Goal: Task Accomplishment & Management: Use online tool/utility

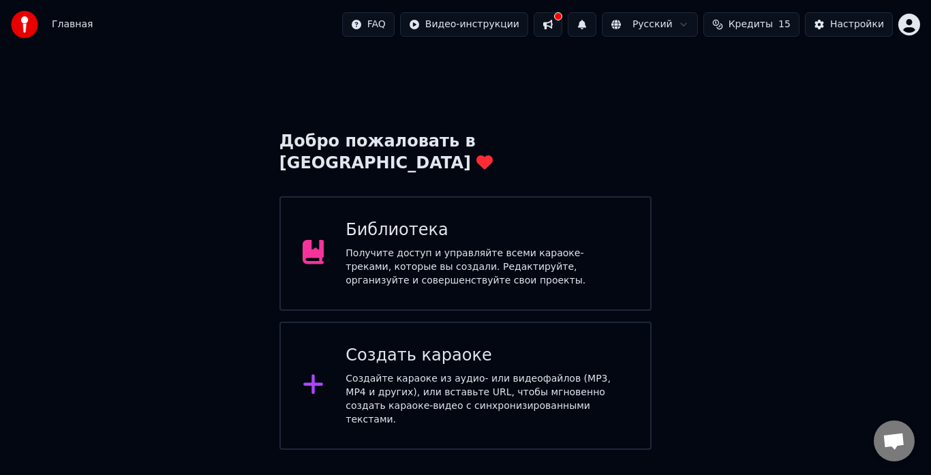
click at [437, 372] on div "Создайте караоке из аудио- или видеофайлов (MP3, MP4 и других), или вставьте UR…" at bounding box center [486, 399] width 283 height 54
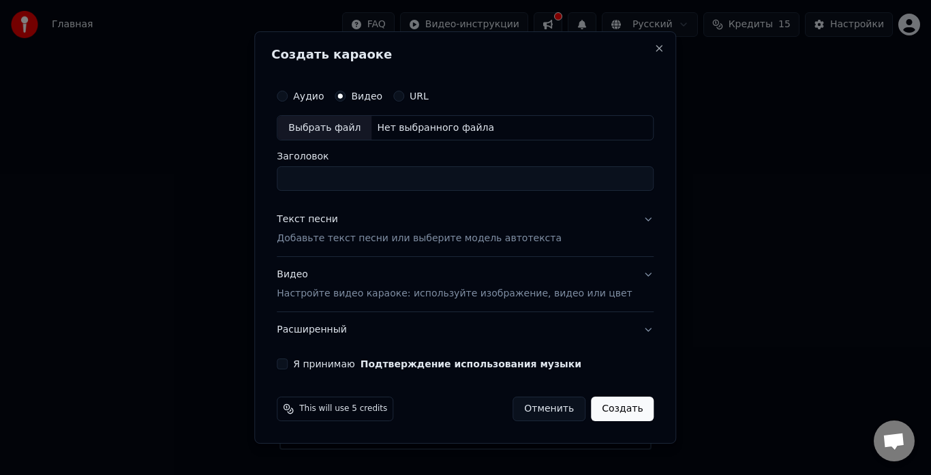
click at [341, 126] on div "Выбрать файл" at bounding box center [324, 128] width 94 height 25
type input "**********"
click at [334, 240] on p "Добавьте текст песни или выберите модель автотекста" at bounding box center [419, 239] width 285 height 14
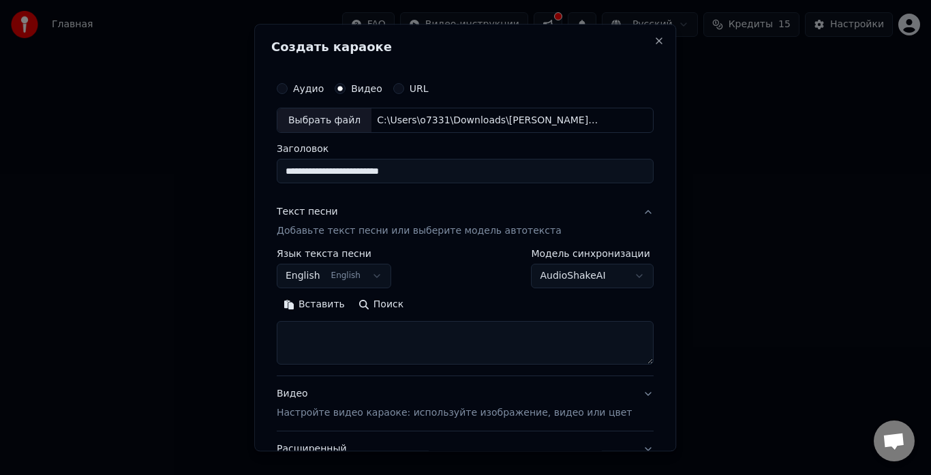
drag, startPoint x: 311, startPoint y: 338, endPoint x: 328, endPoint y: 313, distance: 30.3
click at [329, 300] on button "Вставить" at bounding box center [314, 305] width 75 height 22
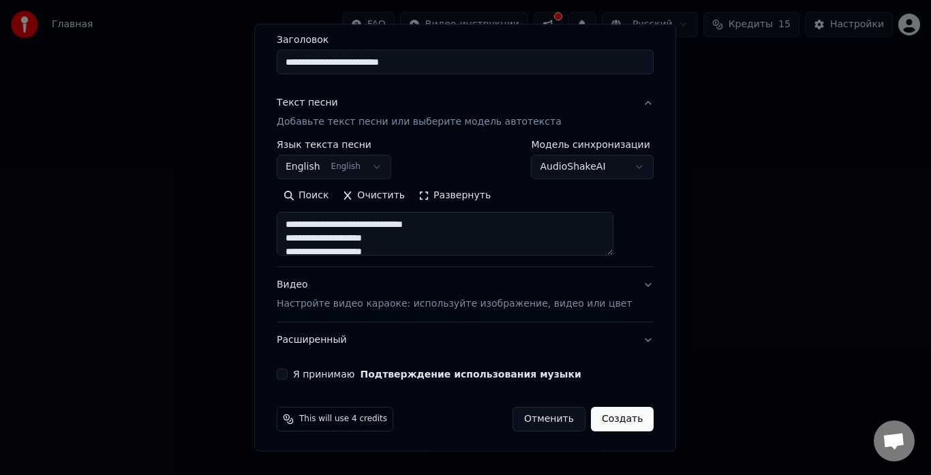
scroll to position [112, 0]
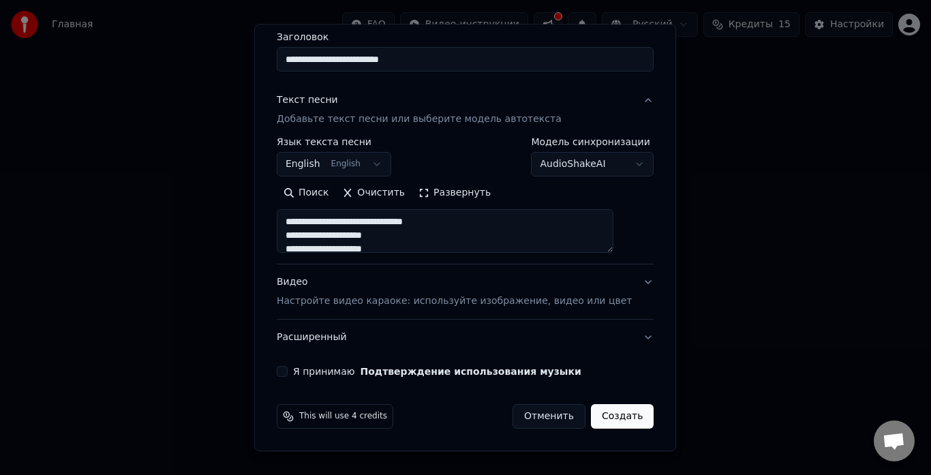
click at [417, 303] on p "Настройте видео караоке: используйте изображение, видео или цвет" at bounding box center [454, 302] width 355 height 14
type textarea "**********"
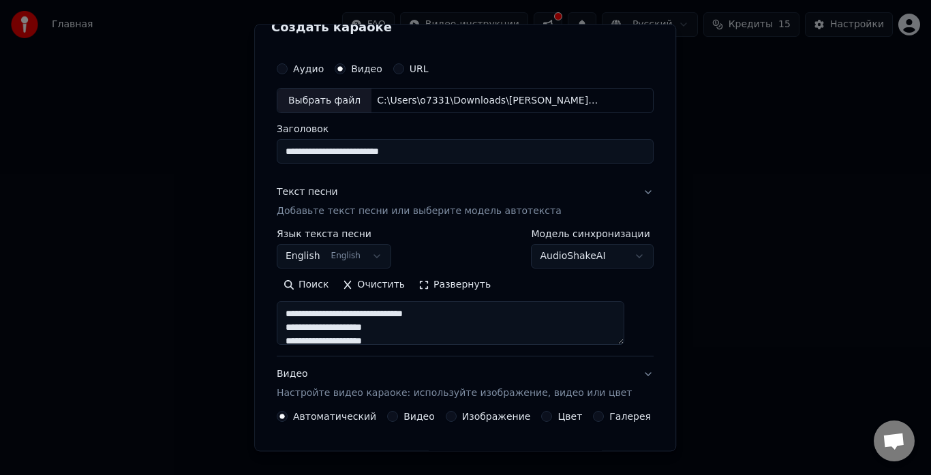
scroll to position [0, 0]
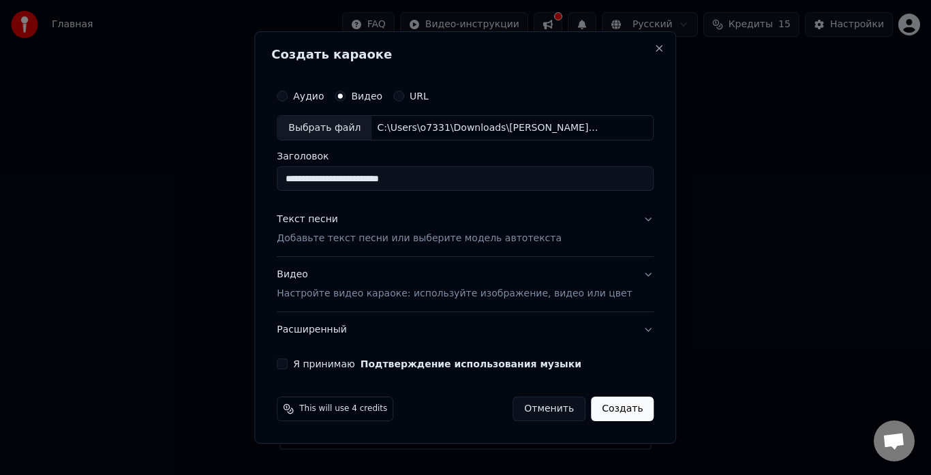
click at [311, 295] on p "Настройте видео караоке: используйте изображение, видео или цвет" at bounding box center [454, 294] width 355 height 14
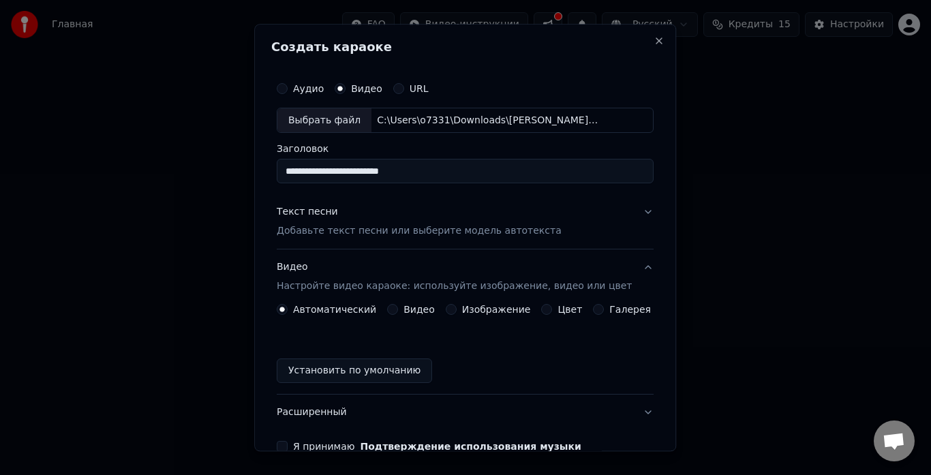
click at [398, 311] on button "Видео" at bounding box center [392, 310] width 11 height 11
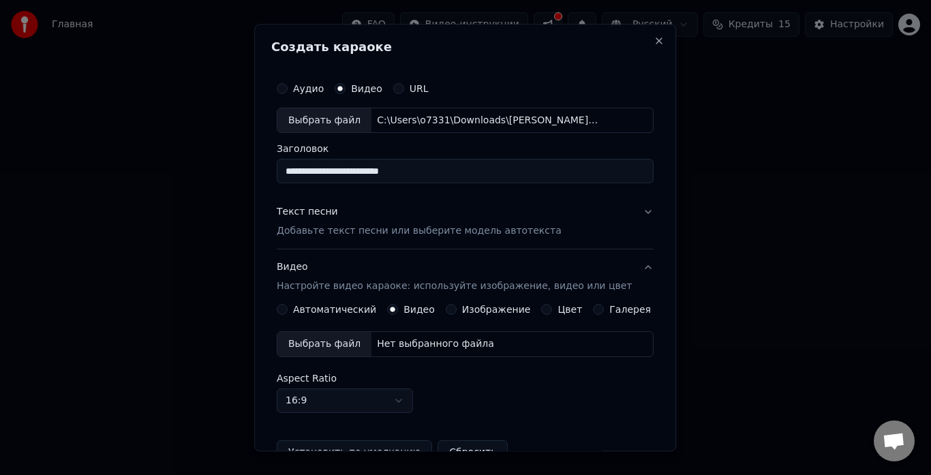
click at [330, 344] on div "Выбрать файл" at bounding box center [324, 344] width 94 height 25
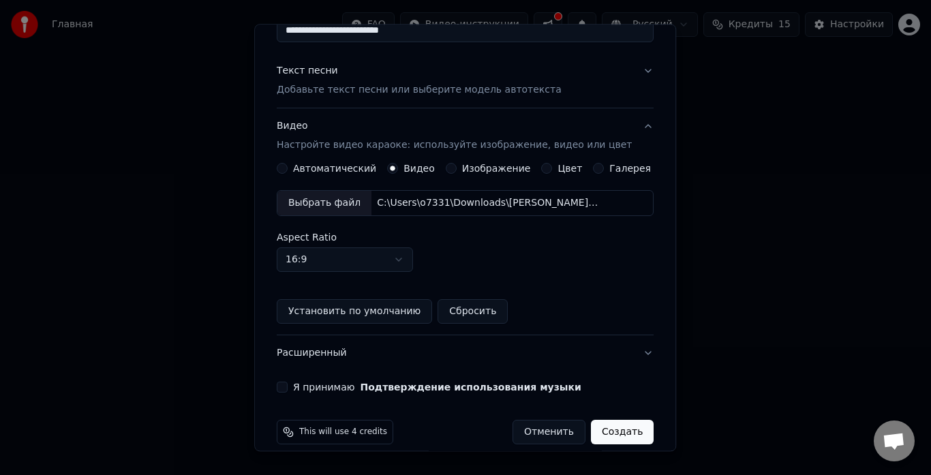
scroll to position [157, 0]
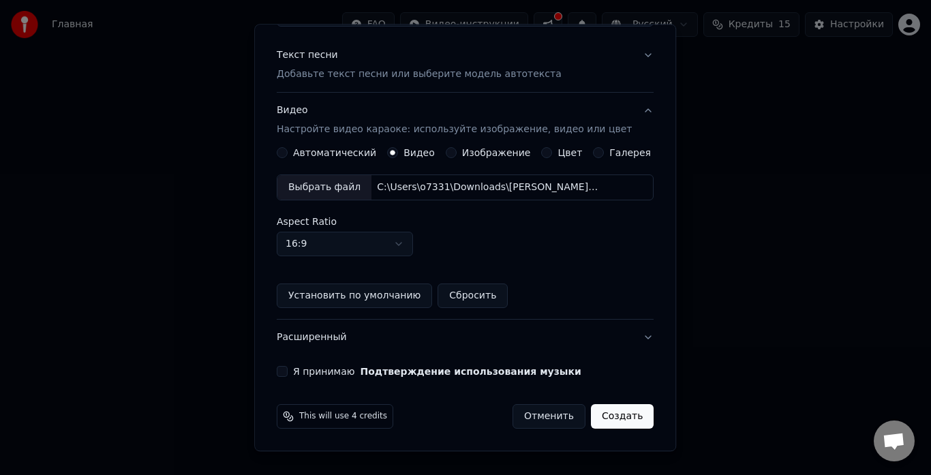
click at [287, 375] on button "Я принимаю Подтверждение использования музыки" at bounding box center [282, 372] width 11 height 11
click at [595, 415] on button "Создать" at bounding box center [622, 417] width 63 height 25
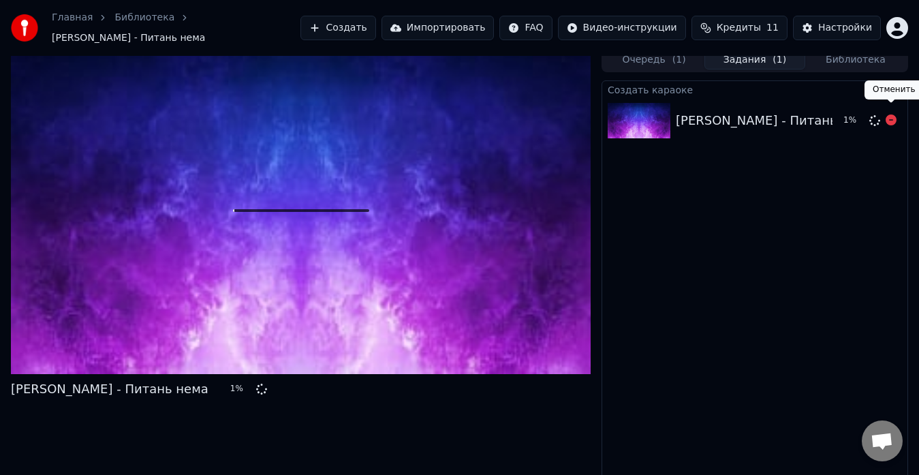
scroll to position [10, 0]
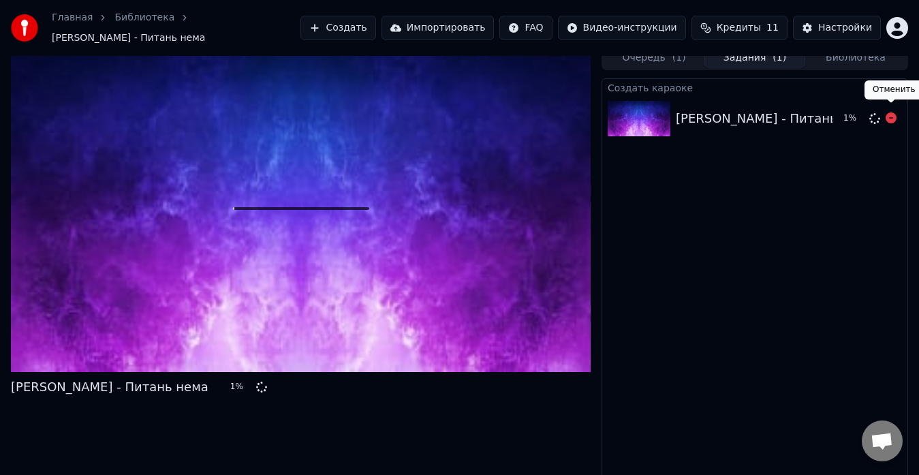
click at [892, 112] on icon at bounding box center [891, 117] width 11 height 11
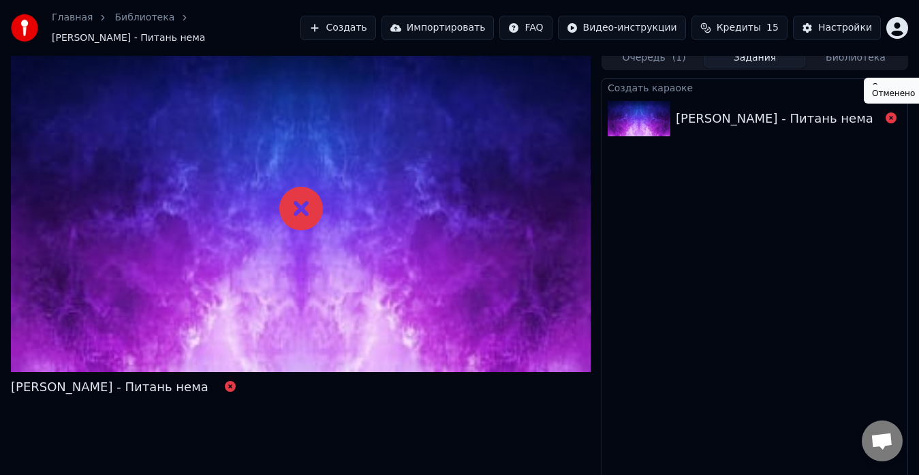
click at [889, 112] on icon at bounding box center [891, 117] width 11 height 11
click at [850, 109] on div "[PERSON_NAME] - Питань нема" at bounding box center [778, 118] width 204 height 19
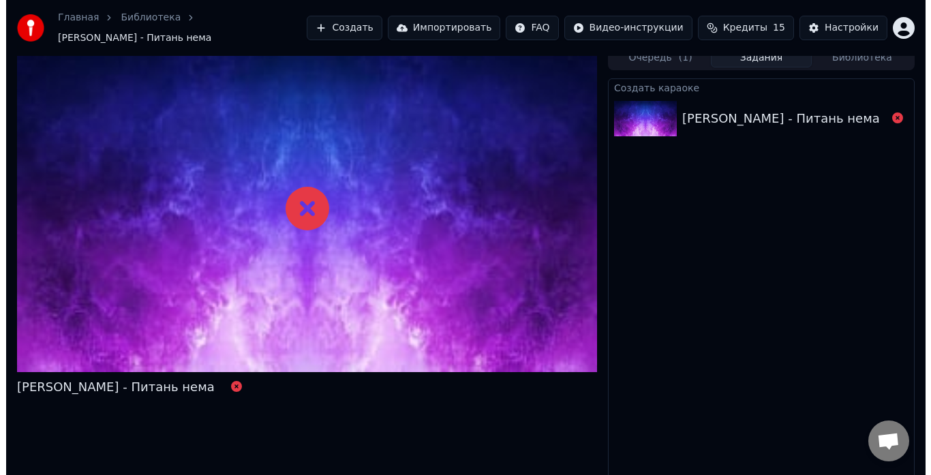
scroll to position [0, 0]
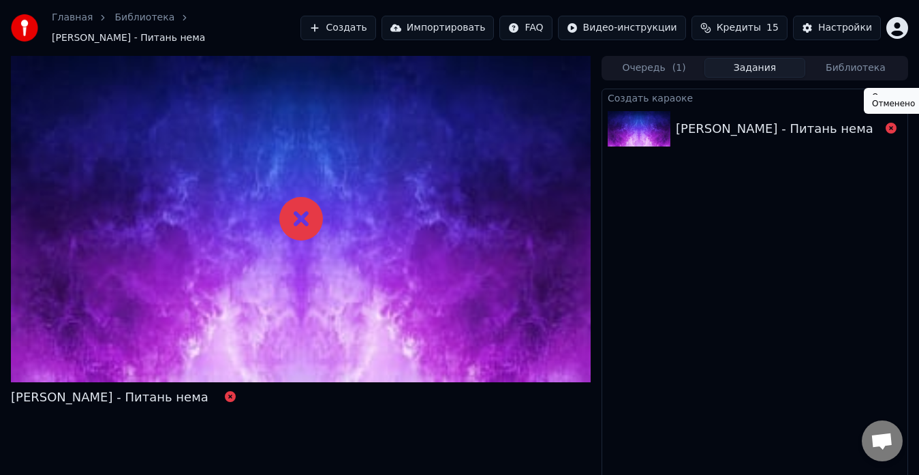
click at [888, 123] on icon at bounding box center [891, 128] width 11 height 11
click at [766, 240] on div "Создать караоке [PERSON_NAME] - Питань нема" at bounding box center [755, 290] width 307 height 403
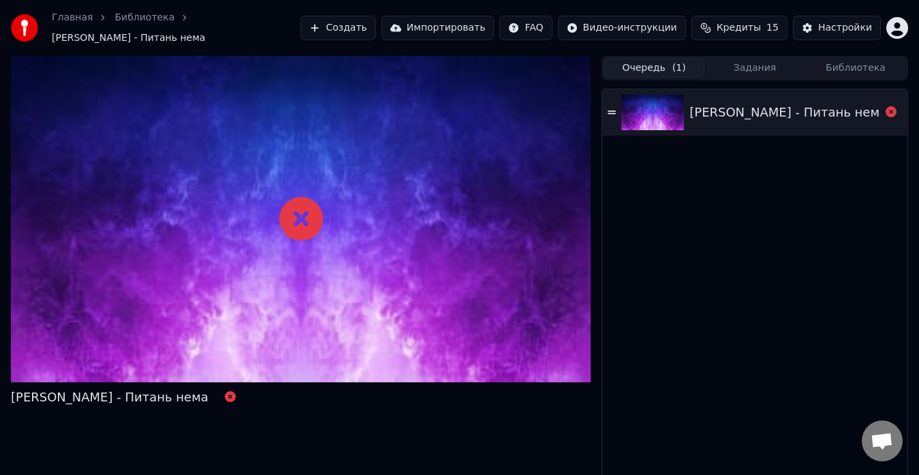
click at [650, 63] on button "Очередь ( 1 )" at bounding box center [654, 68] width 101 height 20
click at [609, 108] on icon at bounding box center [612, 113] width 8 height 10
click at [873, 103] on div "[PERSON_NAME] - Питань нема" at bounding box center [784, 112] width 191 height 19
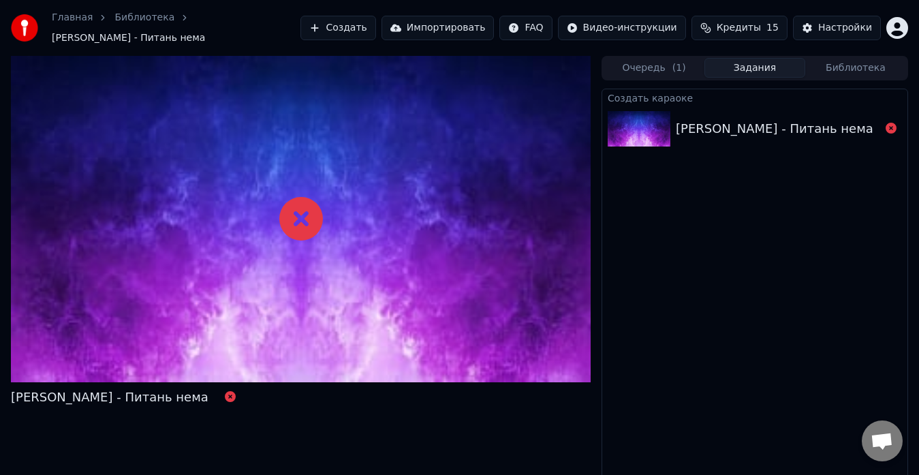
click at [753, 64] on button "Задания" at bounding box center [754, 68] width 101 height 20
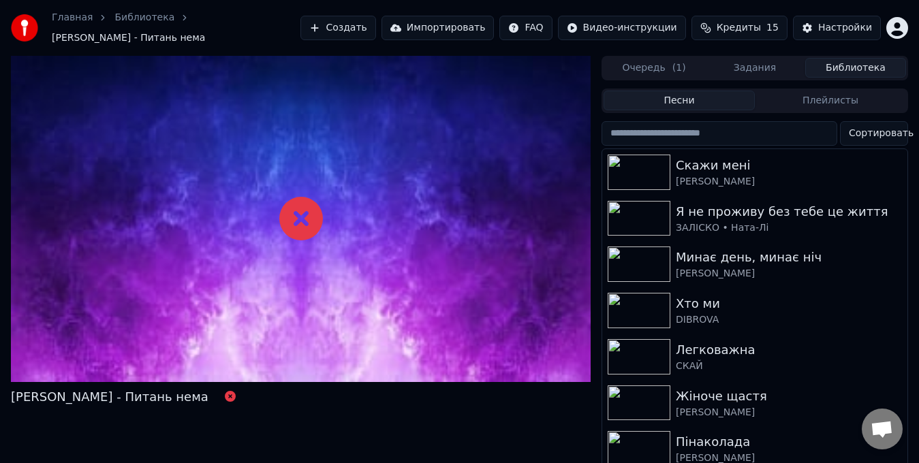
click at [864, 63] on button "Библиотека" at bounding box center [855, 68] width 101 height 20
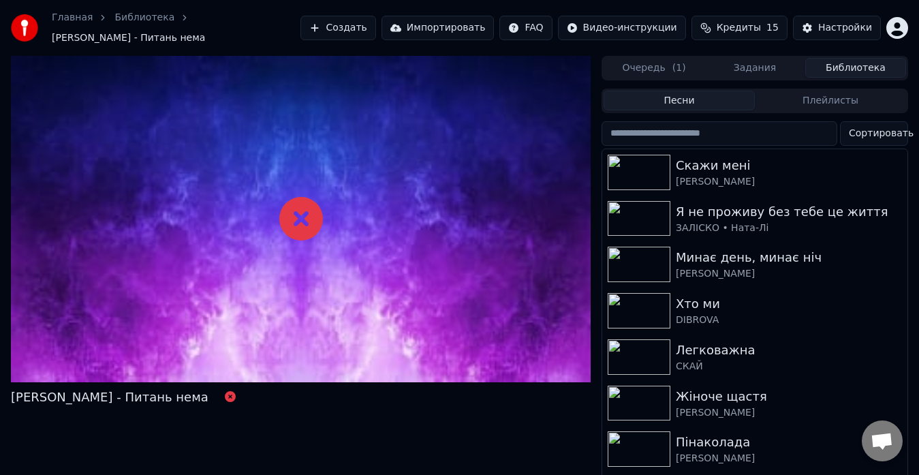
click at [760, 58] on button "Задания" at bounding box center [754, 68] width 101 height 20
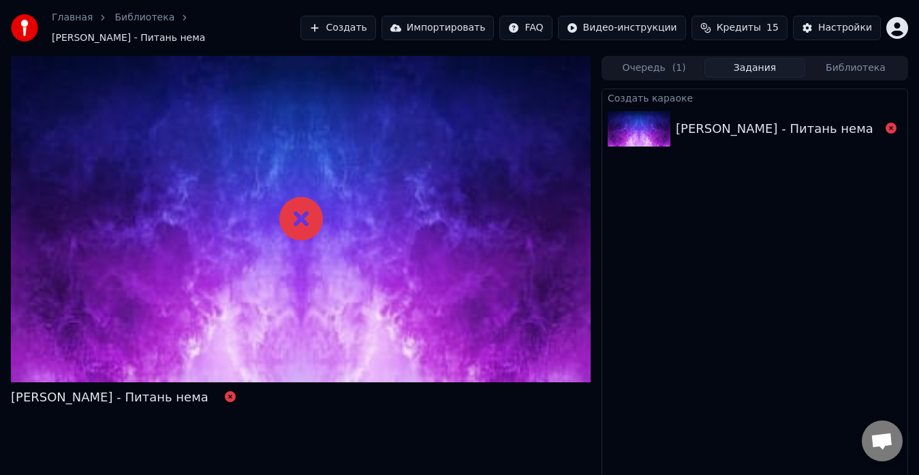
click at [743, 119] on div "[PERSON_NAME] - Питань нема" at bounding box center [775, 128] width 198 height 19
click at [375, 20] on button "Создать" at bounding box center [337, 28] width 75 height 25
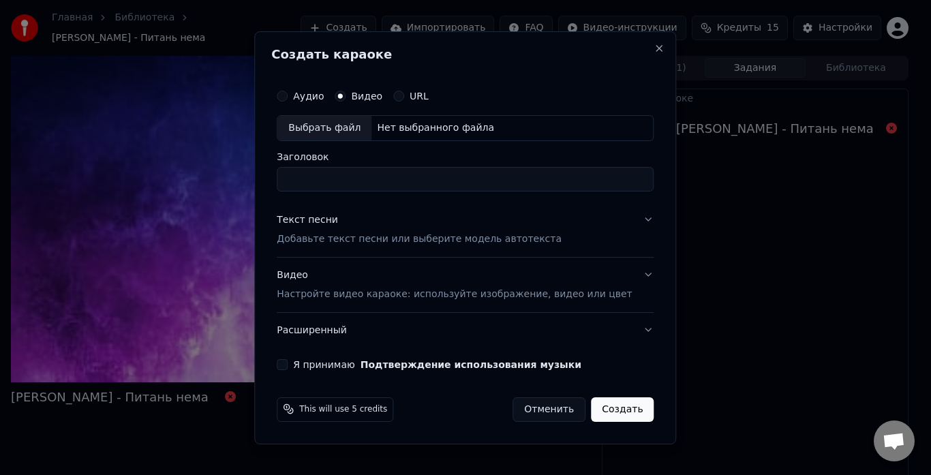
click at [350, 124] on div "Выбрать файл" at bounding box center [324, 128] width 94 height 25
click at [320, 175] on input "Заголовок" at bounding box center [465, 179] width 377 height 25
click at [324, 180] on input "*********" at bounding box center [465, 179] width 377 height 25
click at [327, 185] on input "*********" at bounding box center [465, 179] width 377 height 25
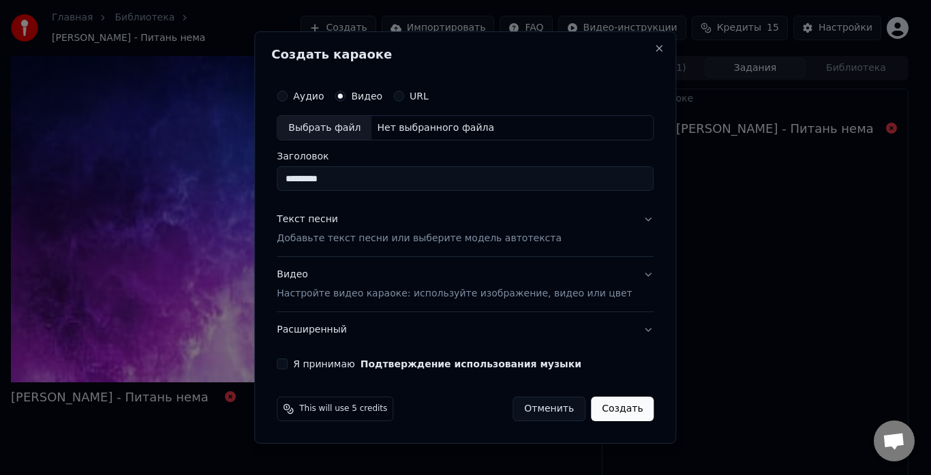
click at [341, 181] on input "********" at bounding box center [465, 179] width 377 height 25
type input "**********"
click at [335, 230] on div "Текст песни Добавьте текст песни или выберите модель автотекста" at bounding box center [419, 229] width 285 height 33
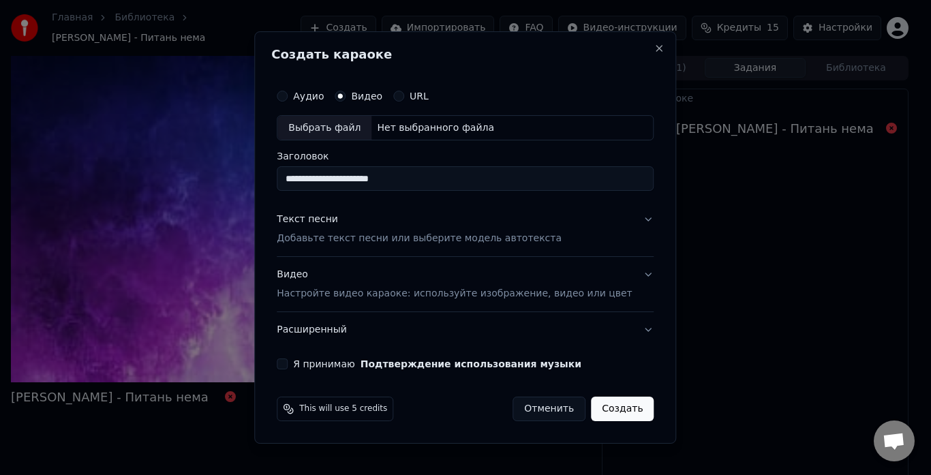
click at [335, 230] on div "Текст песни Добавьте текст песни или выберите модель автотекста" at bounding box center [419, 229] width 285 height 33
click at [334, 217] on div "Текст песни" at bounding box center [307, 220] width 61 height 14
click at [318, 238] on p "Добавьте текст песни или выберите модель автотекста" at bounding box center [419, 239] width 285 height 14
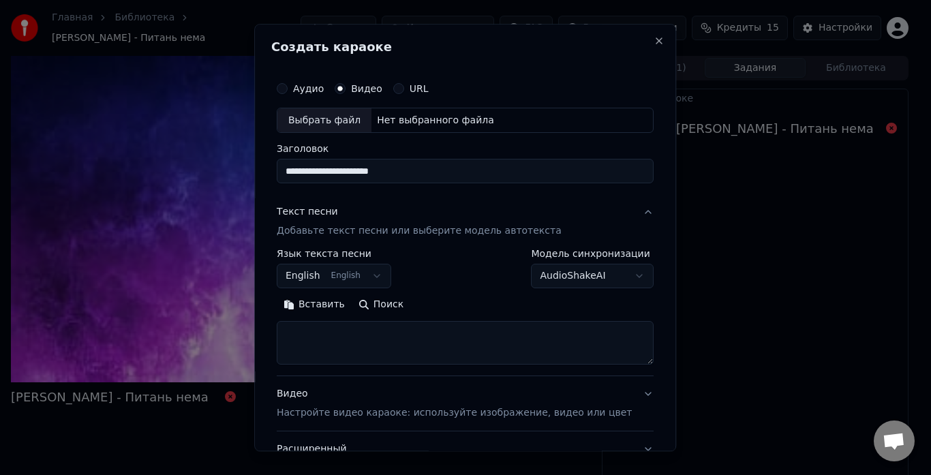
click at [320, 305] on button "Вставить" at bounding box center [314, 305] width 75 height 22
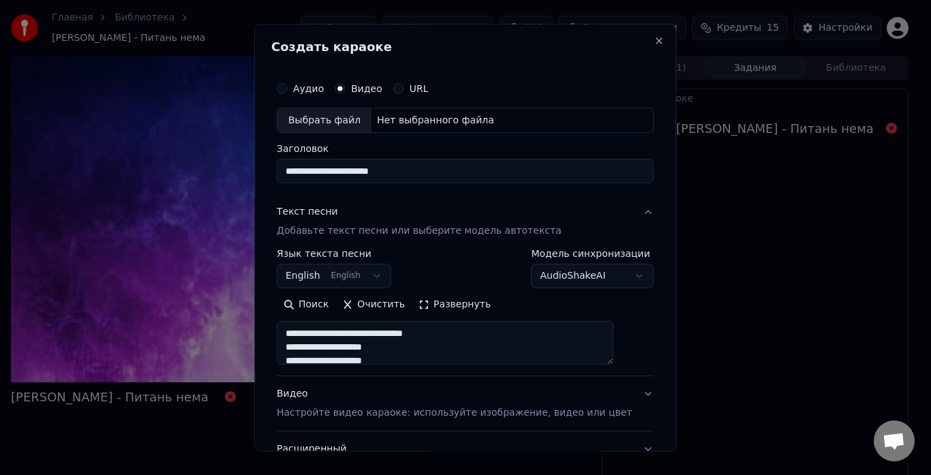
scroll to position [112, 0]
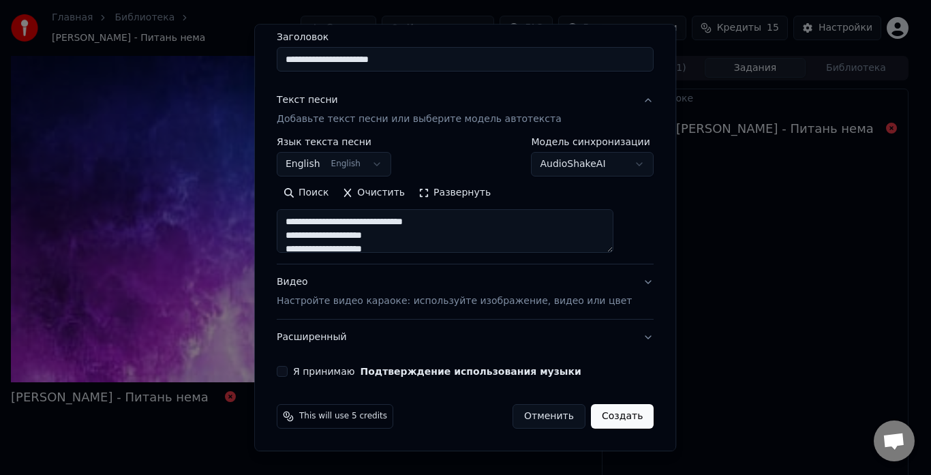
click at [326, 299] on p "Настройте видео караоке: используйте изображение, видео или цвет" at bounding box center [454, 302] width 355 height 14
type textarea "**********"
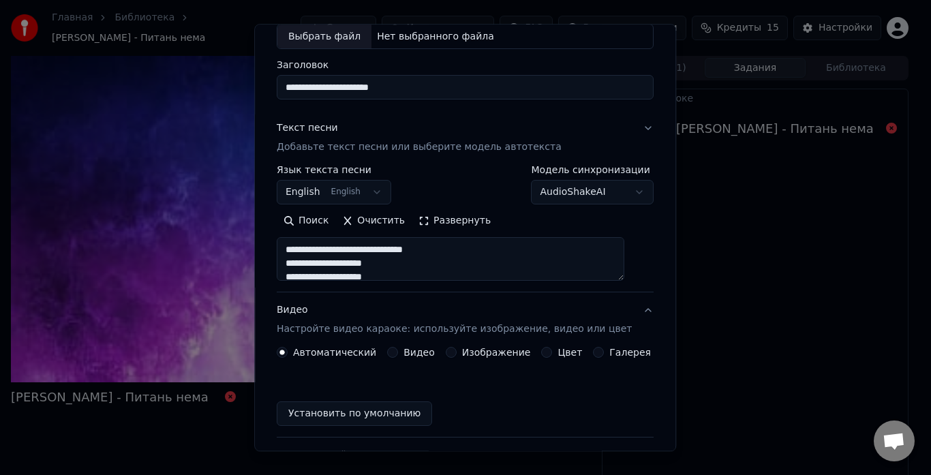
scroll to position [76, 0]
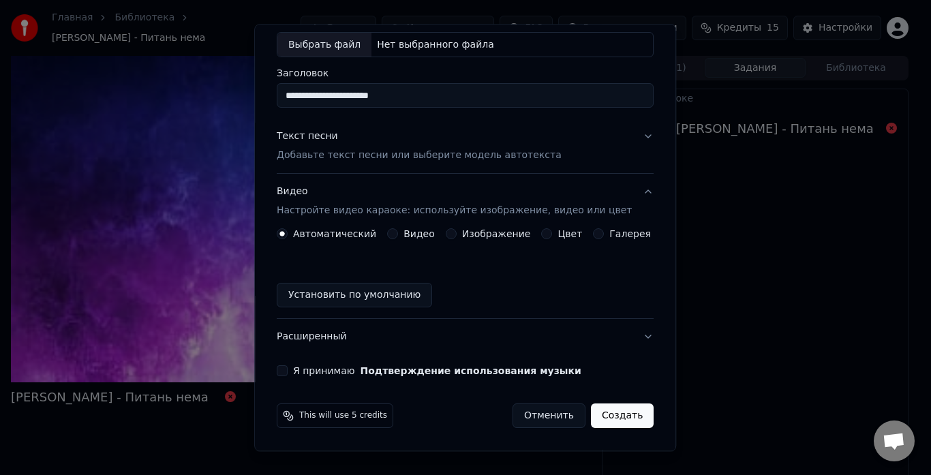
click at [398, 234] on button "Видео" at bounding box center [392, 234] width 11 height 11
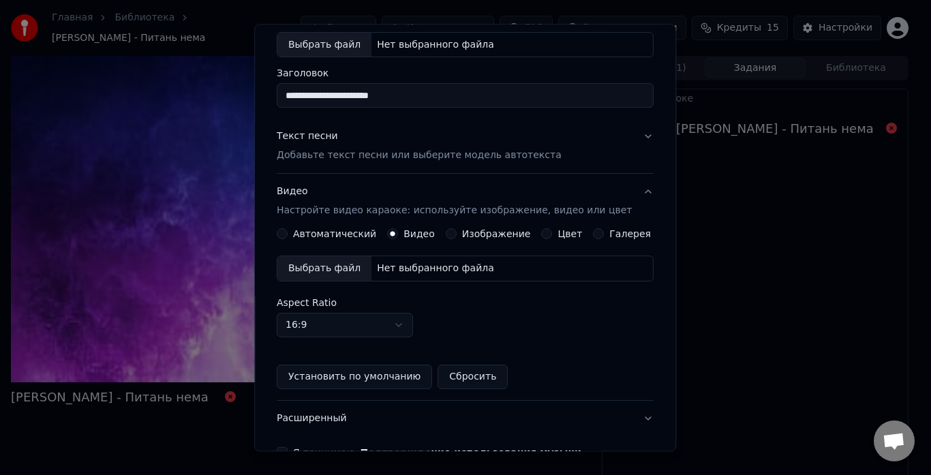
click at [333, 270] on div "Выбрать файл" at bounding box center [324, 269] width 94 height 25
click at [307, 274] on div "Выбрать файл" at bounding box center [324, 269] width 94 height 25
click at [404, 97] on input "**********" at bounding box center [465, 96] width 377 height 25
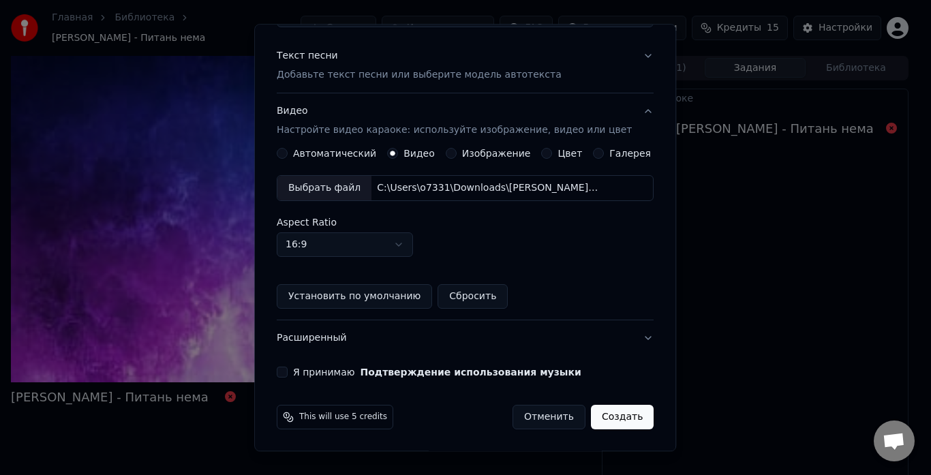
scroll to position [157, 0]
type input "**********"
click at [300, 369] on div "Я принимаю Подтверждение использования музыки" at bounding box center [465, 372] width 377 height 11
click at [287, 367] on button "Я принимаю Подтверждение использования музыки" at bounding box center [282, 372] width 11 height 11
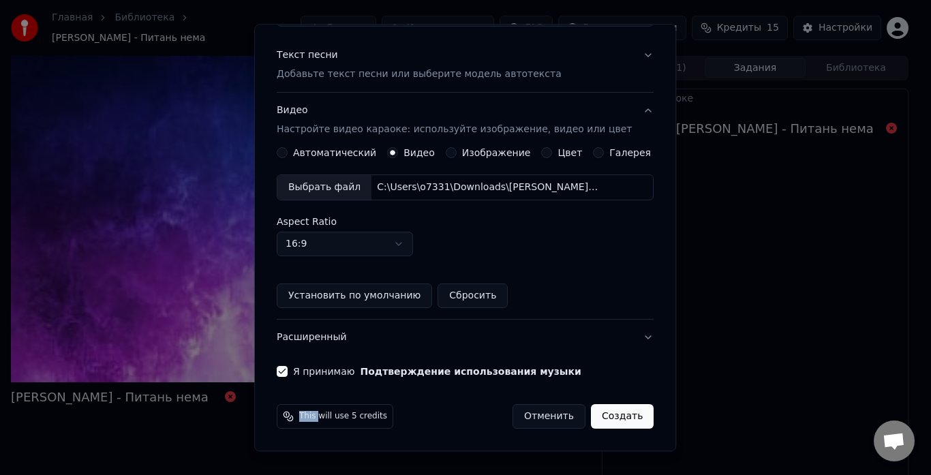
click at [603, 415] on button "Создать" at bounding box center [622, 417] width 63 height 25
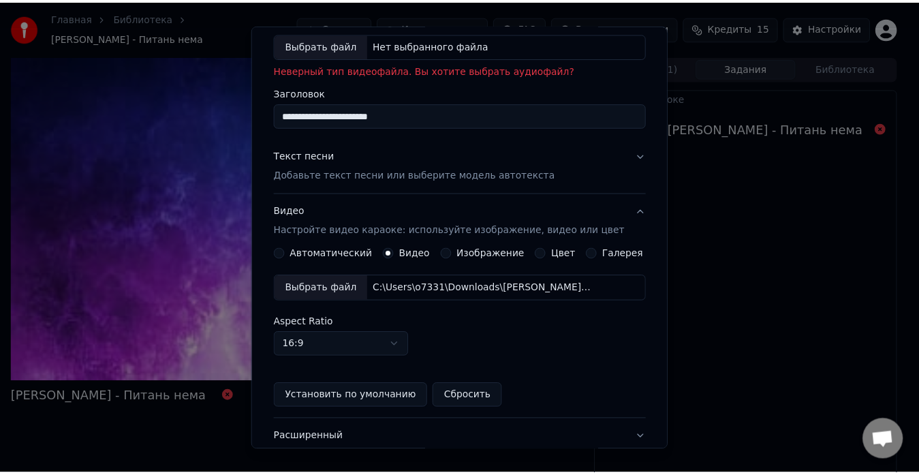
scroll to position [0, 0]
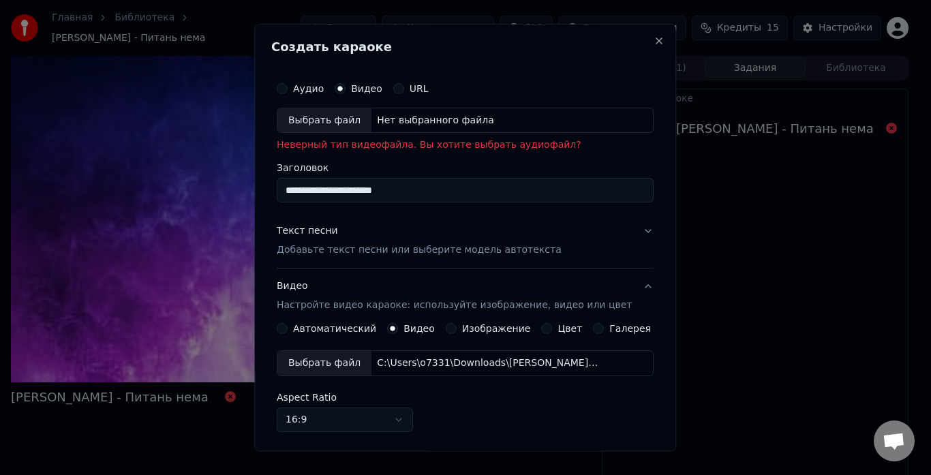
click at [328, 114] on div "Выбрать файл" at bounding box center [324, 120] width 94 height 25
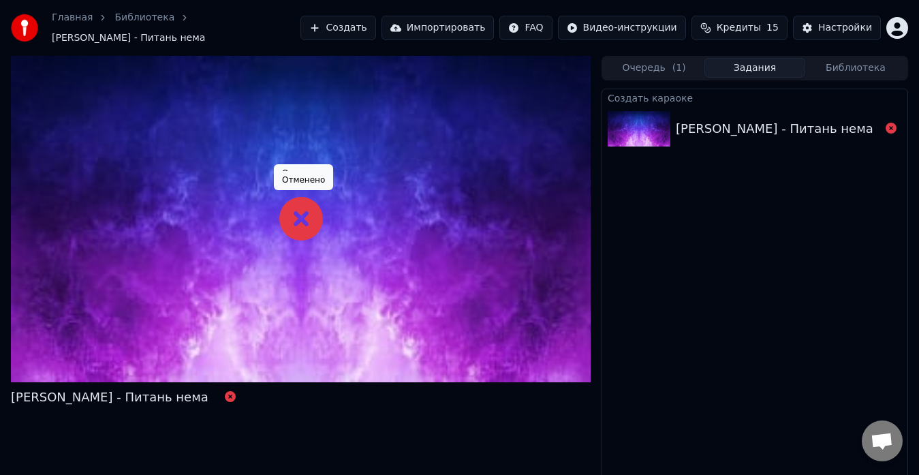
click at [294, 213] on icon at bounding box center [301, 219] width 44 height 44
click at [871, 120] on div "[PERSON_NAME] - Питань нема" at bounding box center [778, 128] width 204 height 19
click at [890, 123] on icon at bounding box center [891, 128] width 11 height 11
click at [863, 121] on div "[PERSON_NAME] - Питань нема" at bounding box center [778, 128] width 204 height 19
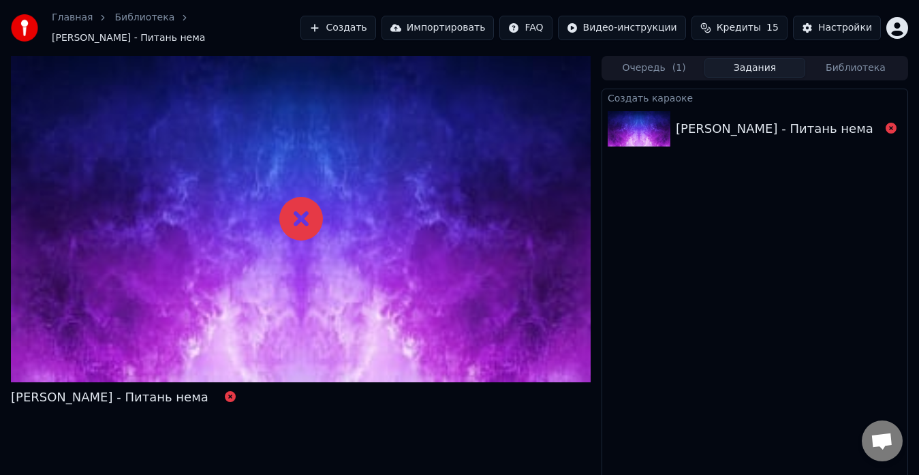
click at [863, 121] on div "[PERSON_NAME] - Питань нема" at bounding box center [778, 128] width 204 height 19
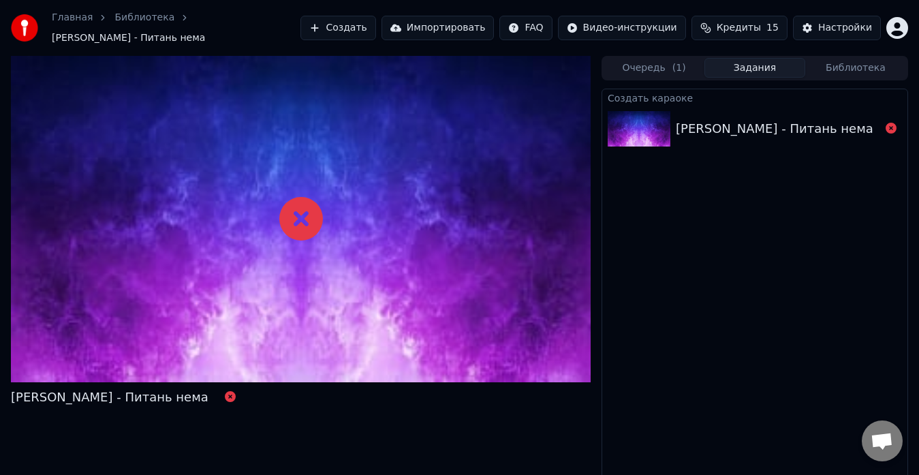
click at [863, 121] on div "[PERSON_NAME] - Питань нема" at bounding box center [778, 128] width 204 height 19
click at [863, 123] on div "[PERSON_NAME] - Питань нема" at bounding box center [778, 128] width 204 height 19
click at [856, 119] on div "[PERSON_NAME] - Питань нема" at bounding box center [778, 128] width 204 height 19
click at [651, 65] on button "Очередь ( 1 )" at bounding box center [654, 68] width 101 height 20
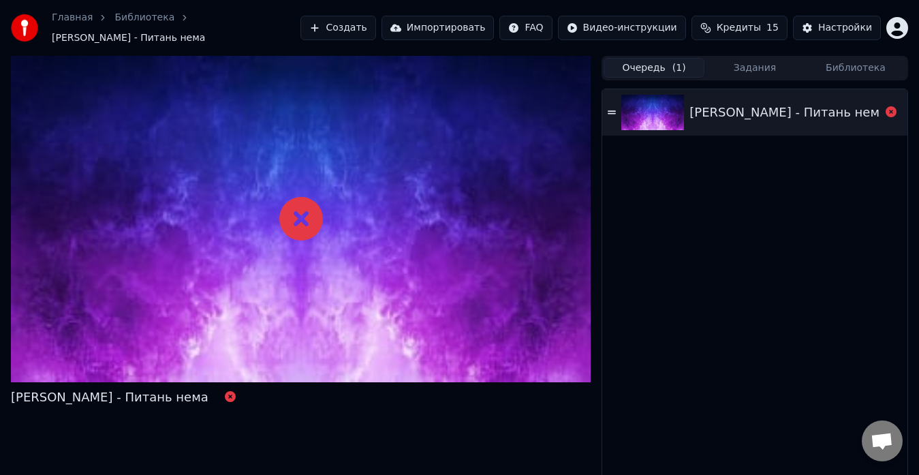
click at [612, 110] on icon at bounding box center [612, 111] width 8 height 3
click at [763, 108] on div "[PERSON_NAME] - Питань нема" at bounding box center [788, 112] width 198 height 19
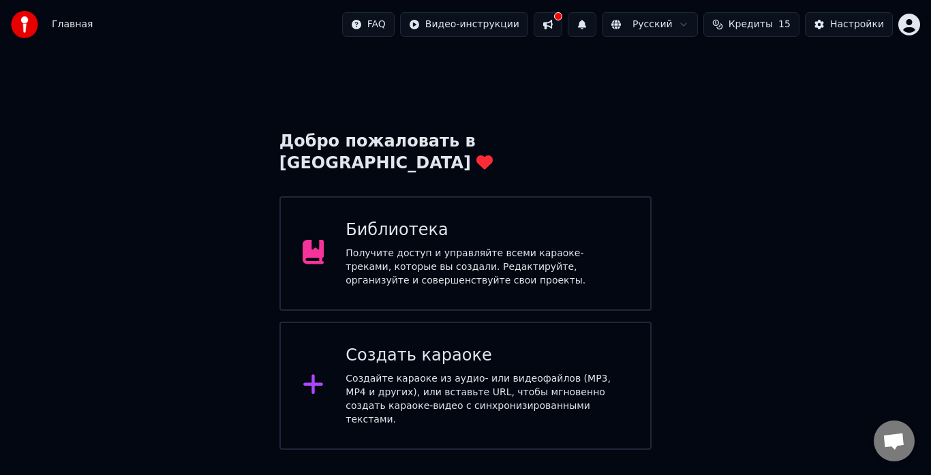
click at [471, 345] on div "Создать караоке" at bounding box center [486, 356] width 283 height 22
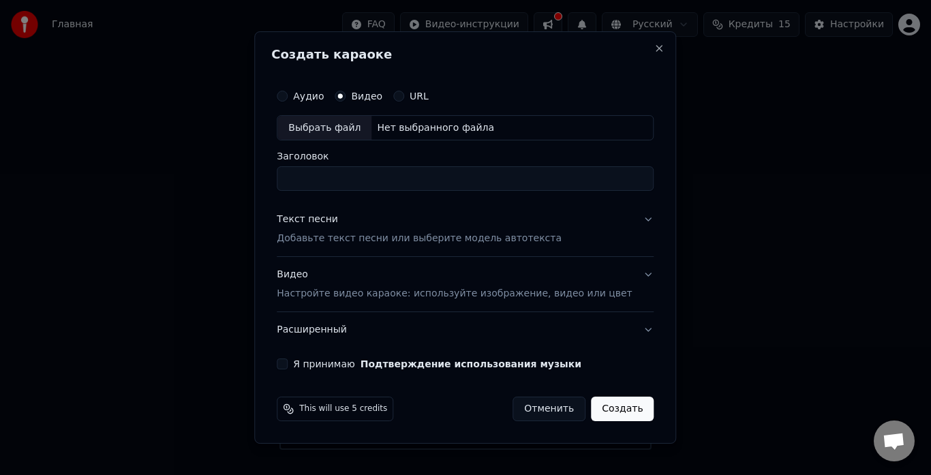
click at [348, 124] on div "Выбрать файл" at bounding box center [324, 128] width 94 height 25
type input "**********"
click at [352, 238] on p "Добавьте текст песни или выберите модель автотекста" at bounding box center [419, 239] width 285 height 14
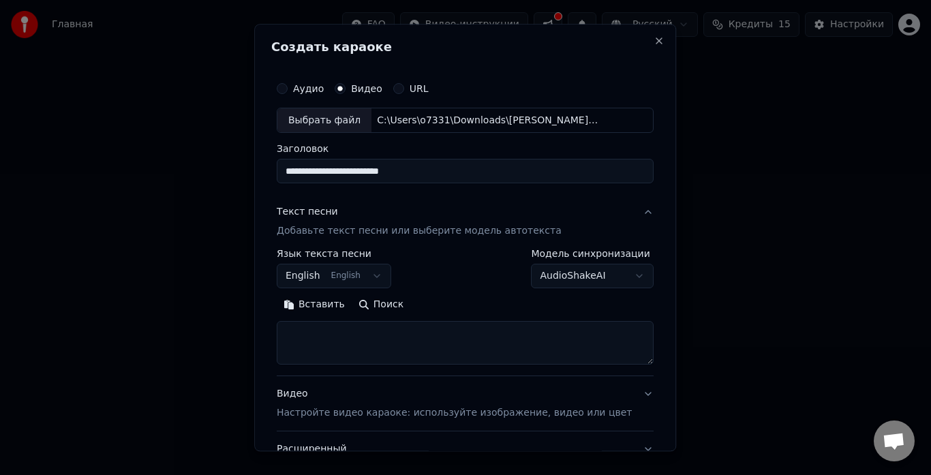
click at [321, 302] on button "Вставить" at bounding box center [314, 305] width 75 height 22
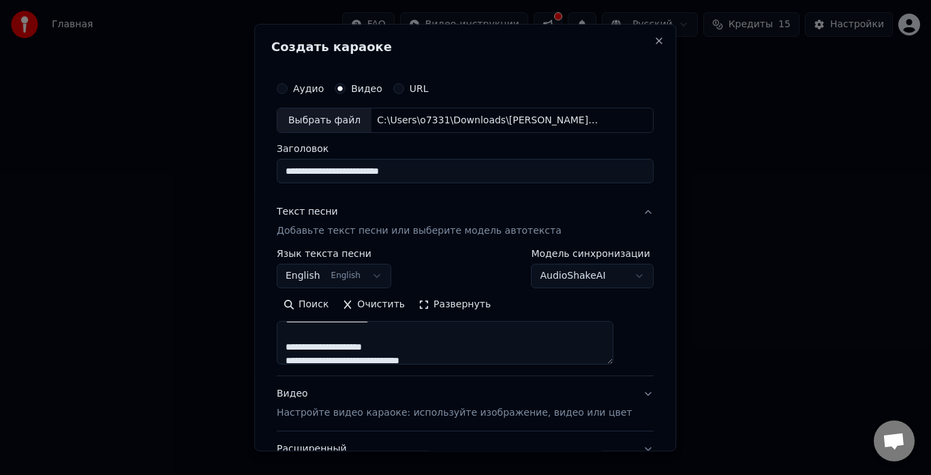
click at [321, 412] on p "Настройте видео караоке: используйте изображение, видео или цвет" at bounding box center [454, 414] width 355 height 14
type textarea "**********"
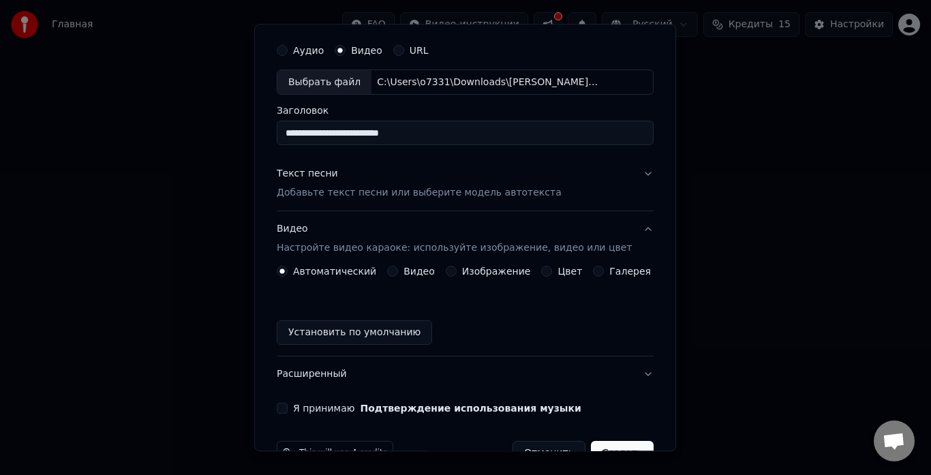
scroll to position [75, 0]
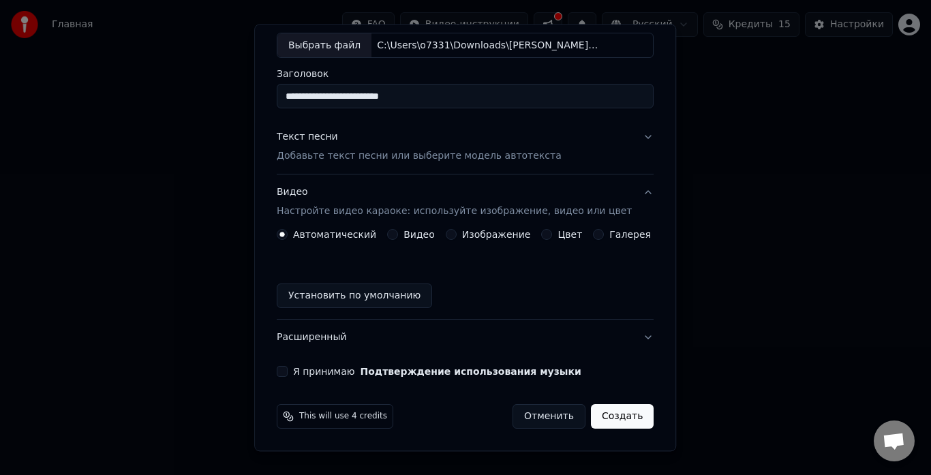
click at [394, 236] on button "Видео" at bounding box center [392, 235] width 11 height 11
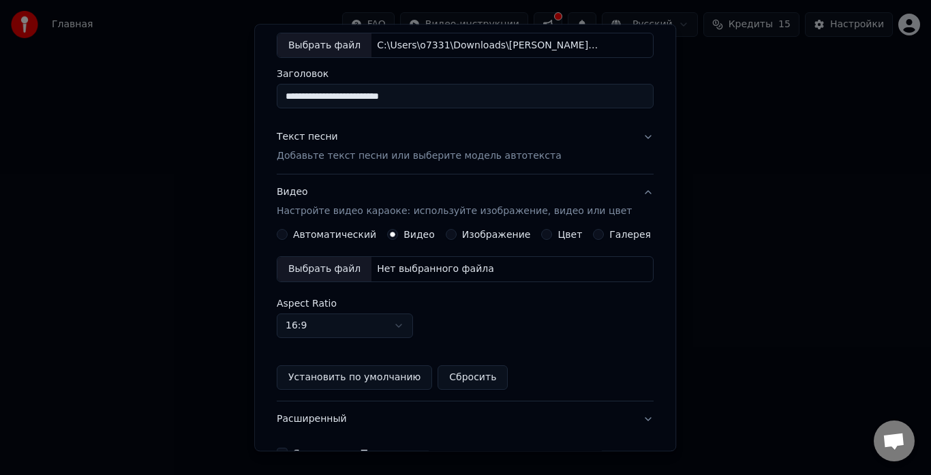
click at [338, 272] on div "Выбрать файл" at bounding box center [324, 270] width 94 height 25
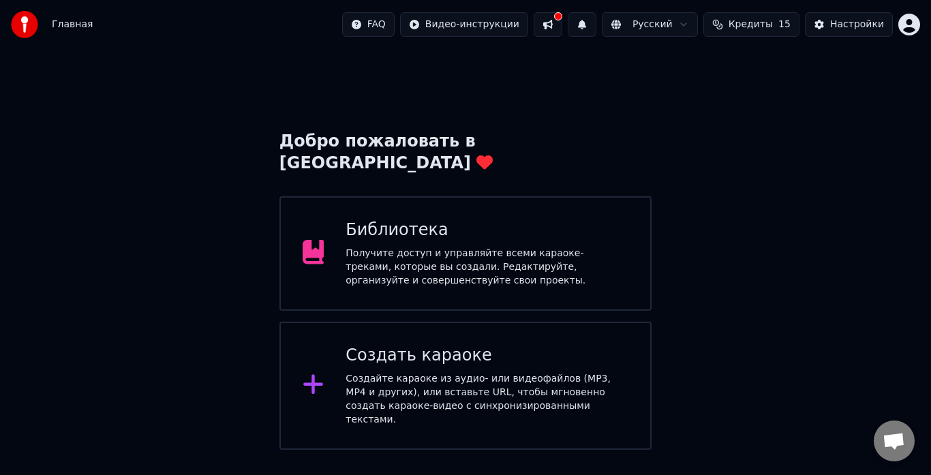
click at [338, 344] on div "Создать караоке Создайте караоке из аудио- или видеофайлов (MP3, MP4 и других),…" at bounding box center [465, 386] width 372 height 128
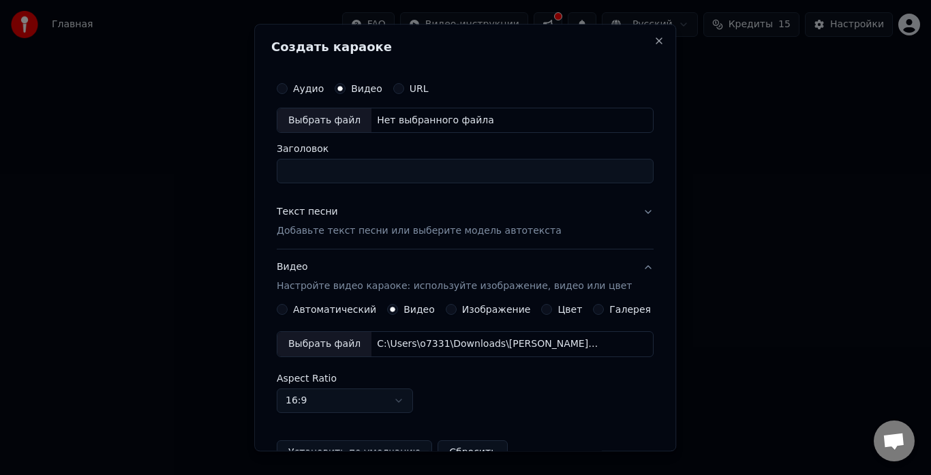
click at [322, 122] on div "Выбрать файл" at bounding box center [324, 120] width 94 height 25
type input "**********"
click at [317, 232] on p "Добавьте текст песни или выберите модель автотекста" at bounding box center [419, 232] width 285 height 14
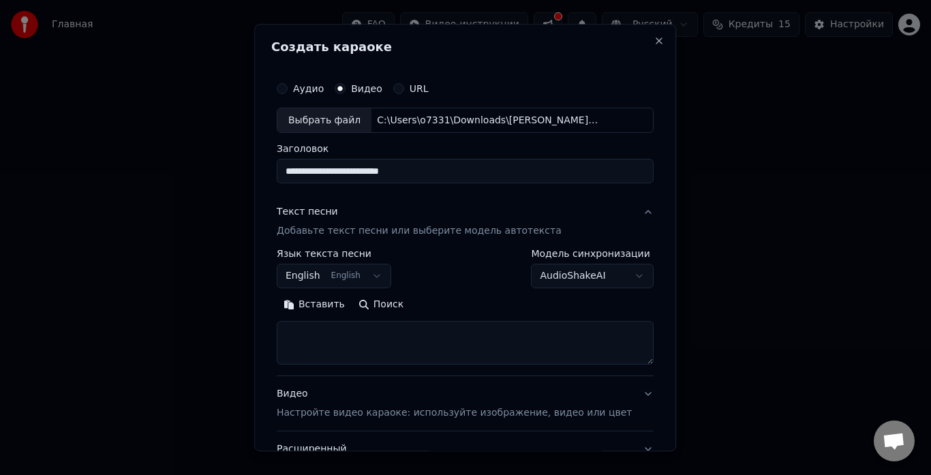
click at [320, 307] on button "Вставить" at bounding box center [314, 305] width 75 height 22
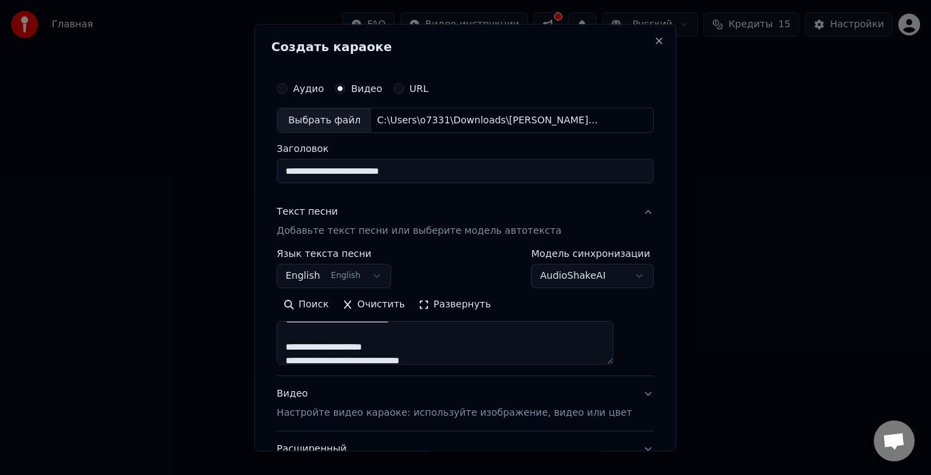
click at [332, 417] on p "Настройте видео караоке: используйте изображение, видео или цвет" at bounding box center [454, 414] width 355 height 14
type textarea "**********"
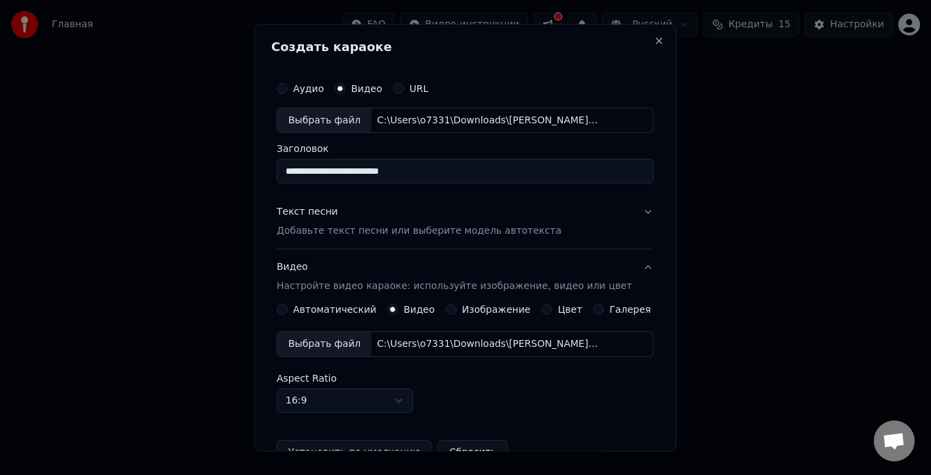
click at [328, 343] on div "Выбрать файл" at bounding box center [324, 344] width 94 height 25
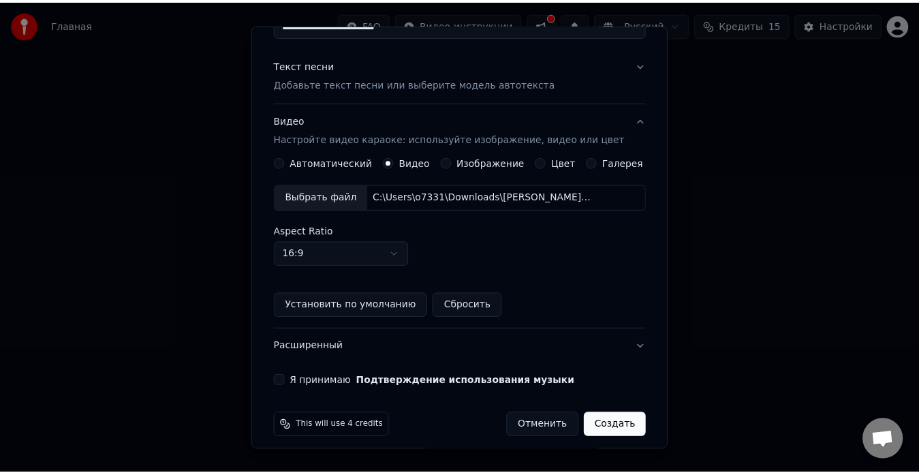
scroll to position [157, 0]
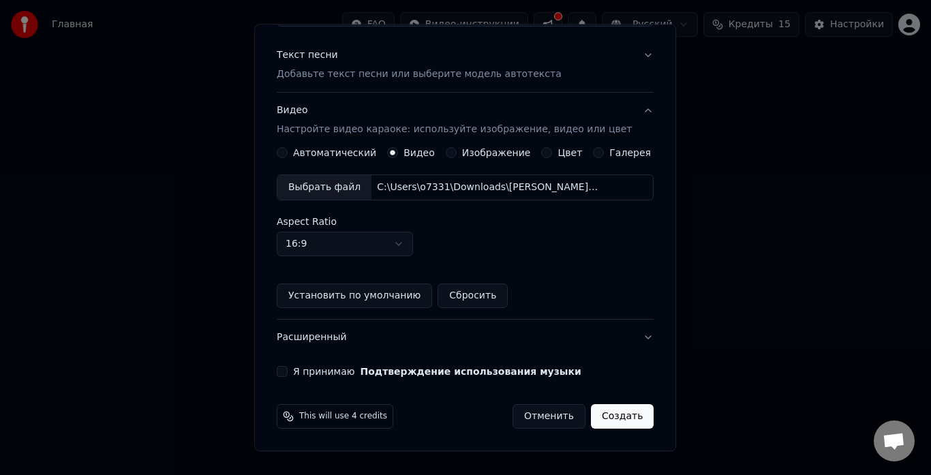
click at [287, 371] on button "Я принимаю Подтверждение использования музыки" at bounding box center [282, 372] width 11 height 11
click at [605, 410] on button "Создать" at bounding box center [622, 417] width 63 height 25
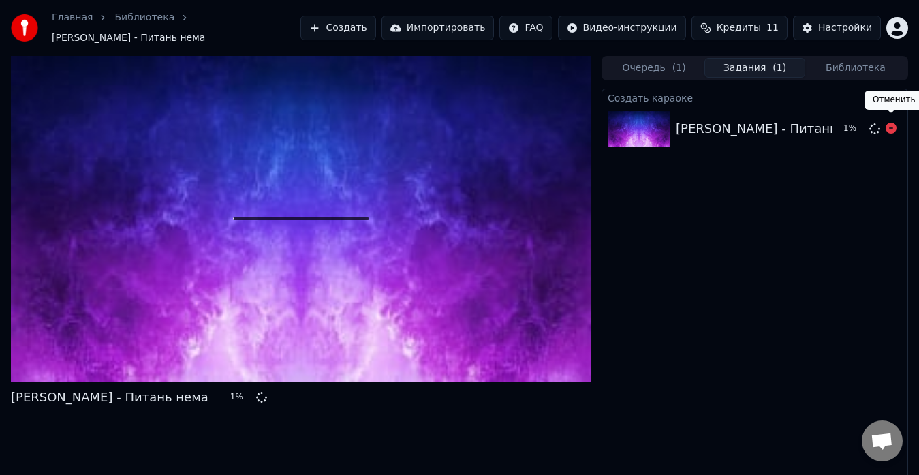
click at [891, 123] on icon at bounding box center [891, 128] width 11 height 11
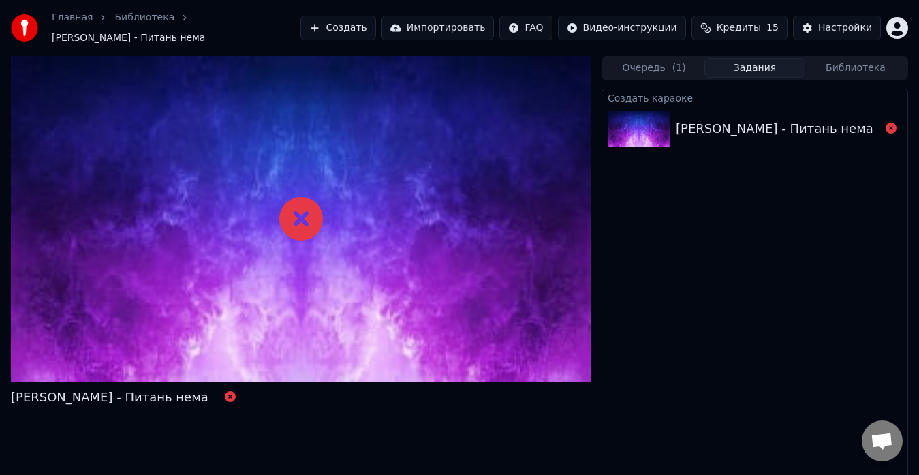
click at [873, 122] on div "[PERSON_NAME] - Питань нема" at bounding box center [778, 128] width 204 height 19
click at [892, 123] on icon at bounding box center [891, 128] width 11 height 11
click at [826, 123] on div "[PERSON_NAME] - Питань нема" at bounding box center [775, 128] width 198 height 19
click at [826, 124] on div "[PERSON_NAME] - Питань нема" at bounding box center [775, 128] width 198 height 19
click at [696, 125] on div "[PERSON_NAME] - Питань нема" at bounding box center [775, 128] width 198 height 19
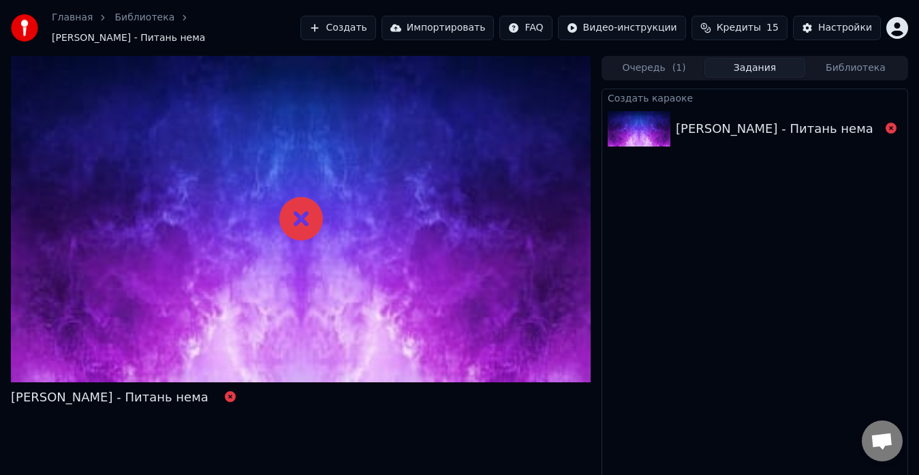
click at [664, 123] on img at bounding box center [639, 128] width 63 height 35
click at [638, 121] on img at bounding box center [639, 128] width 63 height 35
click at [640, 119] on img at bounding box center [639, 128] width 63 height 35
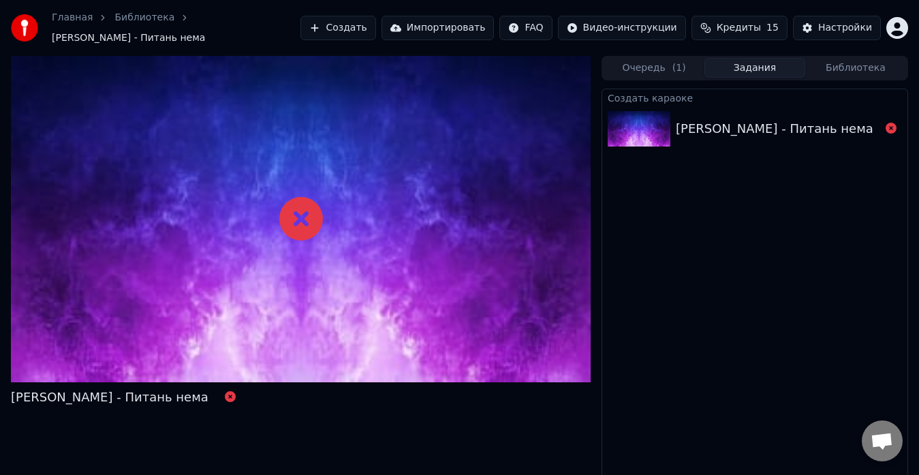
click at [644, 69] on button "Очередь ( 1 )" at bounding box center [654, 68] width 101 height 20
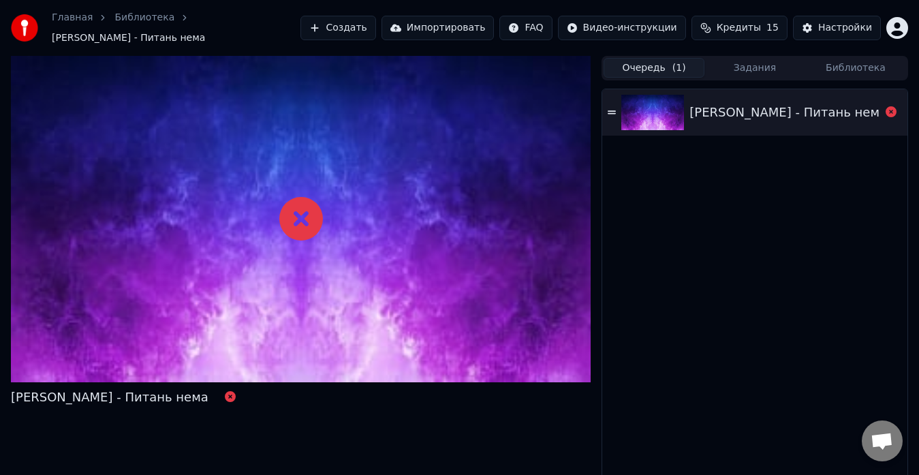
click at [864, 106] on div "[PERSON_NAME] - Питань нема" at bounding box center [784, 112] width 191 height 19
click at [609, 108] on icon at bounding box center [612, 113] width 8 height 10
click at [737, 103] on div "[PERSON_NAME] - Питань нема" at bounding box center [788, 112] width 198 height 19
click at [738, 103] on div "[PERSON_NAME] - Питань нема" at bounding box center [788, 112] width 198 height 19
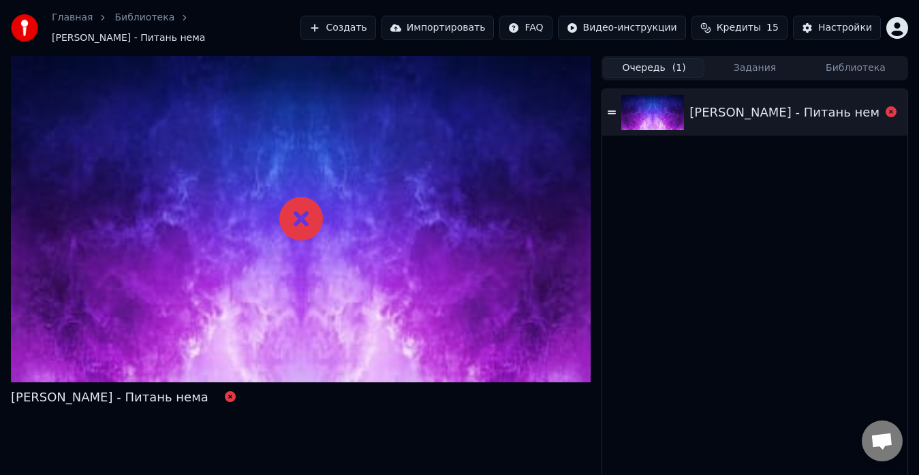
click at [867, 103] on div "[PERSON_NAME] - Питань нема" at bounding box center [784, 112] width 191 height 19
click at [890, 107] on icon at bounding box center [891, 111] width 11 height 11
click at [862, 110] on div "[PERSON_NAME] - Питань нема" at bounding box center [784, 112] width 191 height 19
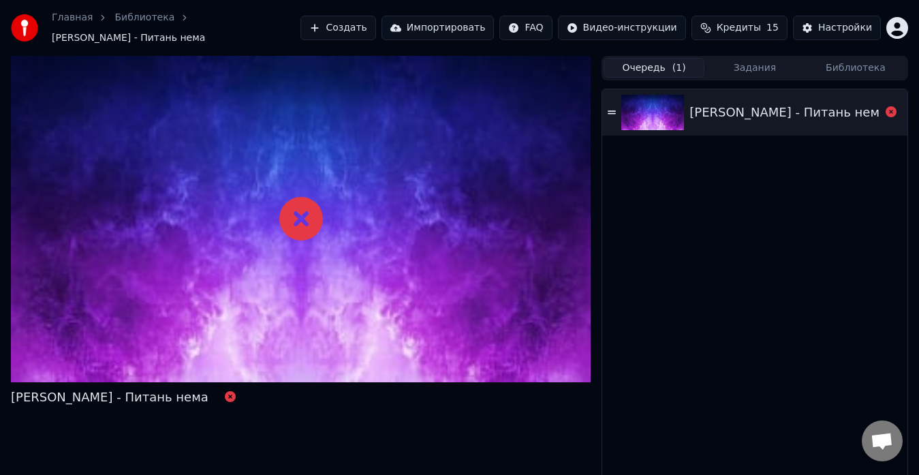
click at [862, 110] on div "[PERSON_NAME] - Питань нема" at bounding box center [784, 112] width 191 height 19
click at [869, 92] on div "[PERSON_NAME] - Питань нема" at bounding box center [754, 112] width 305 height 46
click at [869, 103] on div "[PERSON_NAME] - Питань нема" at bounding box center [784, 112] width 191 height 19
click at [886, 107] on icon at bounding box center [891, 111] width 11 height 11
click at [888, 107] on icon at bounding box center [891, 111] width 11 height 11
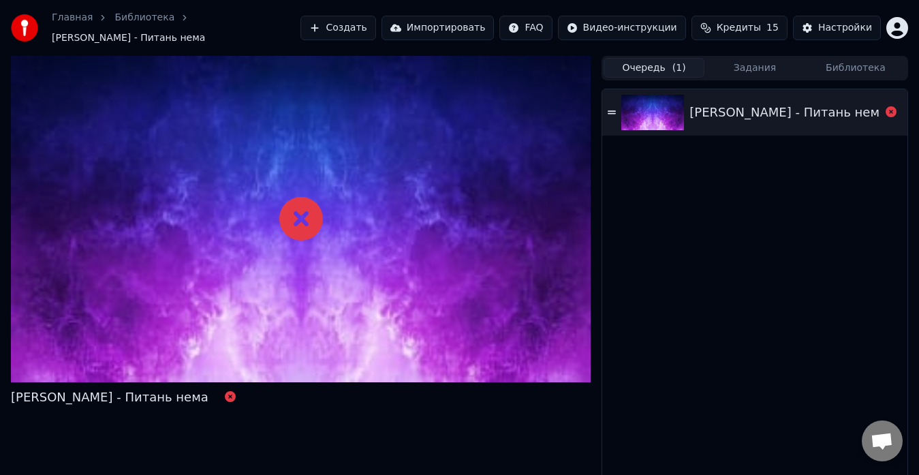
click at [888, 107] on icon at bounding box center [891, 111] width 11 height 11
click at [840, 108] on div "[PERSON_NAME] - Питань нема" at bounding box center [788, 112] width 198 height 19
click at [860, 103] on div "[PERSON_NAME] - Питань нема" at bounding box center [784, 112] width 191 height 19
click at [285, 448] on div "[PERSON_NAME] - Питань нема" at bounding box center [301, 274] width 580 height 436
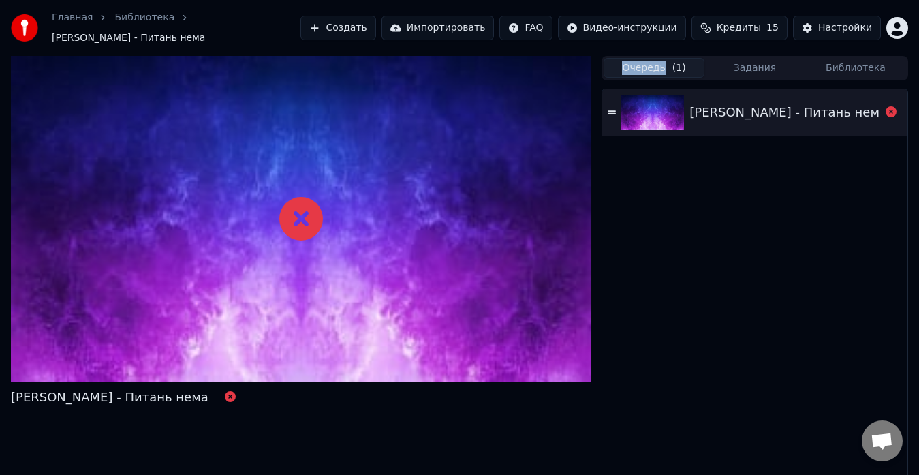
click at [869, 110] on div "[PERSON_NAME] - Питань нема" at bounding box center [784, 112] width 191 height 19
click at [890, 106] on icon at bounding box center [891, 111] width 11 height 11
click at [854, 107] on div "[PERSON_NAME] - Питань нема" at bounding box center [784, 112] width 191 height 19
click at [853, 106] on div "[PERSON_NAME] - Питань нема" at bounding box center [784, 112] width 191 height 19
click at [641, 106] on img at bounding box center [652, 112] width 63 height 35
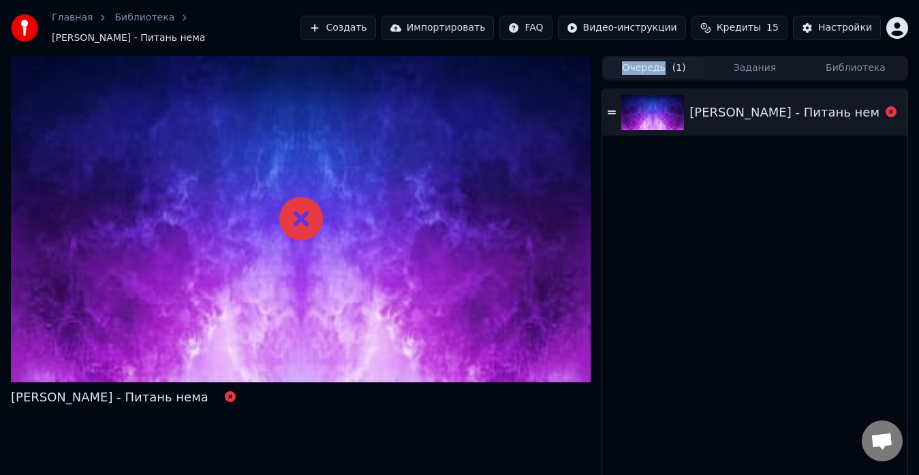
click at [670, 104] on img at bounding box center [652, 112] width 63 height 35
click at [717, 104] on div "[PERSON_NAME] - Питань нема" at bounding box center [788, 112] width 198 height 19
click at [718, 105] on div "[PERSON_NAME] - Питань нема" at bounding box center [788, 112] width 198 height 19
click at [655, 106] on img at bounding box center [652, 112] width 63 height 35
click at [609, 110] on icon at bounding box center [612, 111] width 8 height 3
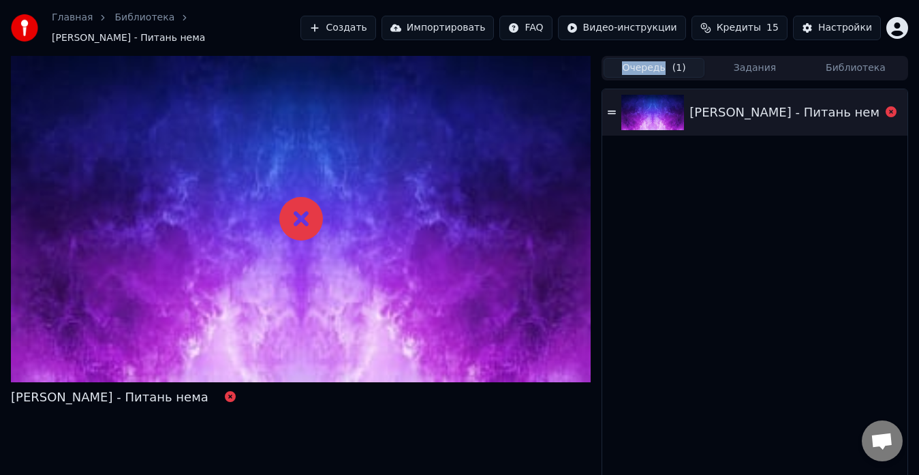
click at [610, 110] on icon at bounding box center [612, 111] width 8 height 3
click at [749, 65] on button "Задания" at bounding box center [754, 68] width 101 height 20
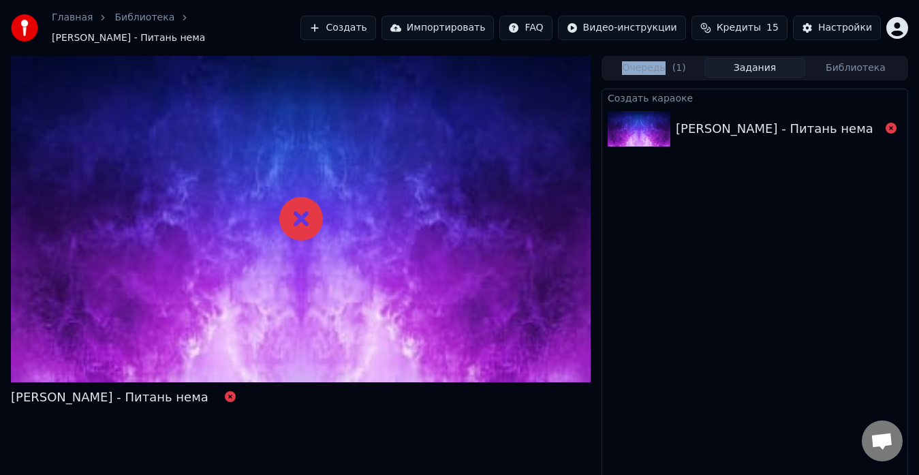
click at [816, 119] on div "[PERSON_NAME] - Питань нема" at bounding box center [775, 128] width 198 height 19
click at [894, 123] on icon at bounding box center [891, 128] width 11 height 11
click at [888, 123] on icon at bounding box center [891, 128] width 11 height 11
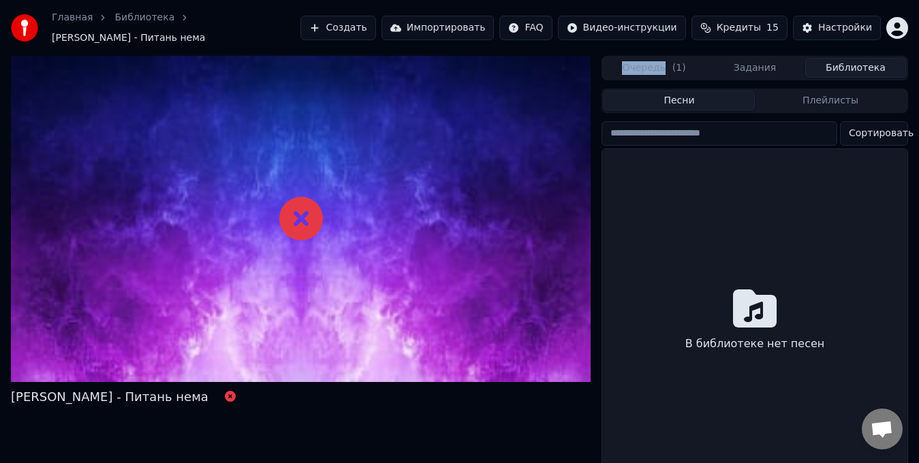
click at [860, 65] on button "Библиотека" at bounding box center [855, 68] width 101 height 20
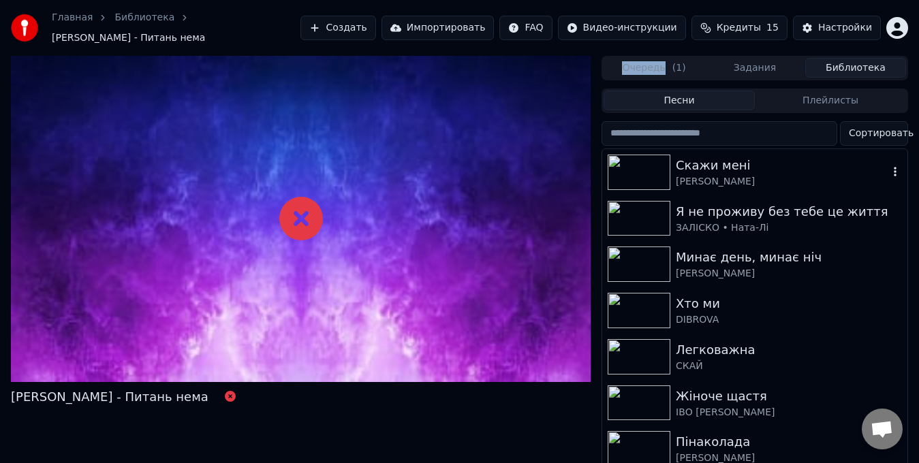
click at [732, 175] on div "[PERSON_NAME]" at bounding box center [782, 182] width 213 height 14
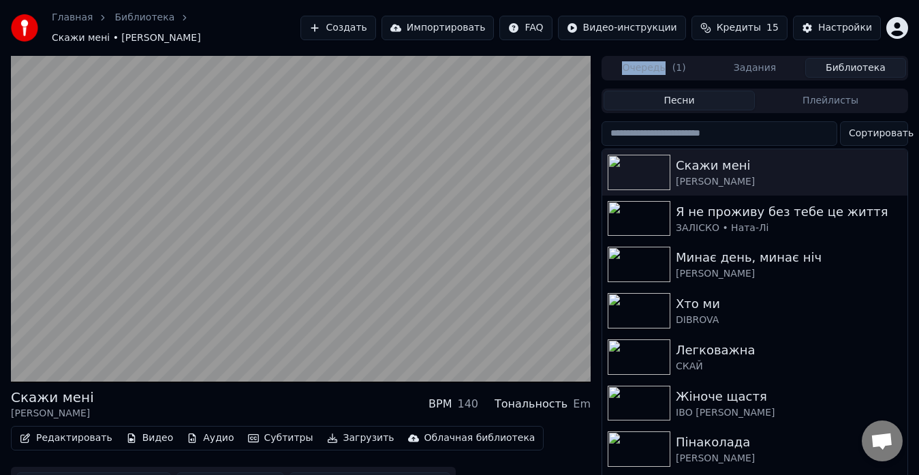
click at [827, 97] on button "Плейлисты" at bounding box center [830, 101] width 151 height 20
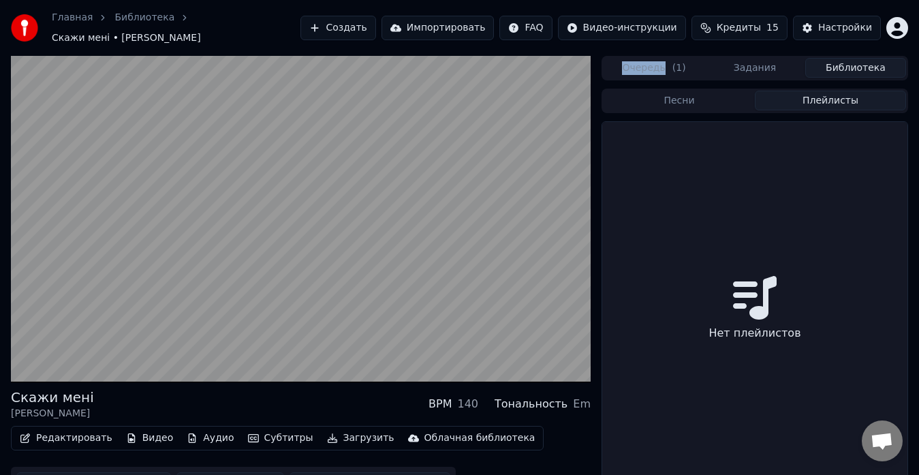
click at [850, 63] on button "Библиотека" at bounding box center [855, 68] width 101 height 20
click at [748, 63] on button "Задания" at bounding box center [754, 68] width 101 height 20
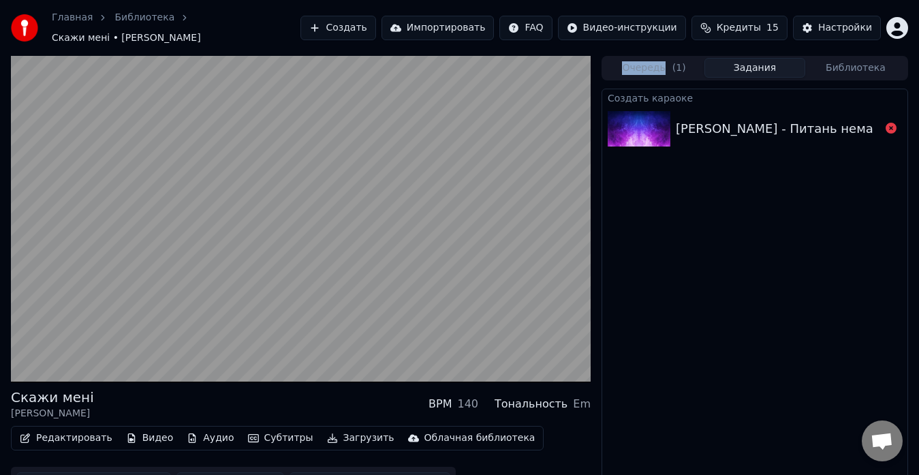
click at [734, 119] on div "[PERSON_NAME] - Питань нема" at bounding box center [775, 128] width 198 height 19
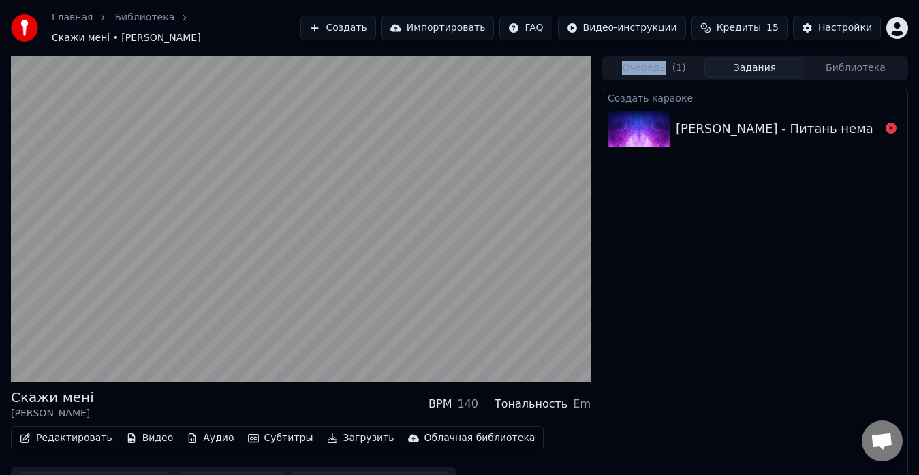
click at [734, 119] on div "[PERSON_NAME] - Питань нема" at bounding box center [775, 128] width 198 height 19
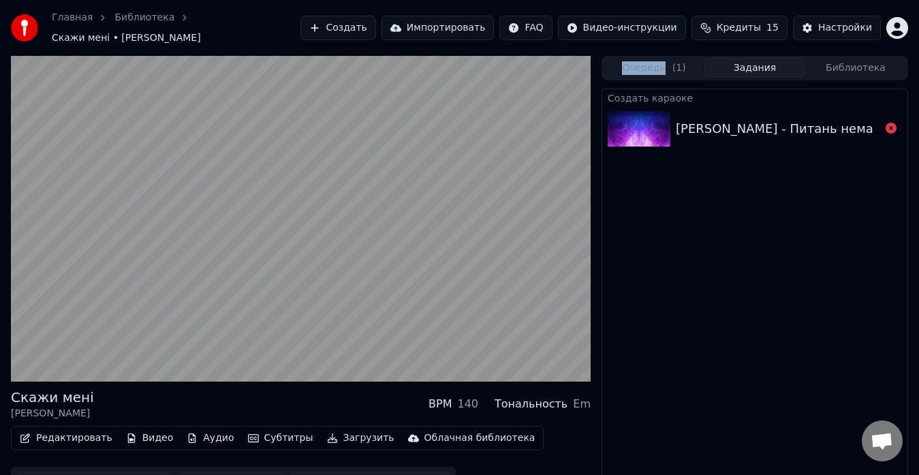
click at [737, 119] on div "[PERSON_NAME] - Питань нема" at bounding box center [775, 128] width 198 height 19
click at [738, 119] on div "[PERSON_NAME] - Питань нема" at bounding box center [775, 128] width 198 height 19
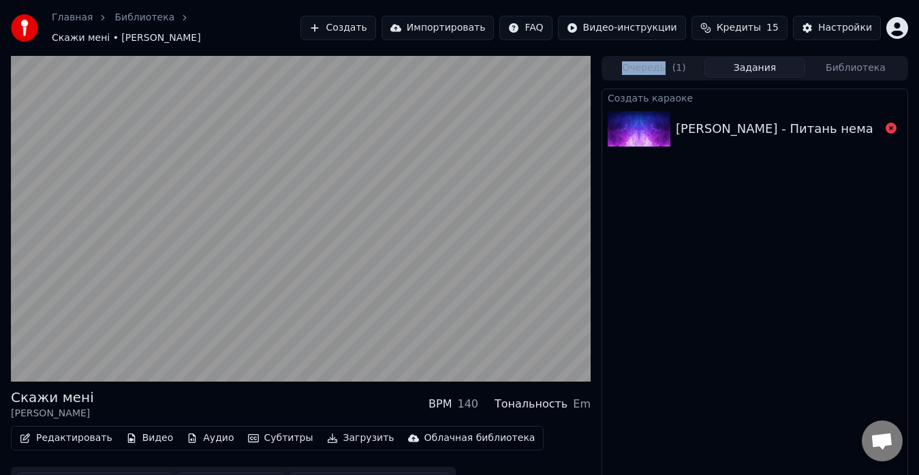
click at [738, 119] on div "[PERSON_NAME] - Питань нема" at bounding box center [775, 128] width 198 height 19
click at [741, 119] on div "[PERSON_NAME] - Питань нема" at bounding box center [775, 128] width 198 height 19
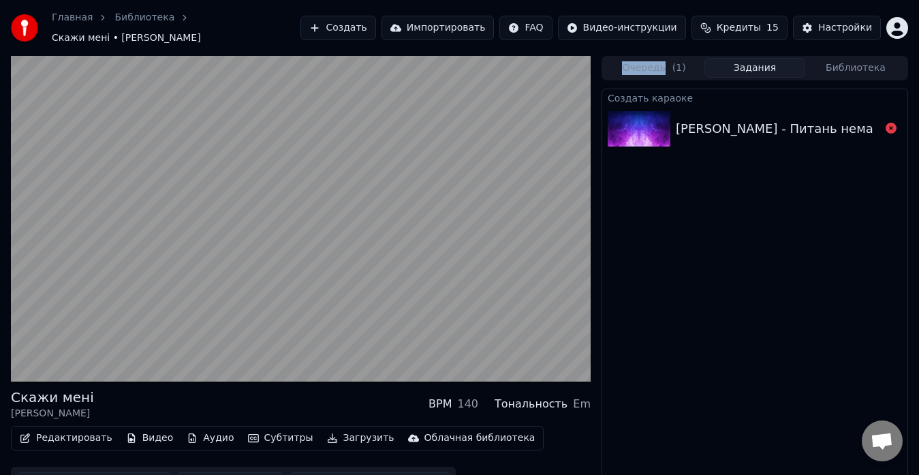
click at [743, 119] on div "[PERSON_NAME] - Питань нема" at bounding box center [775, 128] width 198 height 19
click at [736, 120] on div "[PERSON_NAME] - Питань нема" at bounding box center [775, 128] width 198 height 19
click at [734, 119] on div "[PERSON_NAME] - Питань нема" at bounding box center [775, 128] width 198 height 19
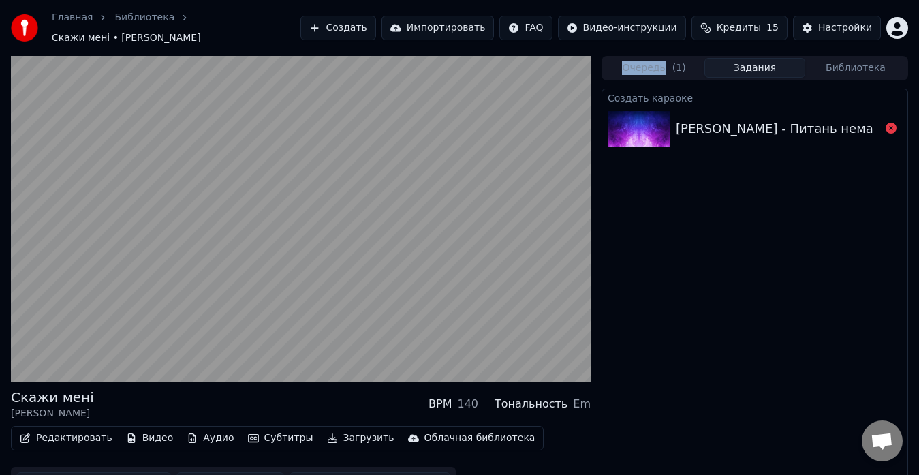
click at [749, 44] on div "Главная Библиотека Скажи мені • Максим Бородін Создать Импортировать FAQ Видео-…" at bounding box center [459, 28] width 919 height 56
click at [748, 47] on div "Главная Библиотека Скажи мені • Максим Бородін Создать Импортировать FAQ Видео-…" at bounding box center [459, 28] width 919 height 56
click at [738, 66] on button "Задания" at bounding box center [754, 68] width 101 height 20
click at [684, 61] on button "Очередь ( 1 )" at bounding box center [654, 68] width 101 height 20
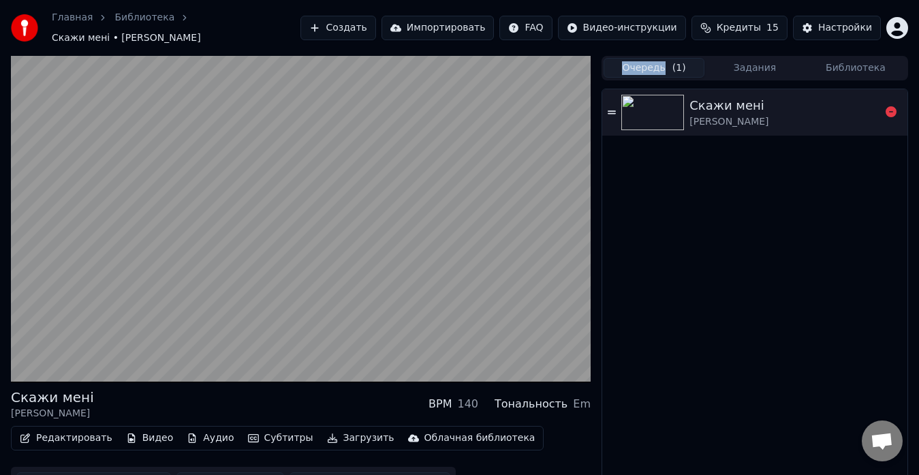
click at [719, 115] on div "[PERSON_NAME]" at bounding box center [728, 122] width 79 height 14
click at [892, 108] on icon at bounding box center [891, 111] width 11 height 11
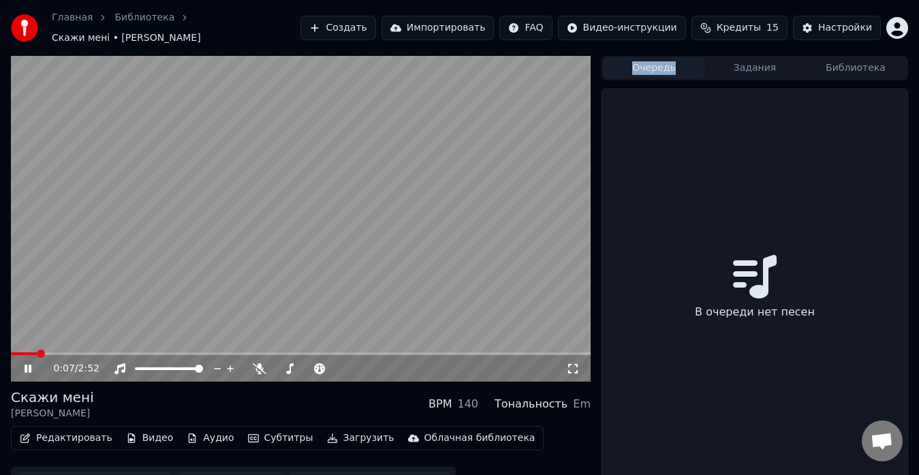
click at [756, 58] on button "Задания" at bounding box center [754, 68] width 101 height 20
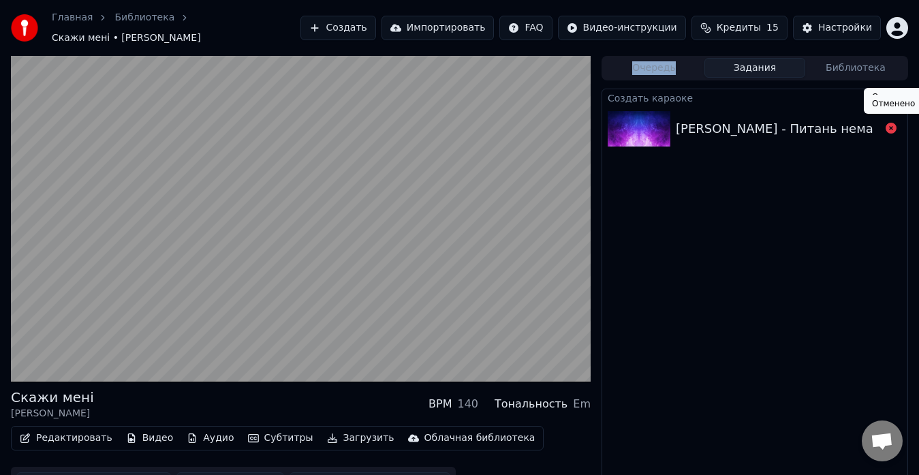
click at [896, 124] on icon at bounding box center [891, 128] width 11 height 11
click at [887, 123] on icon at bounding box center [891, 128] width 11 height 11
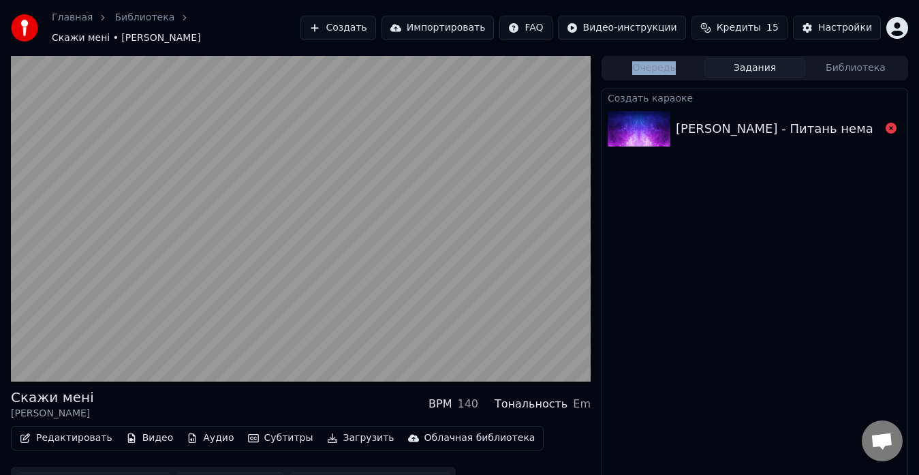
click at [892, 123] on icon at bounding box center [891, 128] width 11 height 11
click at [700, 119] on div "[PERSON_NAME] - Питань нема" at bounding box center [775, 128] width 198 height 19
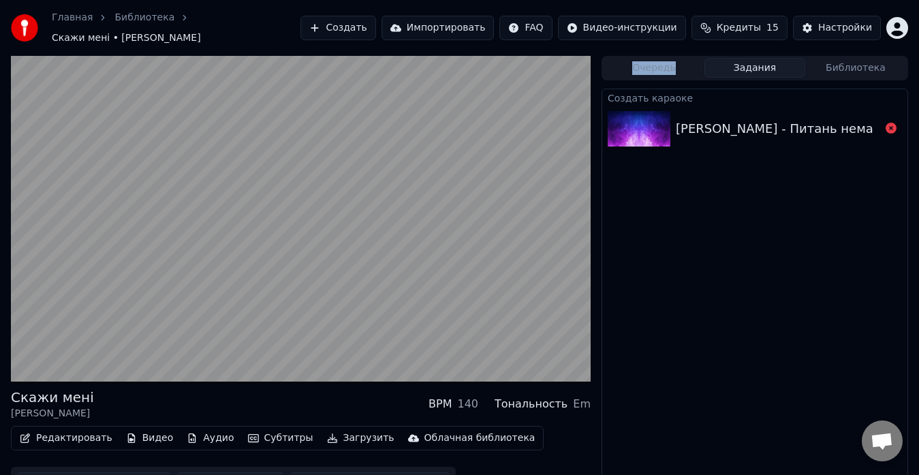
click at [698, 119] on div "[PERSON_NAME] - Питань нема" at bounding box center [775, 128] width 198 height 19
click at [700, 120] on div "[PERSON_NAME] - Питань нема" at bounding box center [775, 128] width 198 height 19
drag, startPoint x: 728, startPoint y: 120, endPoint x: 741, endPoint y: 123, distance: 13.4
click at [738, 123] on div "[PERSON_NAME] - Питань нема" at bounding box center [775, 128] width 198 height 19
drag, startPoint x: 798, startPoint y: 121, endPoint x: 808, endPoint y: 123, distance: 9.6
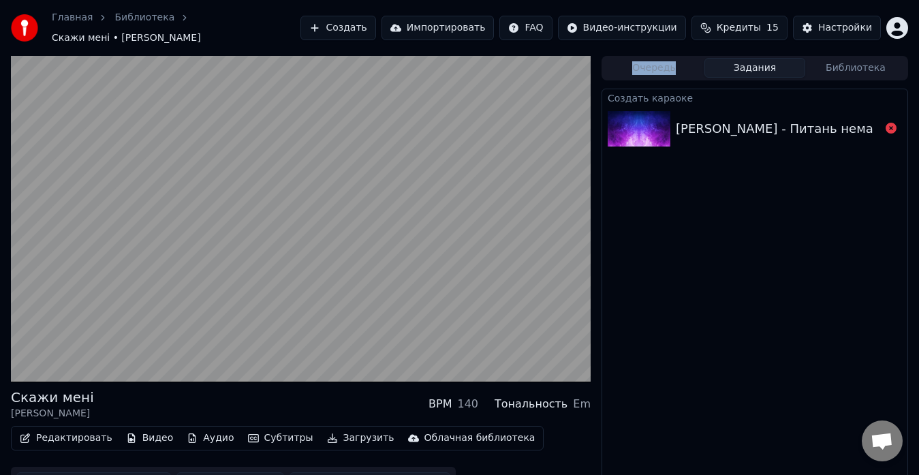
click at [802, 123] on div "[PERSON_NAME] - Питань нема" at bounding box center [775, 128] width 198 height 19
drag, startPoint x: 820, startPoint y: 123, endPoint x: 840, endPoint y: 123, distance: 20.4
click at [822, 123] on div "[PERSON_NAME] - Питань нема" at bounding box center [775, 128] width 198 height 19
click at [840, 123] on div "[PERSON_NAME] - Питань нема" at bounding box center [778, 128] width 204 height 19
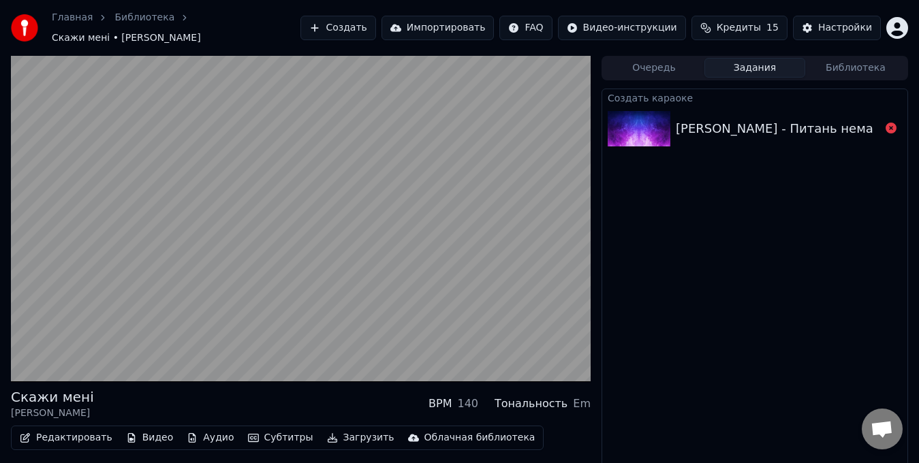
click at [857, 61] on button "Библиотека" at bounding box center [855, 68] width 101 height 20
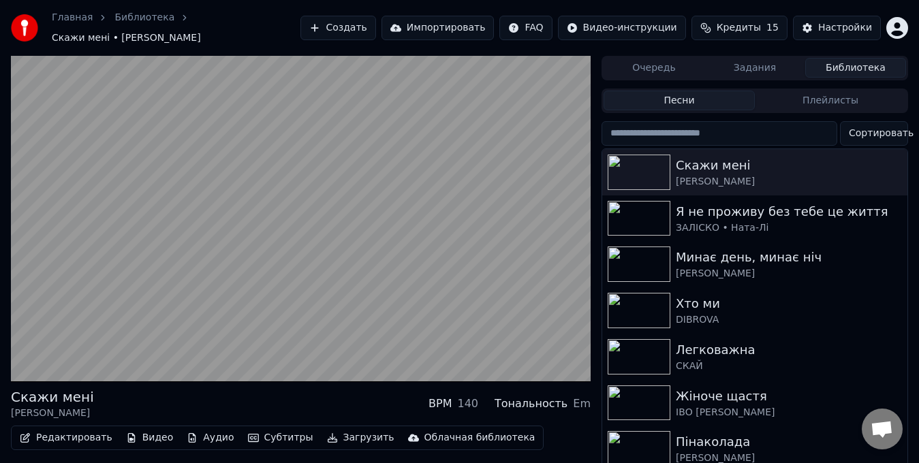
click at [661, 67] on button "Очередь" at bounding box center [654, 68] width 101 height 20
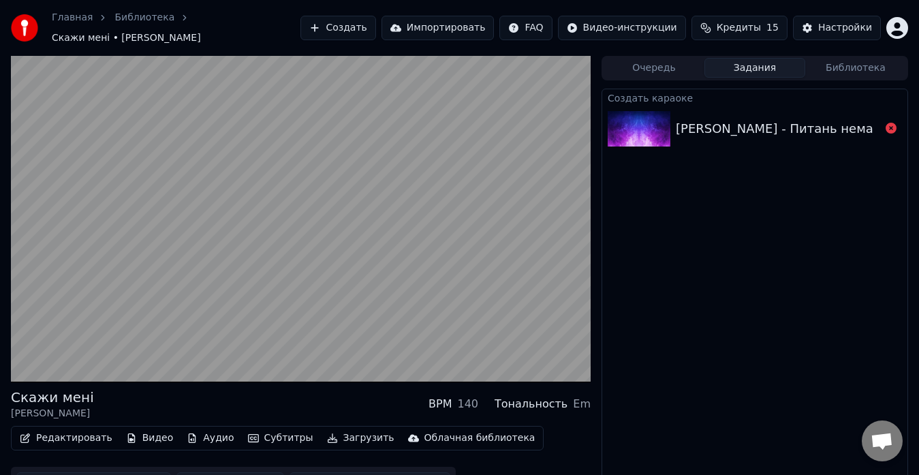
click at [742, 71] on button "Задания" at bounding box center [754, 68] width 101 height 20
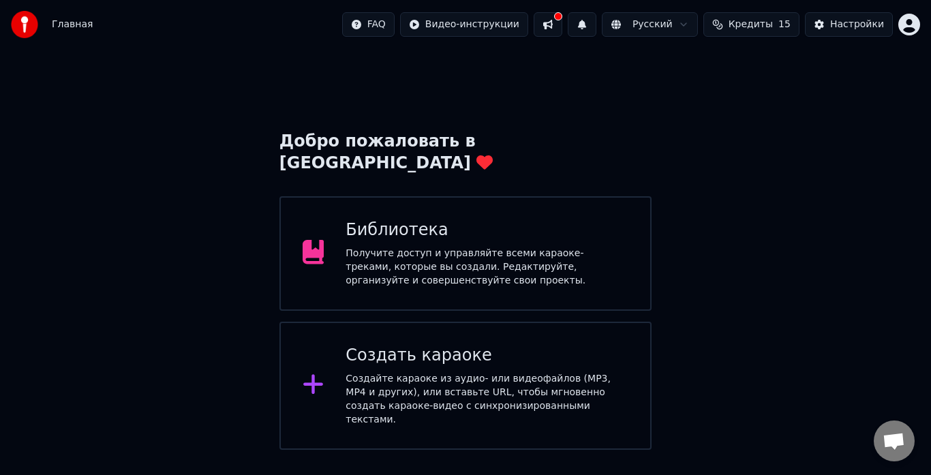
click at [443, 345] on div "Создать караоке" at bounding box center [486, 356] width 283 height 22
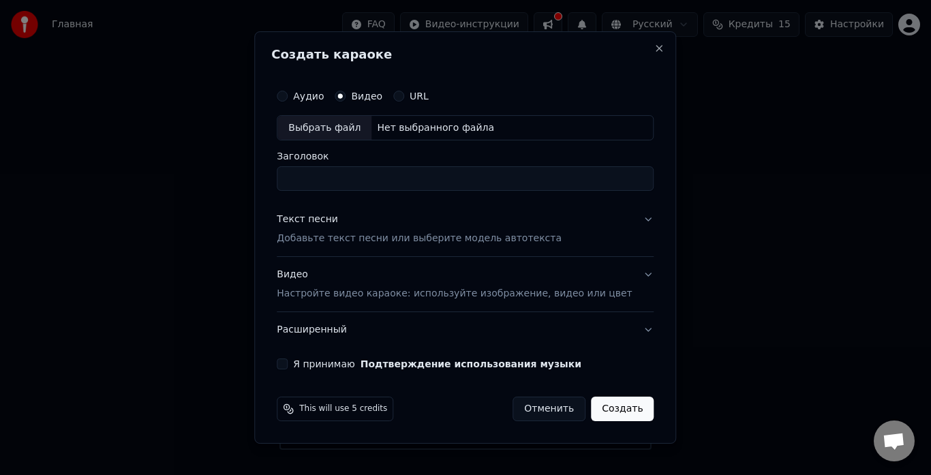
click at [371, 179] on input "Заголовок" at bounding box center [465, 179] width 377 height 25
click at [351, 129] on div "Выбрать файл" at bounding box center [324, 128] width 94 height 25
type input "**********"
click at [342, 240] on p "Добавьте текст песни или выберите модель автотекста" at bounding box center [419, 239] width 285 height 14
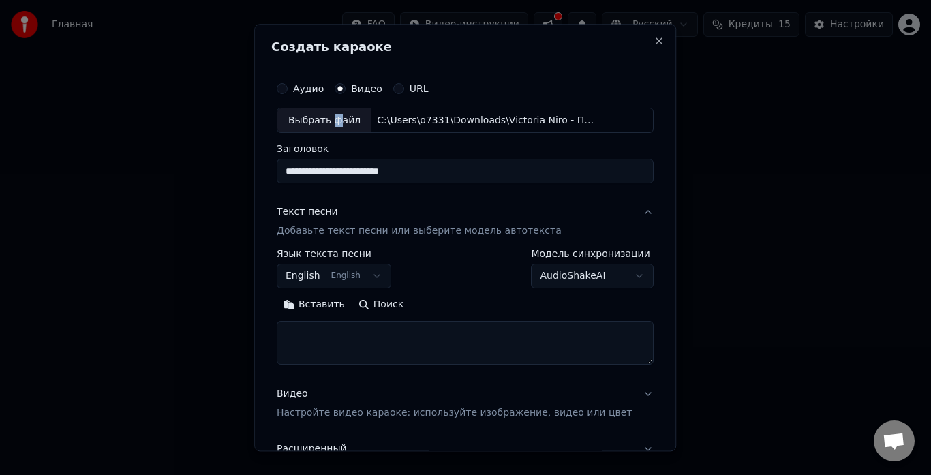
click at [322, 308] on button "Вставить" at bounding box center [314, 305] width 75 height 22
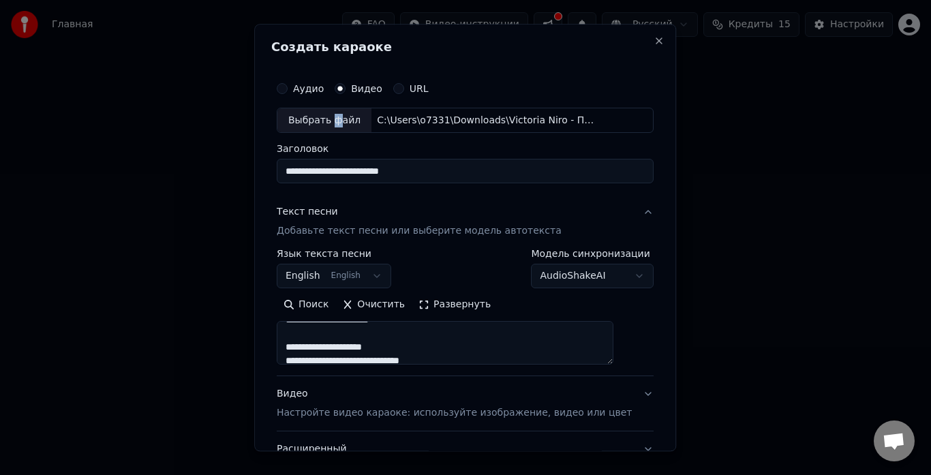
click at [348, 413] on p "Настройте видео караоке: используйте изображение, видео или цвет" at bounding box center [454, 414] width 355 height 14
type textarea "**********"
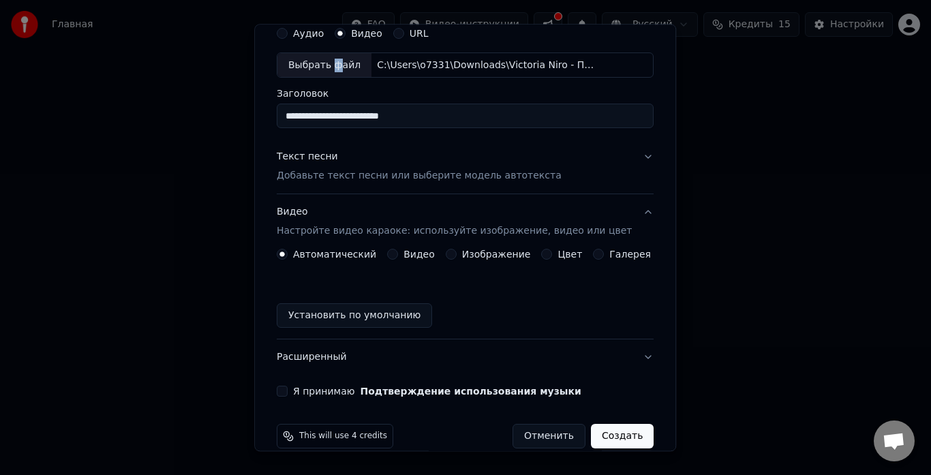
scroll to position [75, 0]
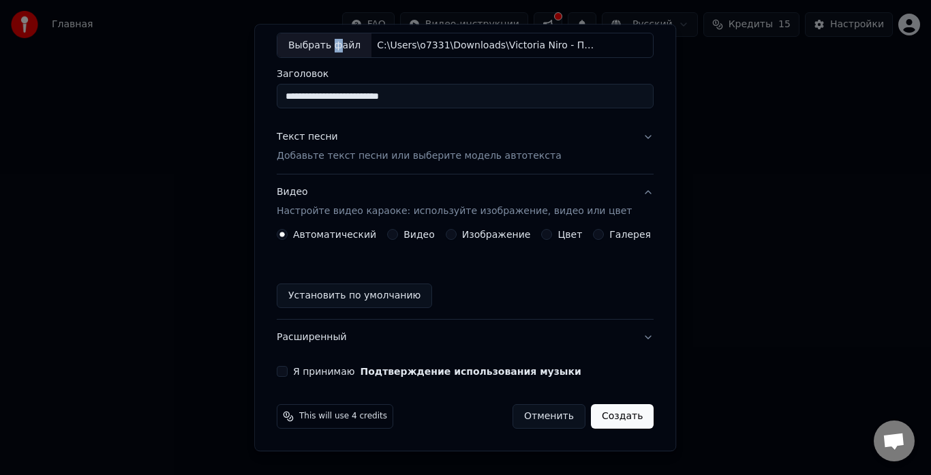
click at [414, 237] on label "Видео" at bounding box center [418, 235] width 31 height 10
click at [398, 237] on button "Видео" at bounding box center [392, 235] width 11 height 11
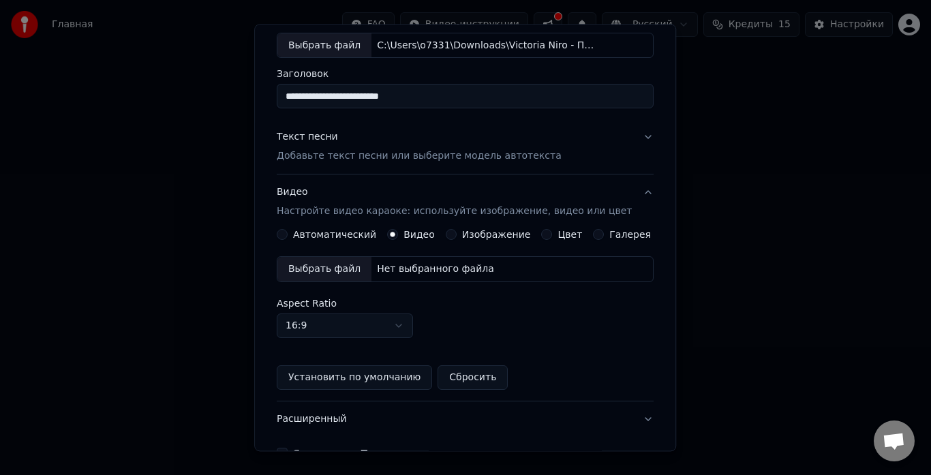
click at [343, 262] on div "Выбрать файл" at bounding box center [324, 270] width 94 height 25
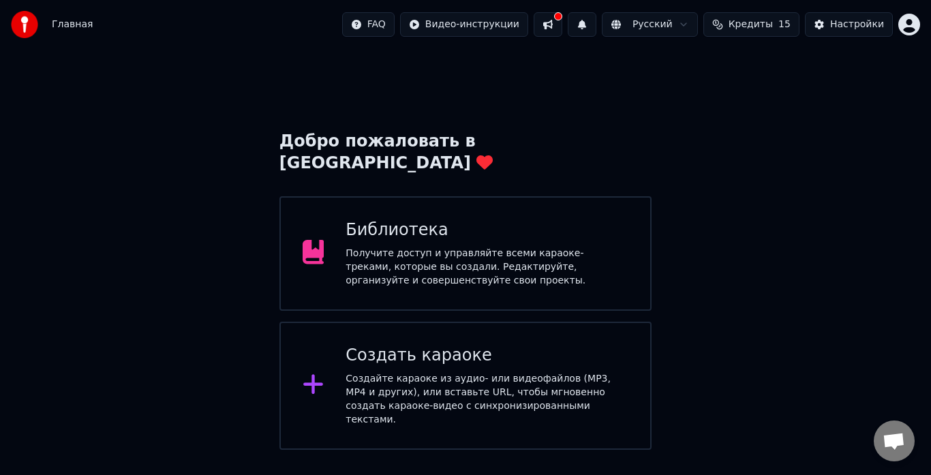
click at [339, 343] on div "Создать караоке Создайте караоке из аудио- или видеофайлов (MP3, MP4 и других),…" at bounding box center [465, 386] width 372 height 128
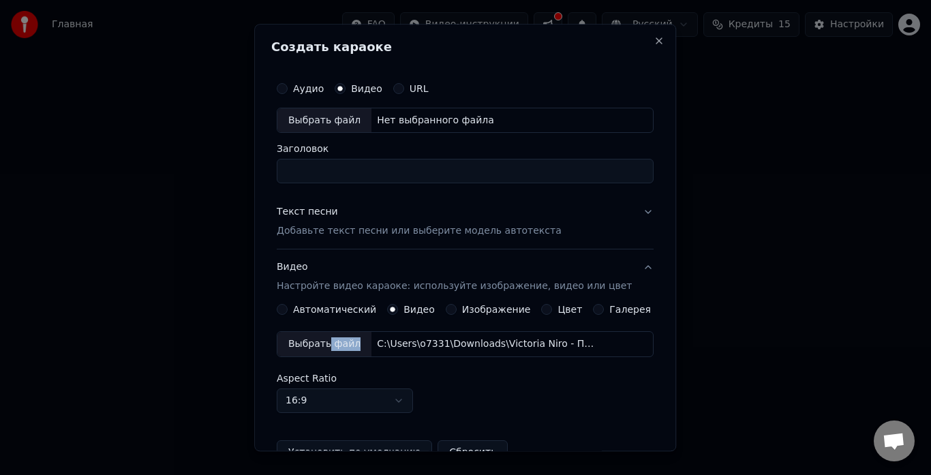
click at [340, 344] on div "Выбрать файл" at bounding box center [324, 344] width 94 height 25
click at [353, 116] on div "Выбрать файл" at bounding box center [324, 120] width 94 height 25
type input "**********"
click at [312, 234] on p "Добавьте текст песни или выберите модель автотекста" at bounding box center [419, 232] width 285 height 14
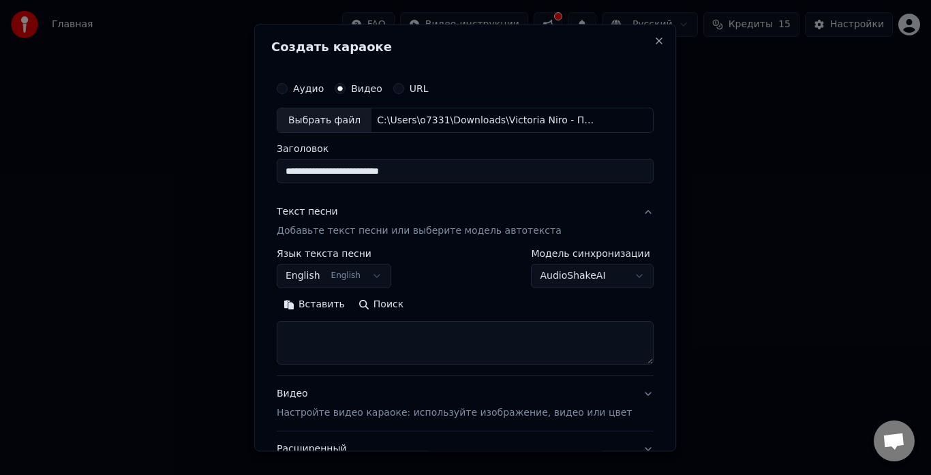
click at [311, 307] on button "Вставить" at bounding box center [314, 305] width 75 height 22
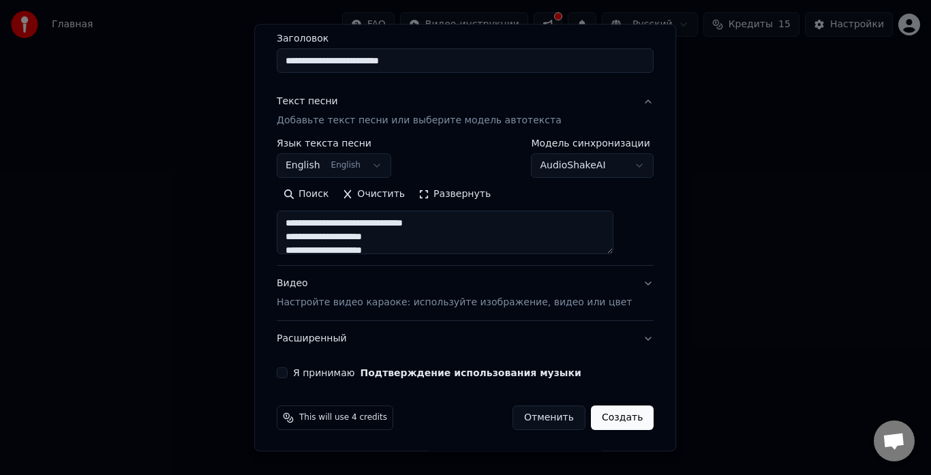
scroll to position [112, 0]
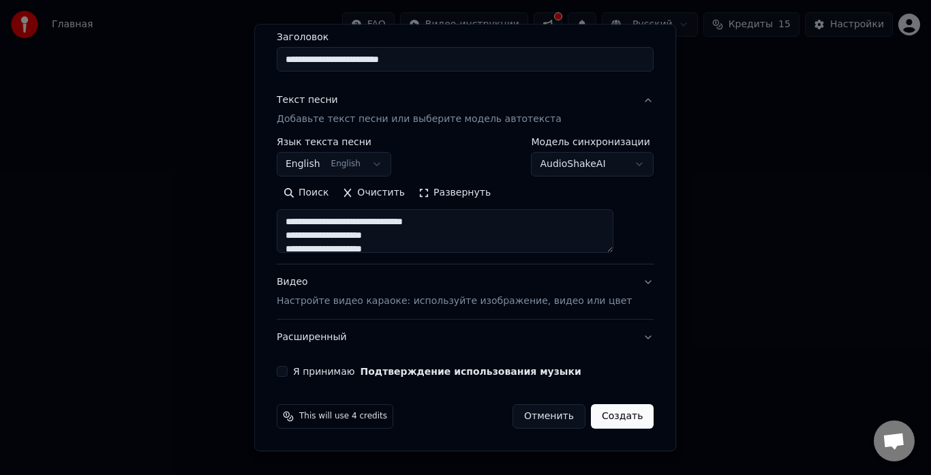
click at [321, 308] on p "Настройте видео караоке: используйте изображение, видео или цвет" at bounding box center [454, 302] width 355 height 14
type textarea "**********"
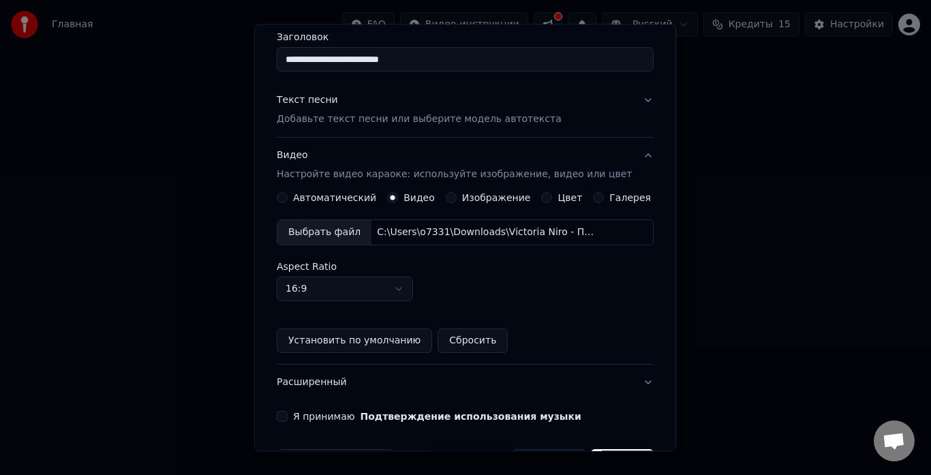
click at [347, 230] on div "Выбрать файл" at bounding box center [324, 233] width 94 height 25
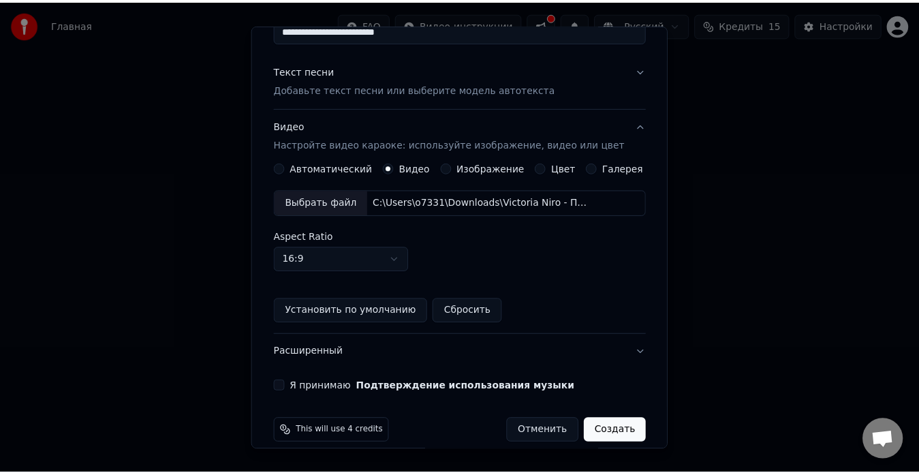
scroll to position [157, 0]
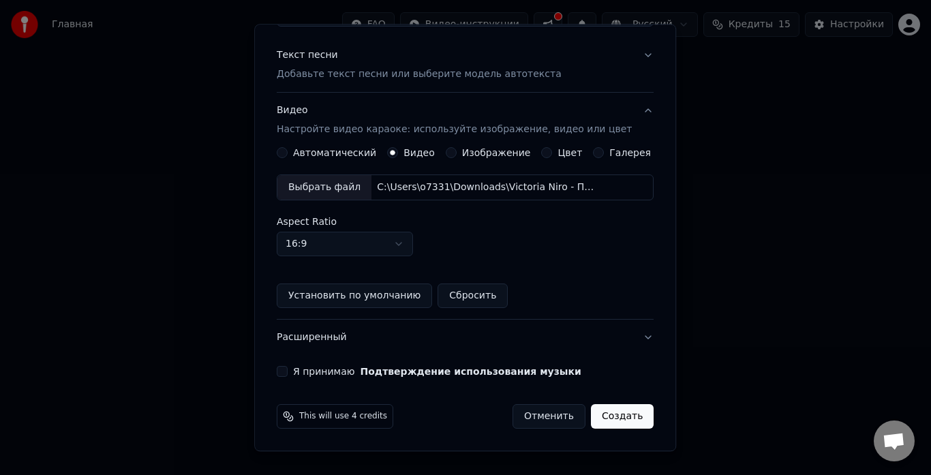
click at [343, 370] on label "Я принимаю Подтверждение использования музыки" at bounding box center [437, 372] width 288 height 10
click at [287, 370] on button "Я принимаю Подтверждение использования музыки" at bounding box center [282, 372] width 11 height 11
click at [594, 416] on button "Создать" at bounding box center [622, 417] width 63 height 25
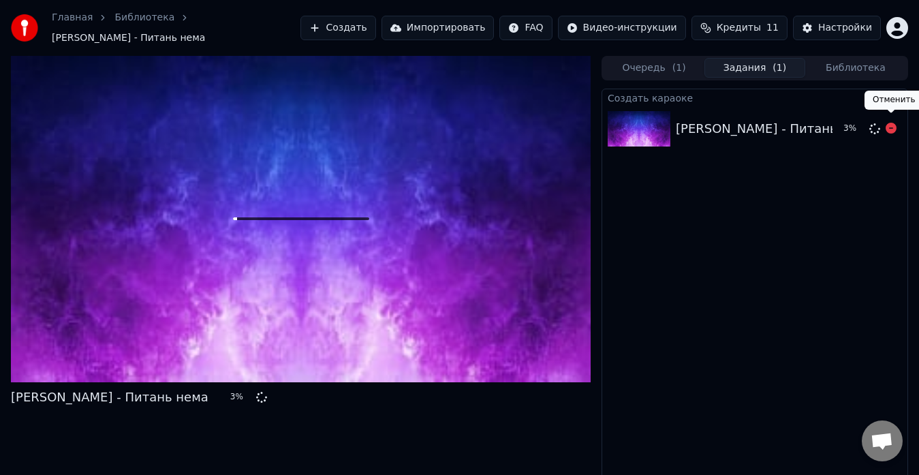
click at [892, 123] on icon at bounding box center [891, 128] width 11 height 11
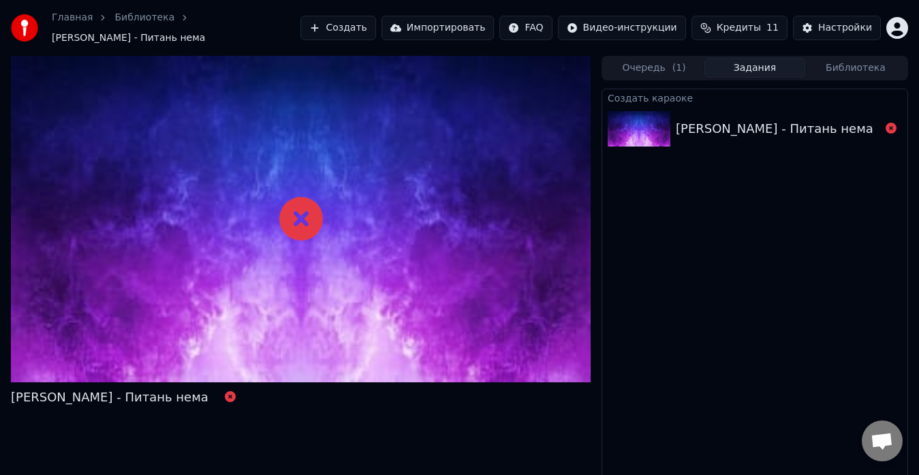
click at [734, 125] on div "[PERSON_NAME] - Питань нема" at bounding box center [775, 128] width 198 height 19
click at [875, 119] on div "[PERSON_NAME] - Питань нема" at bounding box center [778, 128] width 204 height 19
click at [877, 119] on div "[PERSON_NAME] - Питань нема" at bounding box center [778, 128] width 204 height 19
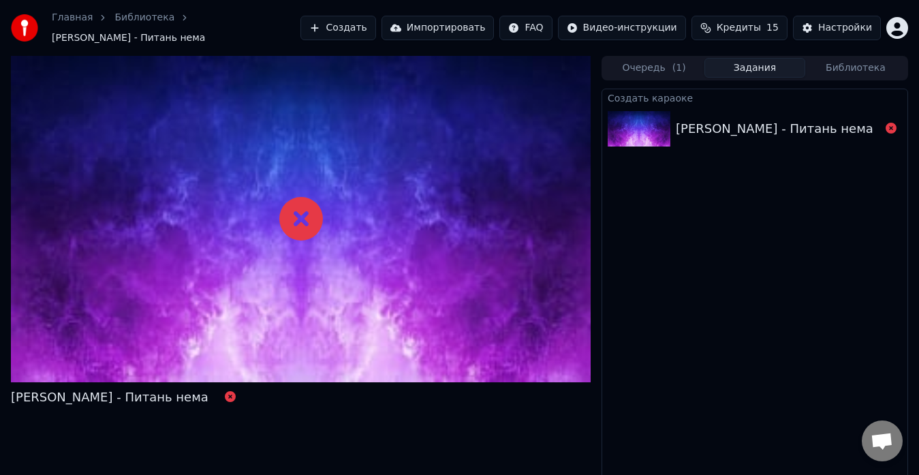
click at [877, 119] on div "[PERSON_NAME] - Питань нема" at bounding box center [778, 128] width 204 height 19
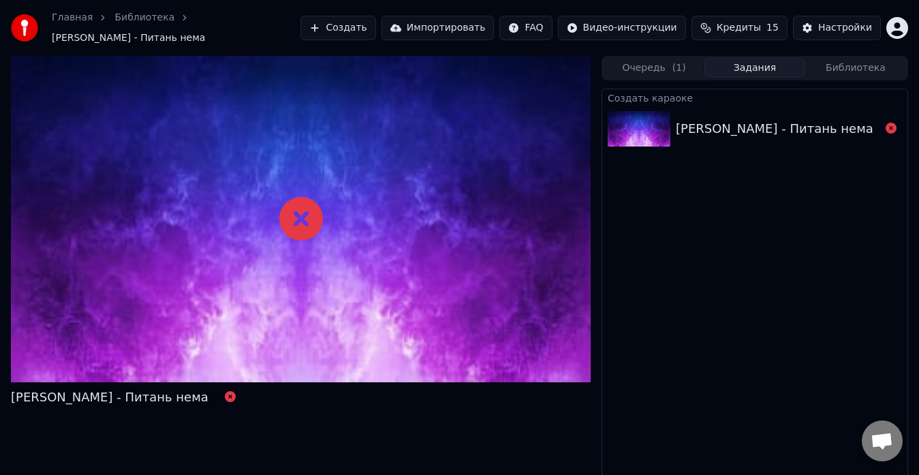
click at [877, 119] on div "[PERSON_NAME] - Питань нема" at bounding box center [778, 128] width 204 height 19
click at [225, 392] on icon at bounding box center [230, 396] width 11 height 11
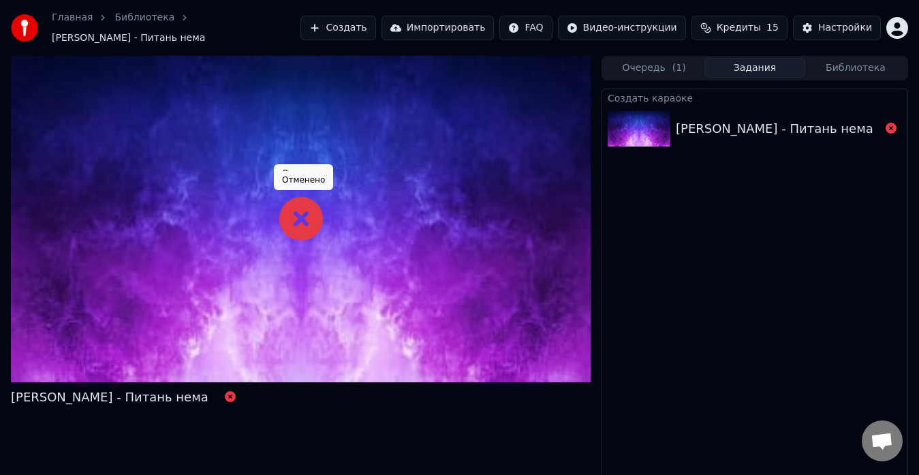
click at [287, 206] on icon at bounding box center [301, 219] width 44 height 44
click at [290, 208] on icon at bounding box center [301, 219] width 44 height 44
click at [296, 211] on icon at bounding box center [301, 219] width 44 height 44
click at [298, 214] on icon at bounding box center [301, 219] width 44 height 44
click at [302, 215] on icon at bounding box center [301, 219] width 44 height 44
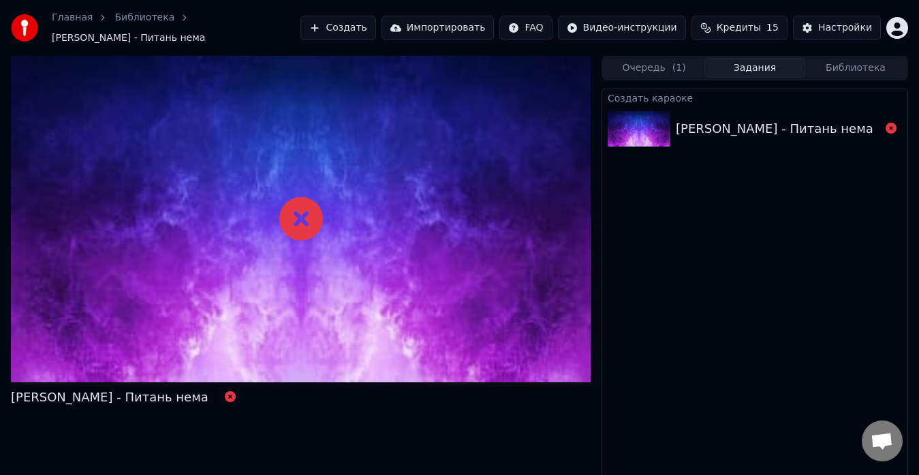
click at [307, 216] on icon at bounding box center [301, 219] width 44 height 44
drag, startPoint x: 310, startPoint y: 217, endPoint x: 371, endPoint y: 218, distance: 60.6
click at [312, 218] on icon at bounding box center [301, 219] width 44 height 44
click at [371, 218] on div at bounding box center [301, 219] width 580 height 326
drag, startPoint x: 423, startPoint y: 215, endPoint x: 443, endPoint y: 215, distance: 19.8
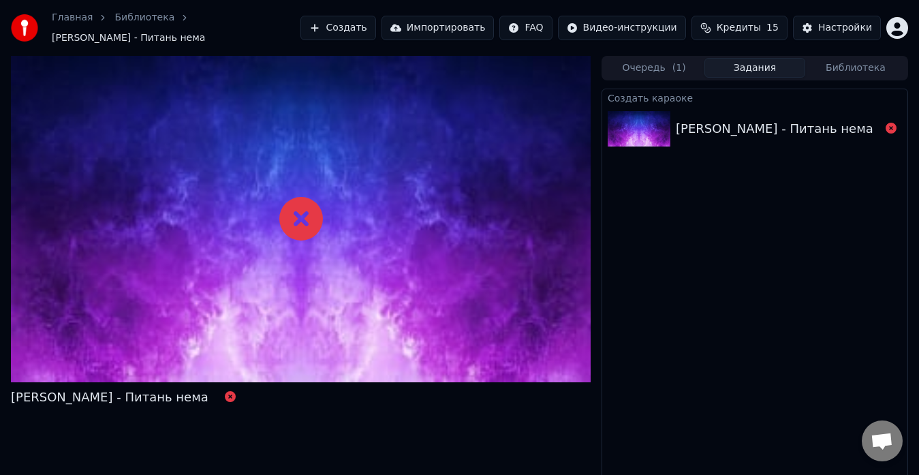
click at [426, 218] on div at bounding box center [301, 219] width 580 height 326
click at [463, 216] on div at bounding box center [301, 219] width 580 height 326
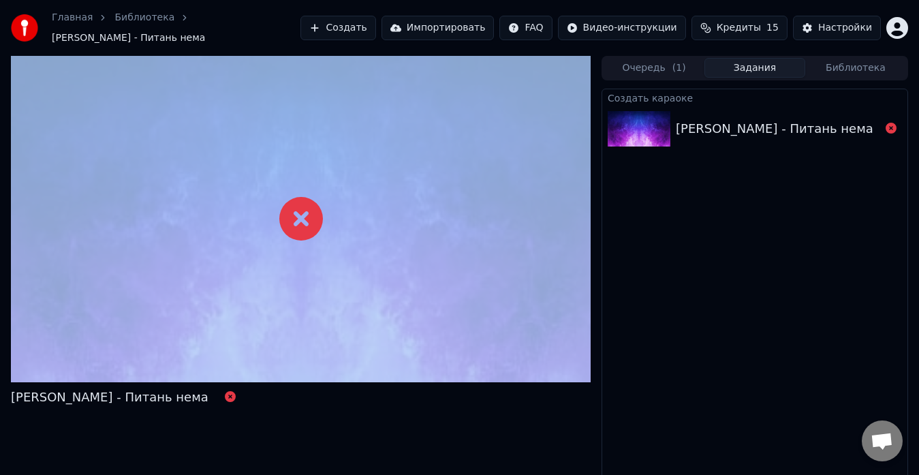
drag, startPoint x: 463, startPoint y: 216, endPoint x: 459, endPoint y: 233, distance: 17.5
click at [462, 216] on div at bounding box center [301, 219] width 580 height 326
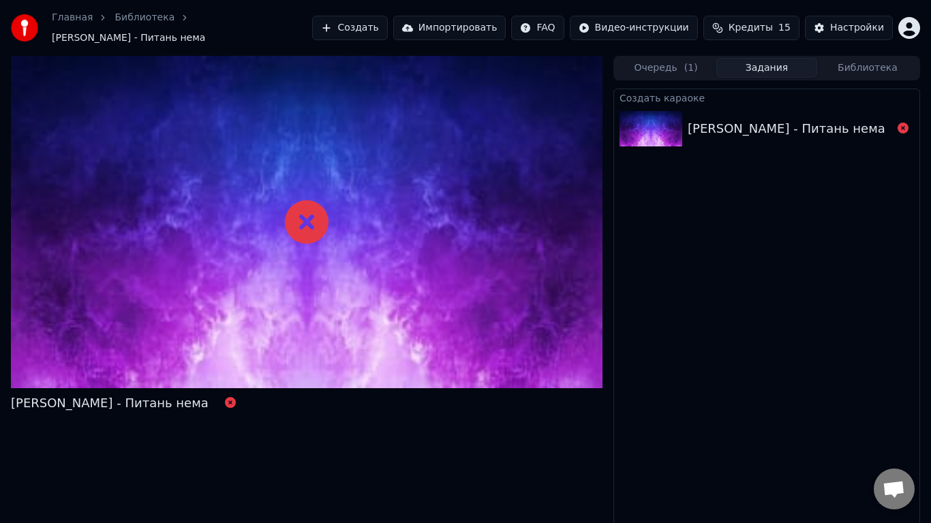
click at [460, 234] on div at bounding box center [306, 222] width 591 height 332
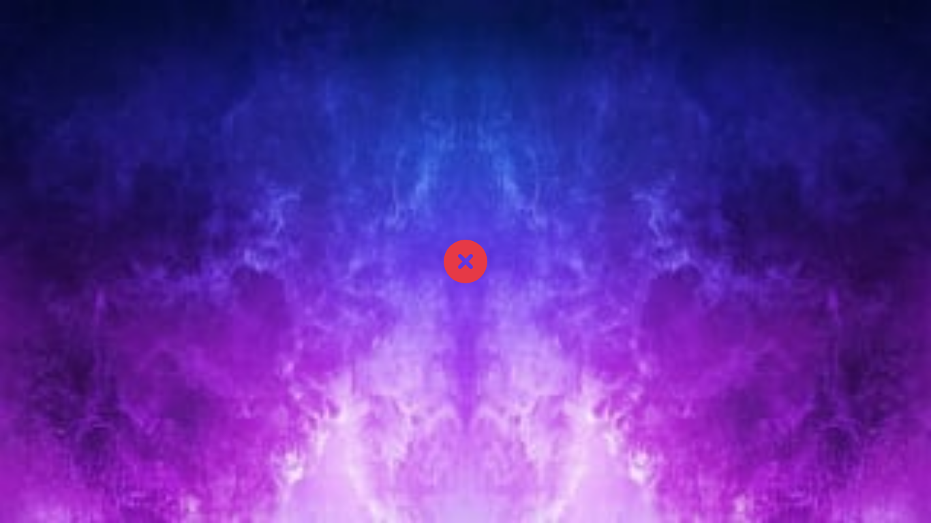
click at [460, 239] on div at bounding box center [465, 261] width 931 height 523
drag, startPoint x: 460, startPoint y: 239, endPoint x: 460, endPoint y: 224, distance: 15.0
click at [460, 240] on div at bounding box center [465, 261] width 931 height 523
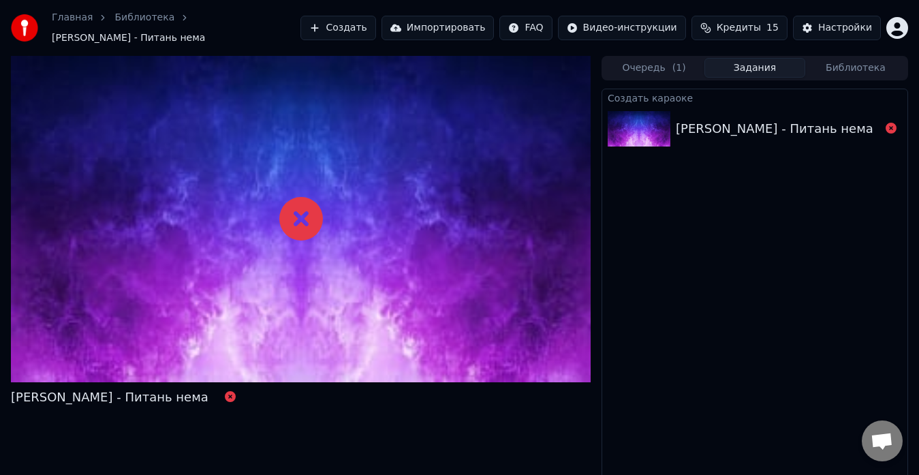
click at [756, 134] on div "[PERSON_NAME] - Питань нема" at bounding box center [754, 129] width 305 height 46
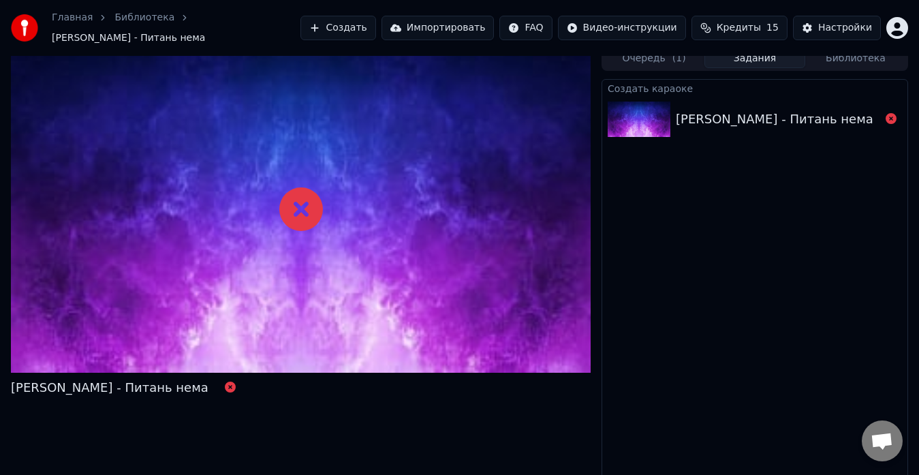
scroll to position [10, 0]
click at [758, 117] on div "[PERSON_NAME] - Питань нема" at bounding box center [775, 118] width 198 height 19
click at [785, 95] on div "[PERSON_NAME] - Питань нема" at bounding box center [754, 118] width 305 height 46
click at [816, 109] on div "[PERSON_NAME] - Питань нема" at bounding box center [775, 118] width 198 height 19
drag, startPoint x: 825, startPoint y: 103, endPoint x: 847, endPoint y: 102, distance: 21.8
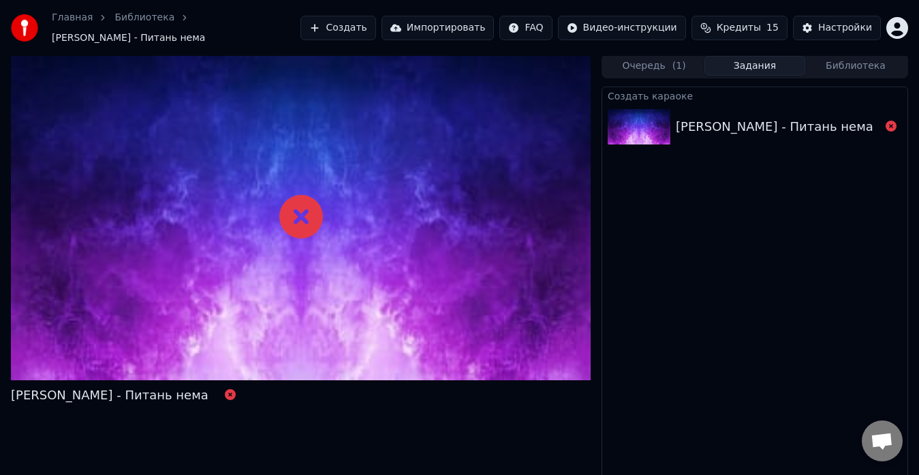
scroll to position [0, 0]
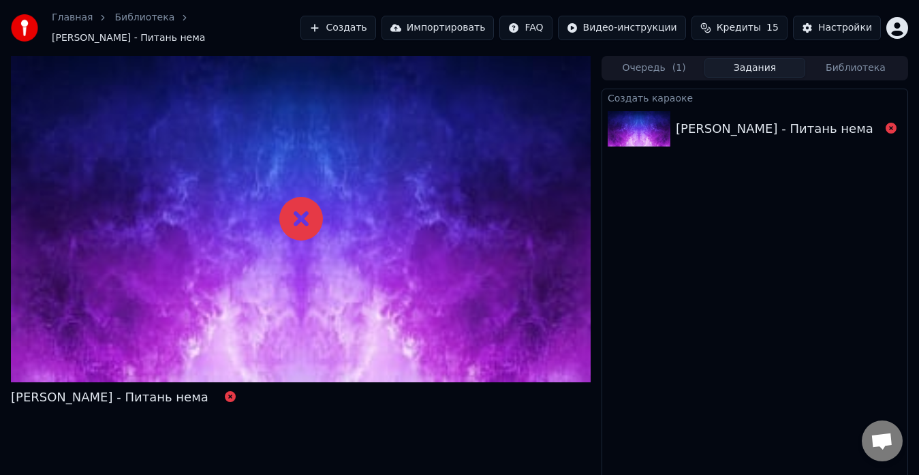
click at [56, 25] on link "Главная" at bounding box center [72, 18] width 41 height 14
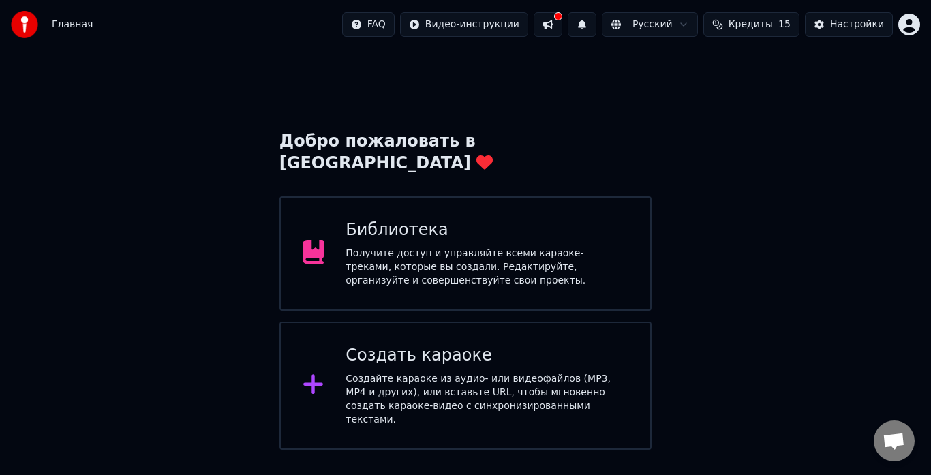
click at [773, 25] on span "Кредиты" at bounding box center [750, 25] width 44 height 14
click at [730, 193] on div "Добро пожаловать в Youka Библиотека Получите доступ и управляйте всеми караоке-…" at bounding box center [465, 249] width 931 height 401
click at [743, 33] on button "Кредиты 15" at bounding box center [751, 24] width 96 height 25
click at [726, 59] on th "Остаток" at bounding box center [732, 64] width 52 height 27
click at [700, 72] on th "Пополнить" at bounding box center [673, 64] width 65 height 27
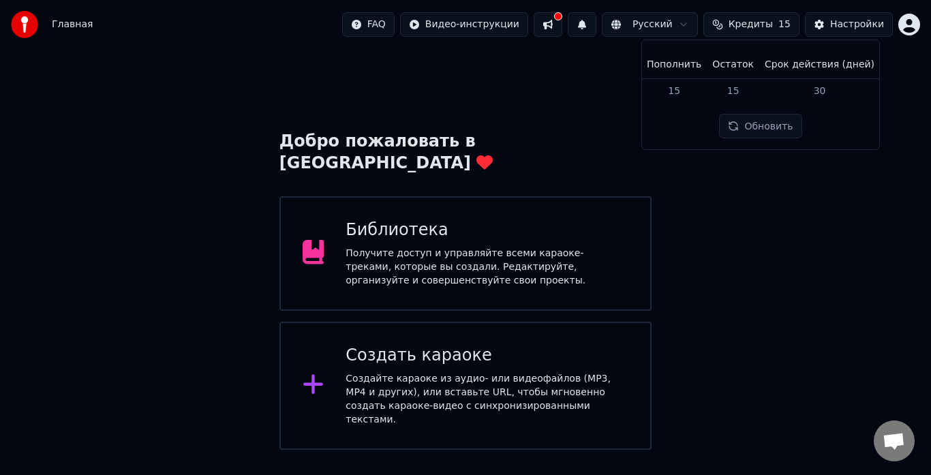
click at [673, 99] on td "15" at bounding box center [673, 90] width 65 height 25
click at [704, 99] on td "15" at bounding box center [673, 90] width 65 height 25
click at [683, 131] on div "Пополнить Остаток Срок действия (дней) 15 15 30 Обновить" at bounding box center [760, 94] width 215 height 87
click at [364, 221] on div "Библиотека Получите доступ и управляйте всеми караоке-треками, которые вы созда…" at bounding box center [486, 253] width 283 height 68
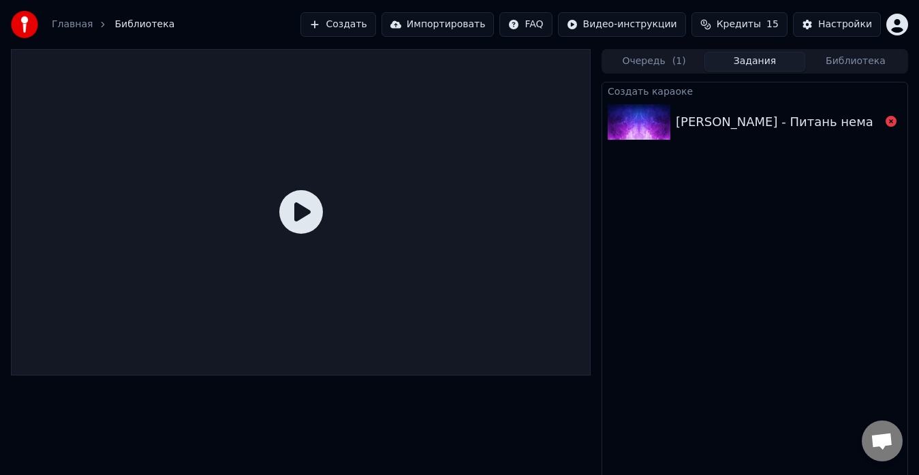
click at [784, 120] on div "[PERSON_NAME] - Питань нема" at bounding box center [775, 121] width 198 height 19
click at [892, 122] on icon at bounding box center [891, 121] width 11 height 11
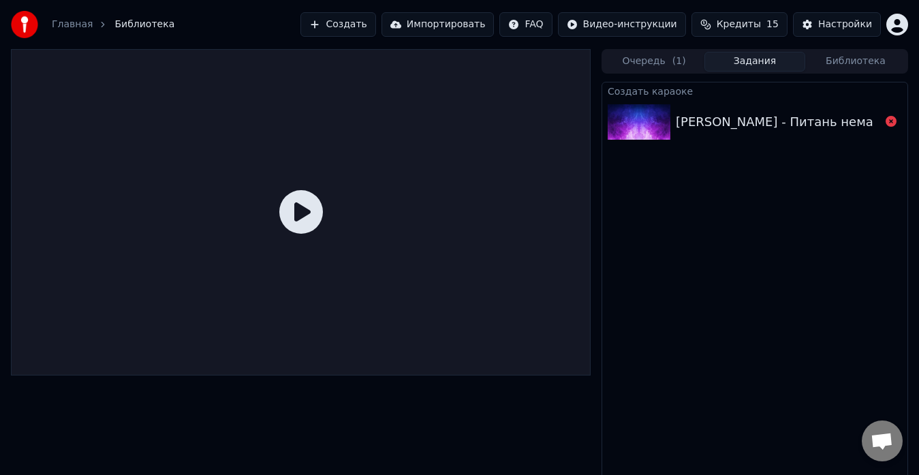
click at [892, 122] on icon at bounding box center [891, 121] width 11 height 11
click at [892, 121] on icon at bounding box center [891, 121] width 11 height 11
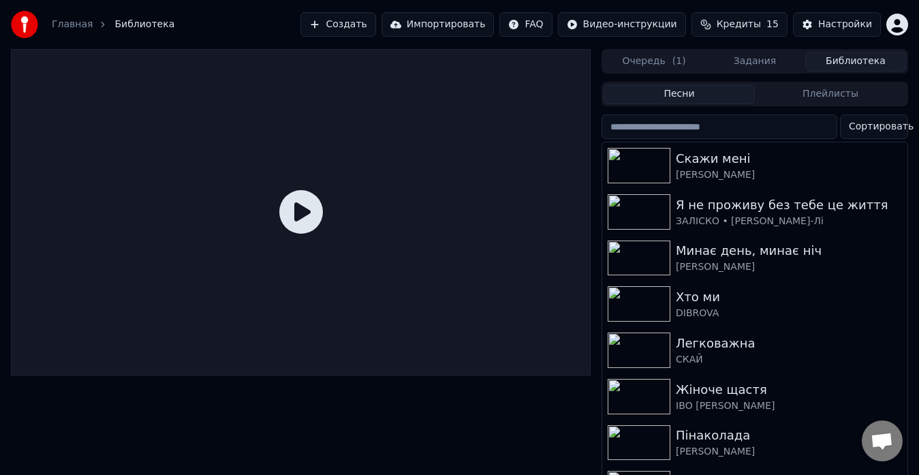
click at [852, 66] on button "Библиотека" at bounding box center [855, 62] width 101 height 20
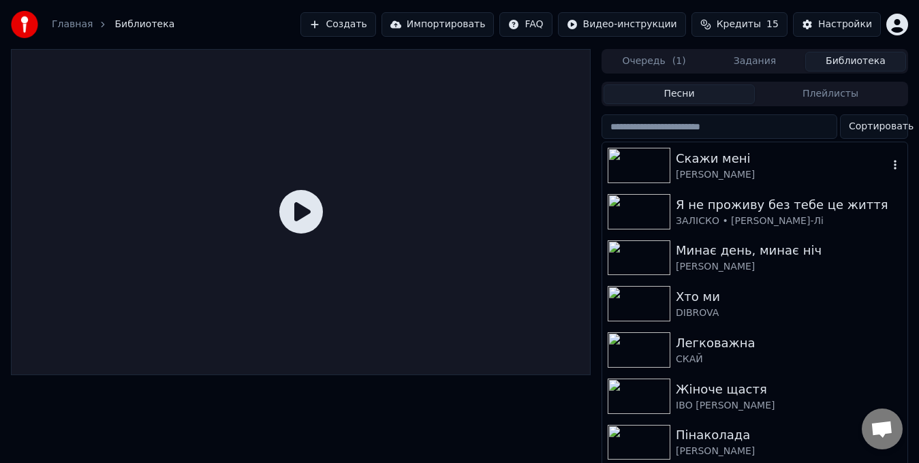
click at [712, 165] on div "Скажи мені" at bounding box center [782, 158] width 213 height 19
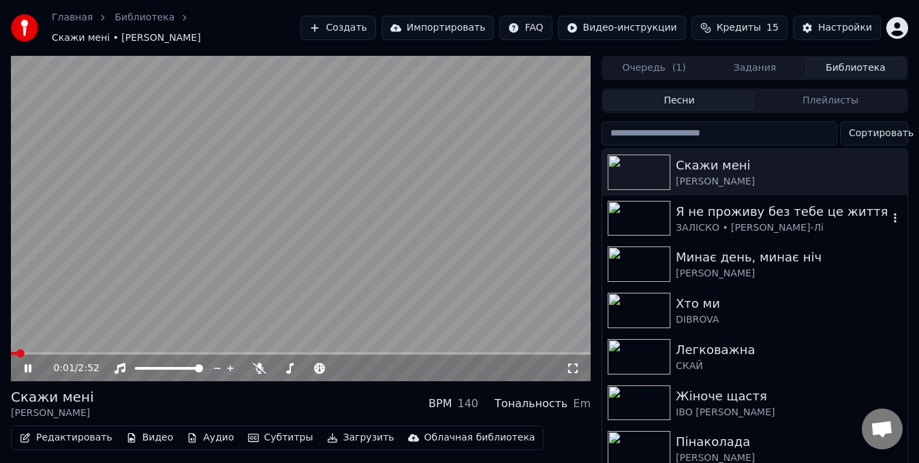
click at [888, 213] on icon "button" at bounding box center [895, 218] width 14 height 11
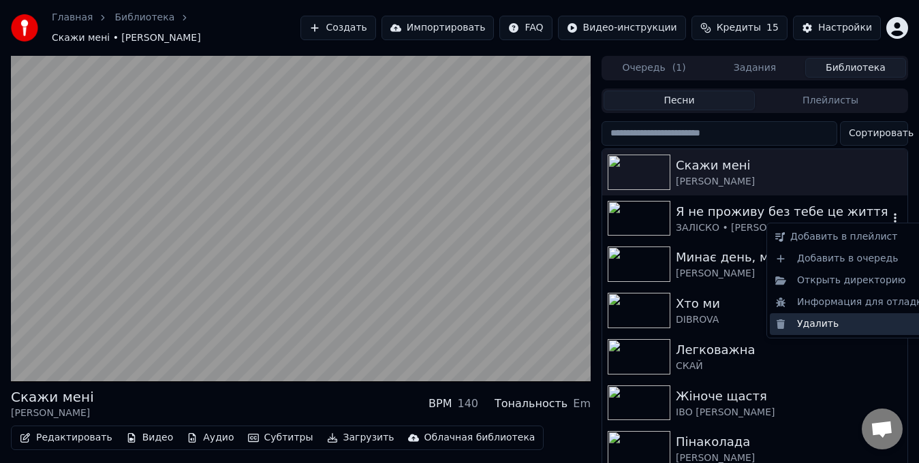
click at [811, 319] on div "Удалить" at bounding box center [852, 324] width 164 height 22
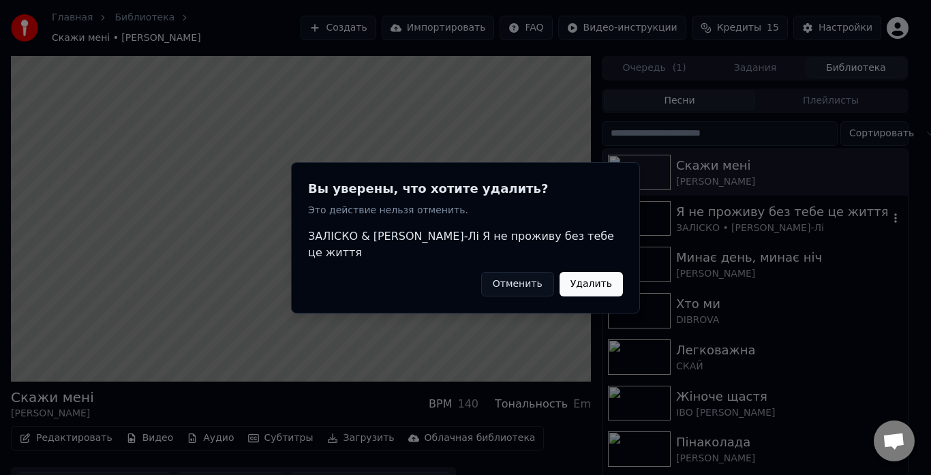
click at [585, 276] on button "Удалить" at bounding box center [590, 283] width 63 height 25
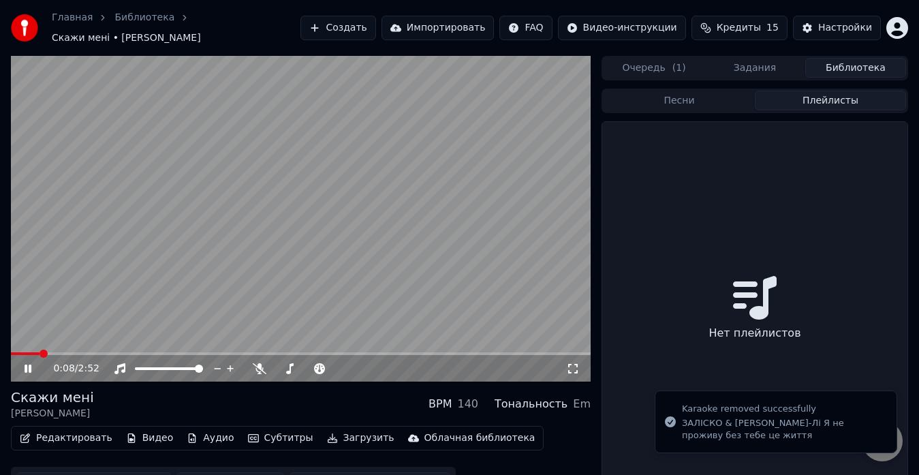
click at [835, 91] on button "Плейлисты" at bounding box center [830, 101] width 151 height 20
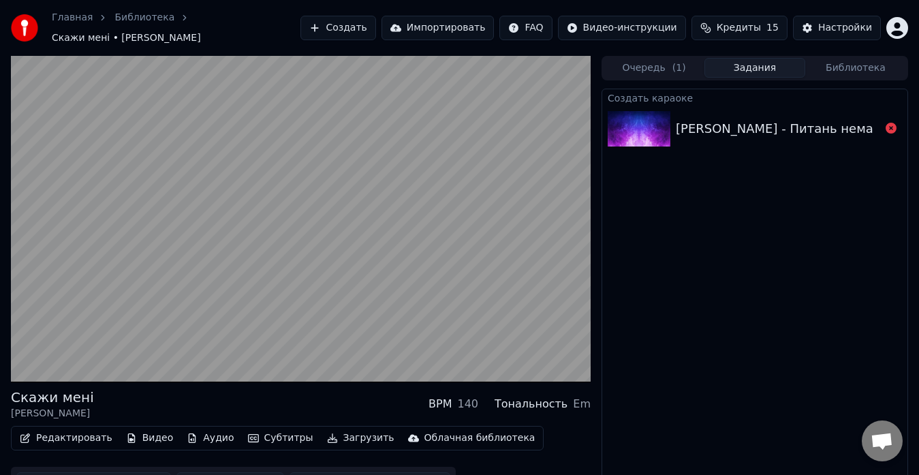
click at [751, 63] on button "Задания" at bounding box center [754, 68] width 101 height 20
click at [808, 121] on div "[PERSON_NAME] - Питань нема" at bounding box center [775, 128] width 198 height 19
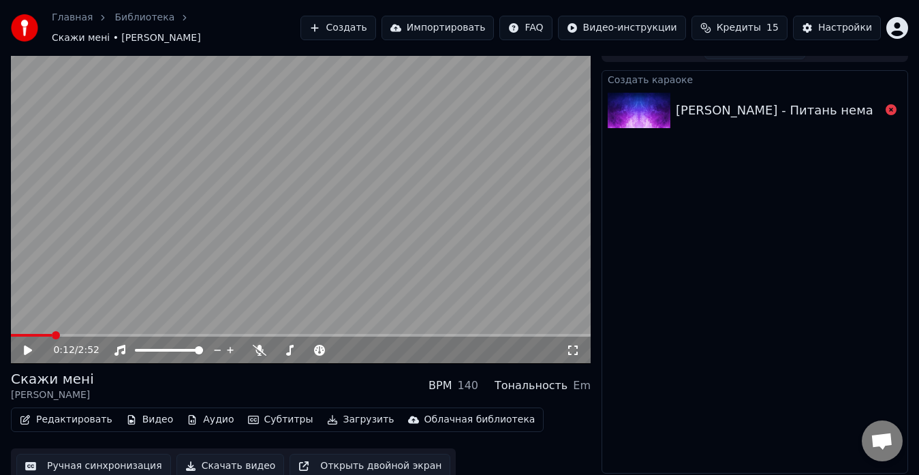
scroll to position [20, 0]
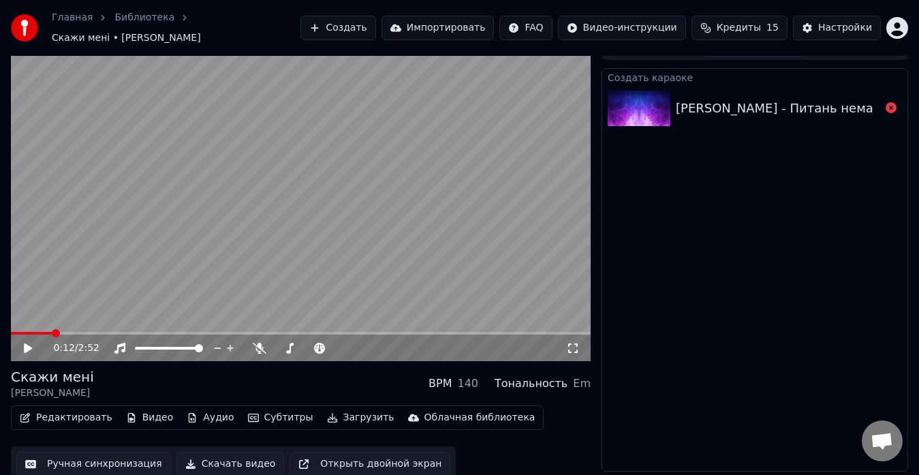
click at [810, 109] on div "[PERSON_NAME] - Питань нема" at bounding box center [775, 108] width 198 height 19
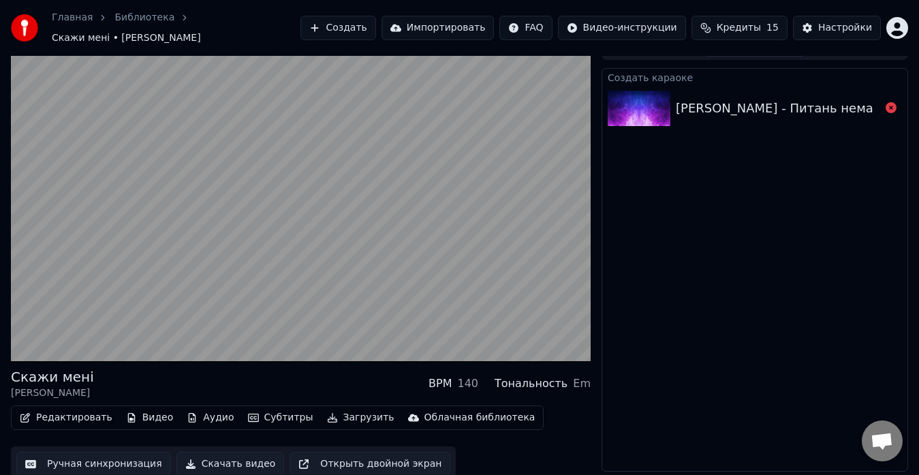
click at [793, 104] on div "[PERSON_NAME] - Питань нема" at bounding box center [775, 108] width 198 height 19
click at [793, 105] on div "[PERSON_NAME] - Питань нема" at bounding box center [775, 108] width 198 height 19
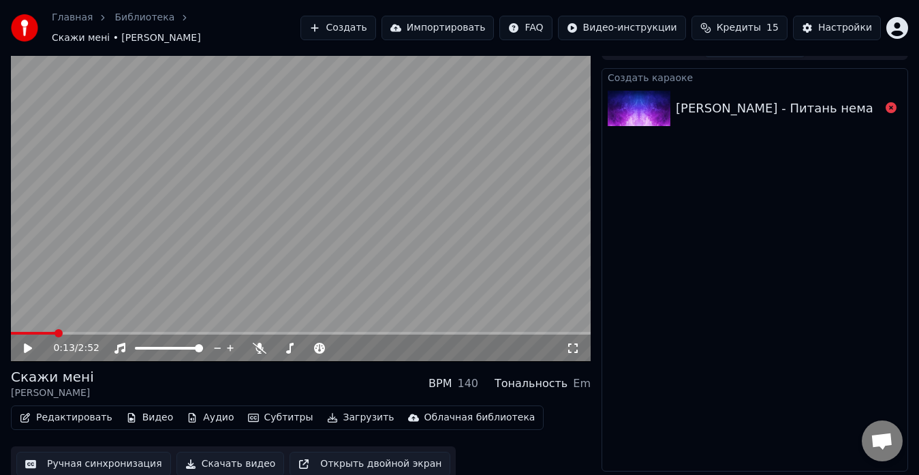
click at [793, 105] on div "[PERSON_NAME] - Питань нема" at bounding box center [775, 108] width 198 height 19
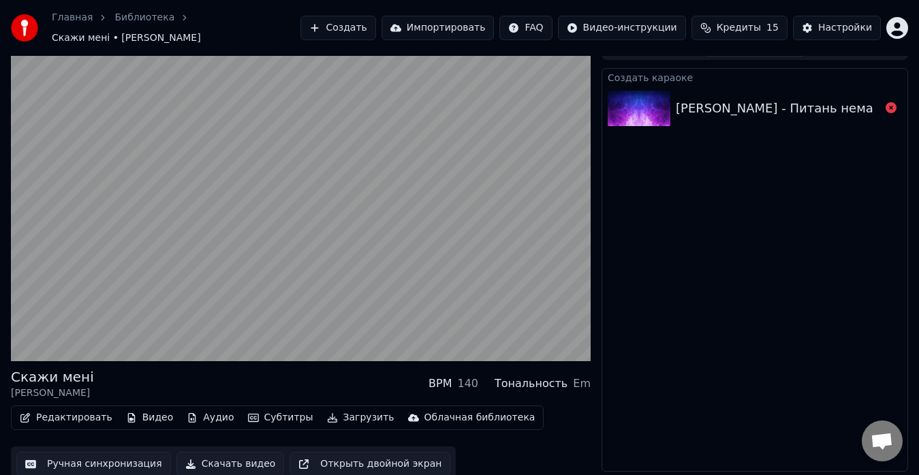
click at [793, 105] on div "[PERSON_NAME] - Питань нема" at bounding box center [775, 108] width 198 height 19
click at [793, 104] on div "[PERSON_NAME] - Питань нема" at bounding box center [775, 108] width 198 height 19
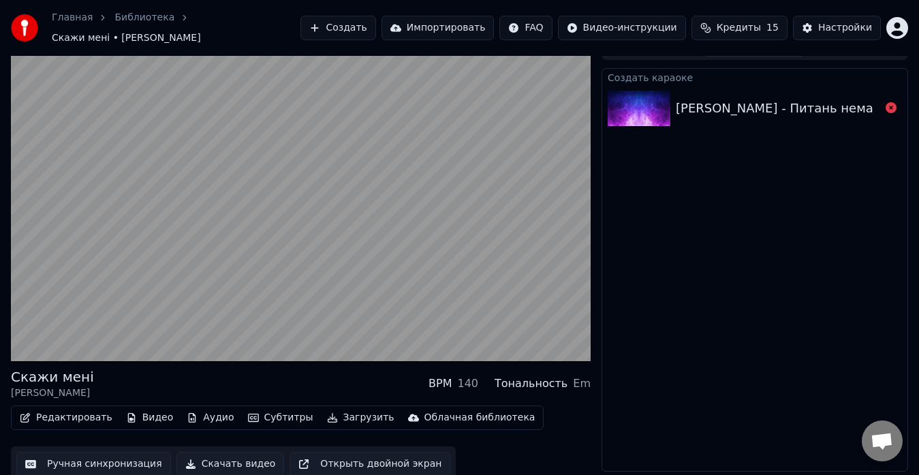
click at [793, 102] on div "[PERSON_NAME] - Питань нема" at bounding box center [775, 108] width 198 height 19
click at [793, 101] on div "[PERSON_NAME] - Питань нема" at bounding box center [775, 108] width 198 height 19
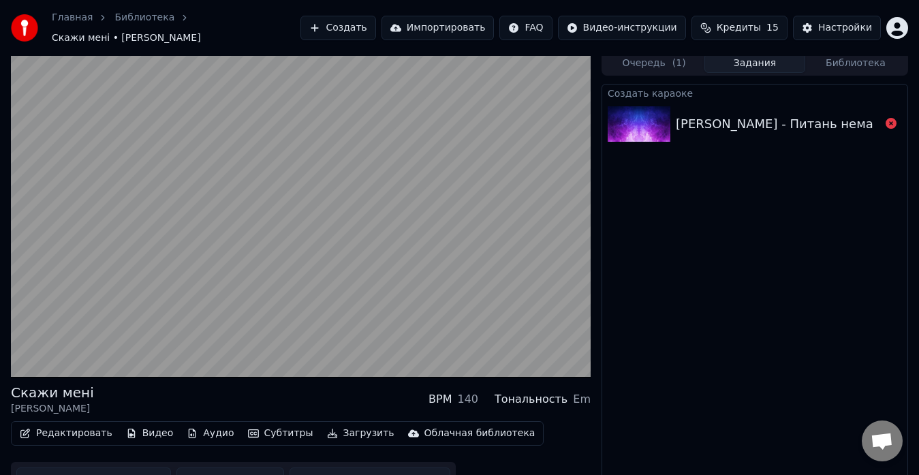
scroll to position [0, 0]
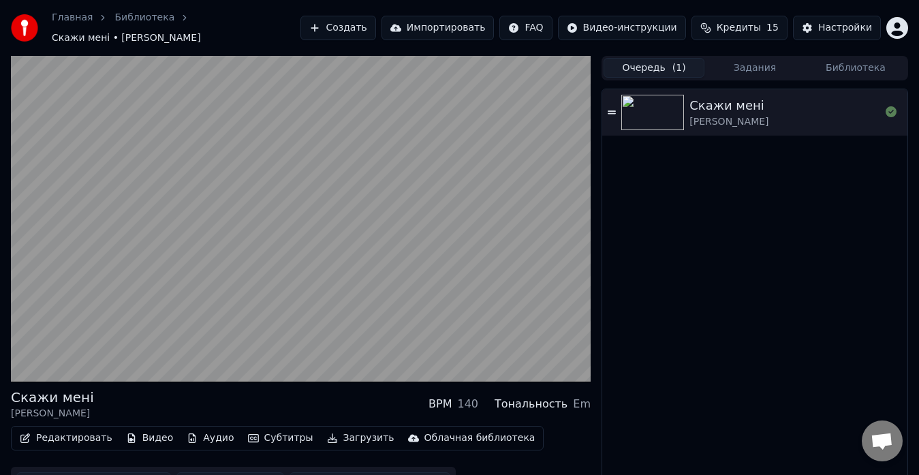
click at [666, 59] on button "Очередь ( 1 )" at bounding box center [654, 68] width 101 height 20
click at [892, 106] on icon at bounding box center [891, 111] width 11 height 11
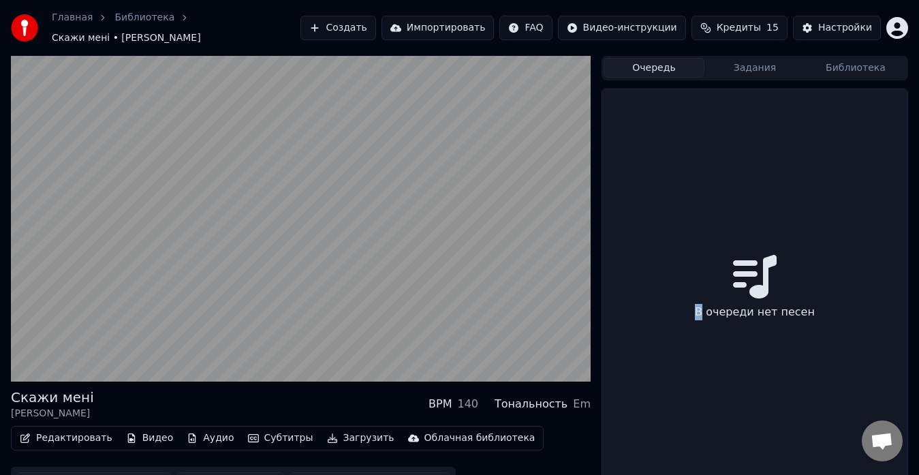
click at [894, 107] on div "В очереди нет песен" at bounding box center [754, 290] width 305 height 402
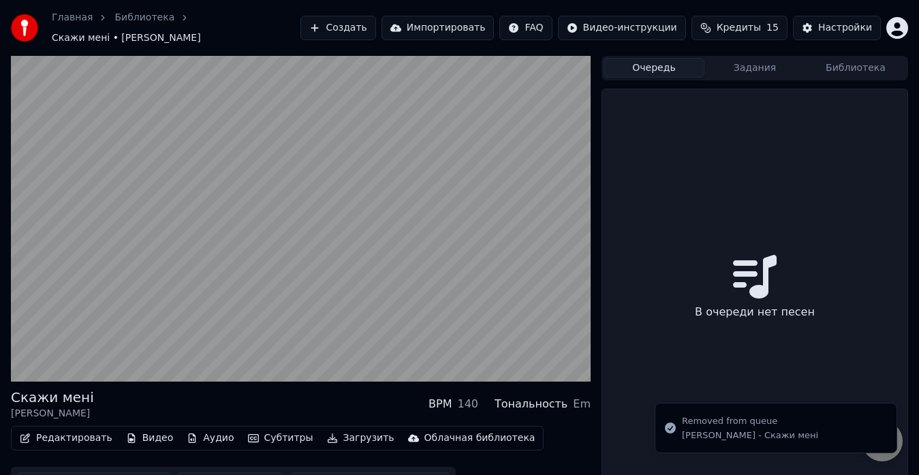
click at [722, 130] on div "В очереди нет песен" at bounding box center [754, 290] width 305 height 402
click at [753, 64] on button "Задания" at bounding box center [754, 68] width 101 height 20
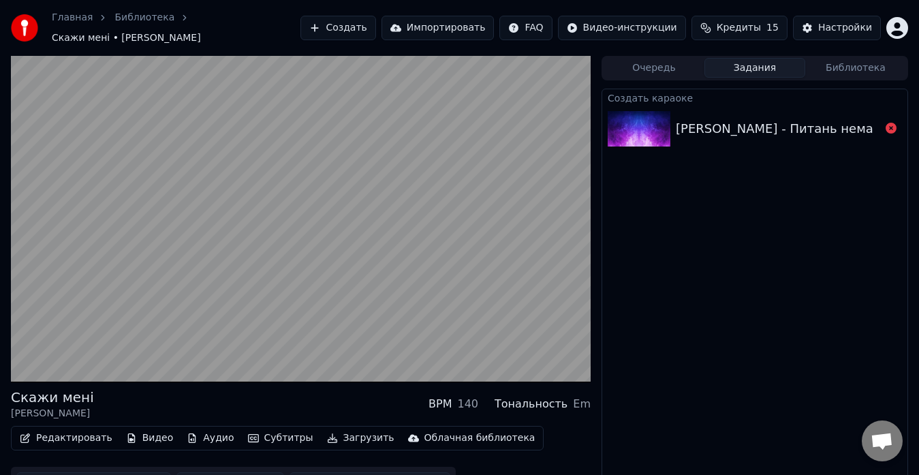
click at [795, 129] on div "[PERSON_NAME] - Питань нема" at bounding box center [775, 128] width 198 height 19
click at [794, 129] on div "[PERSON_NAME] - Питань нема" at bounding box center [775, 128] width 198 height 19
click at [793, 131] on div "[PERSON_NAME] - Питань нема" at bounding box center [775, 128] width 198 height 19
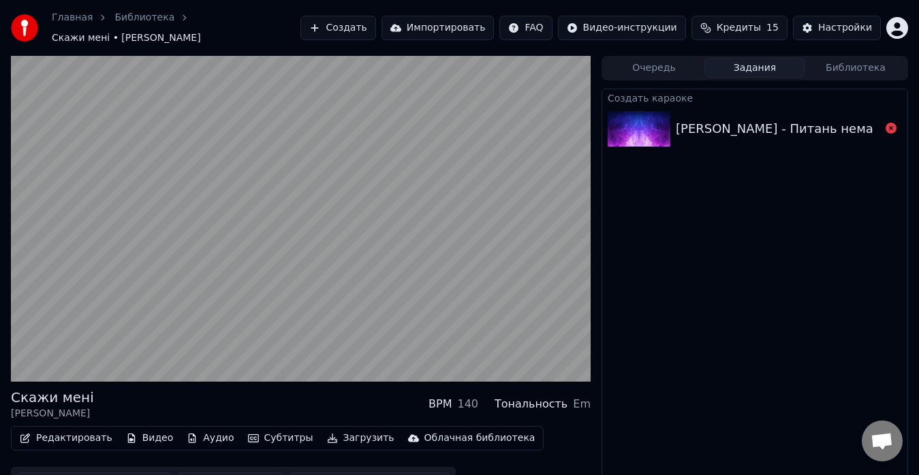
click at [736, 123] on div "[PERSON_NAME] - Питань нема" at bounding box center [775, 128] width 198 height 19
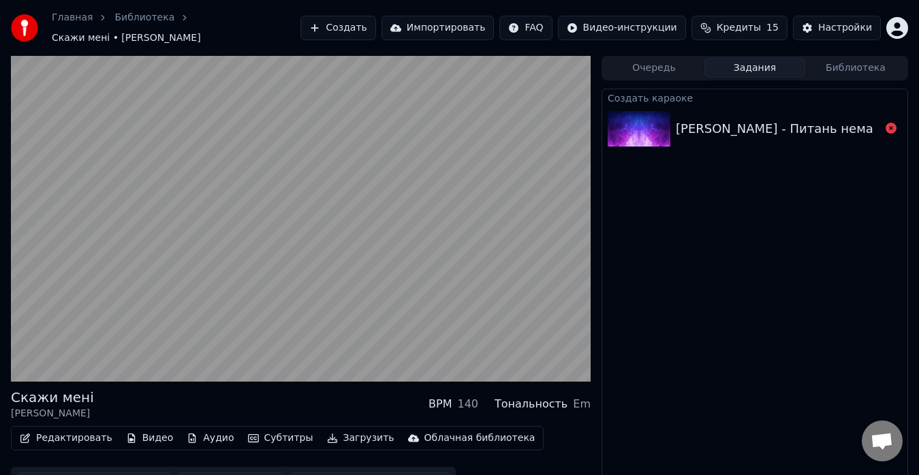
click at [736, 123] on div "[PERSON_NAME] - Питань нема" at bounding box center [775, 128] width 198 height 19
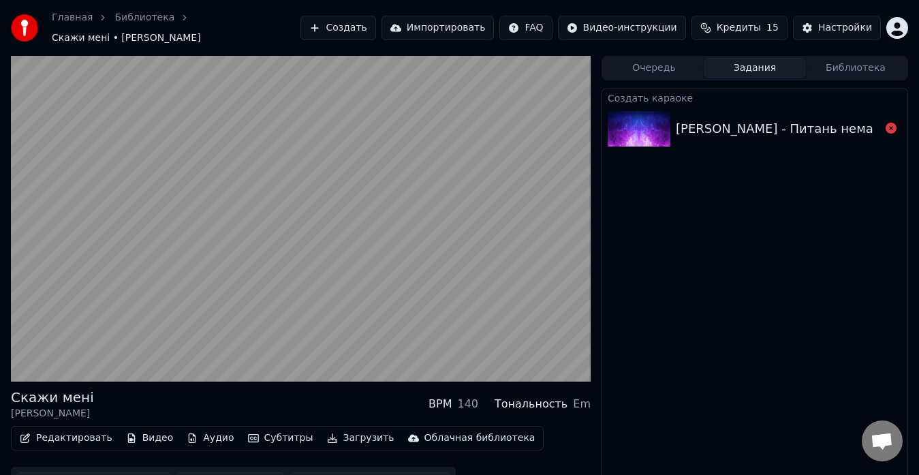
click at [736, 123] on div "[PERSON_NAME] - Питань нема" at bounding box center [775, 128] width 198 height 19
click at [736, 121] on div "[PERSON_NAME] - Питань нема" at bounding box center [775, 128] width 198 height 19
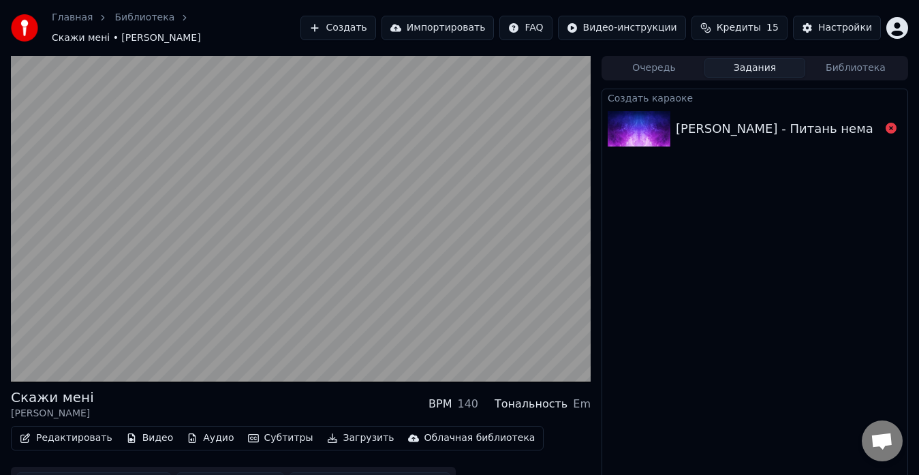
click at [736, 121] on div "[PERSON_NAME] - Питань нема" at bounding box center [775, 128] width 198 height 19
click at [738, 119] on div "[PERSON_NAME] - Питань нема" at bounding box center [775, 128] width 198 height 19
click at [748, 119] on div "[PERSON_NAME] - Питань нема" at bounding box center [775, 128] width 198 height 19
click at [749, 119] on div "[PERSON_NAME] - Питань нема" at bounding box center [775, 128] width 198 height 19
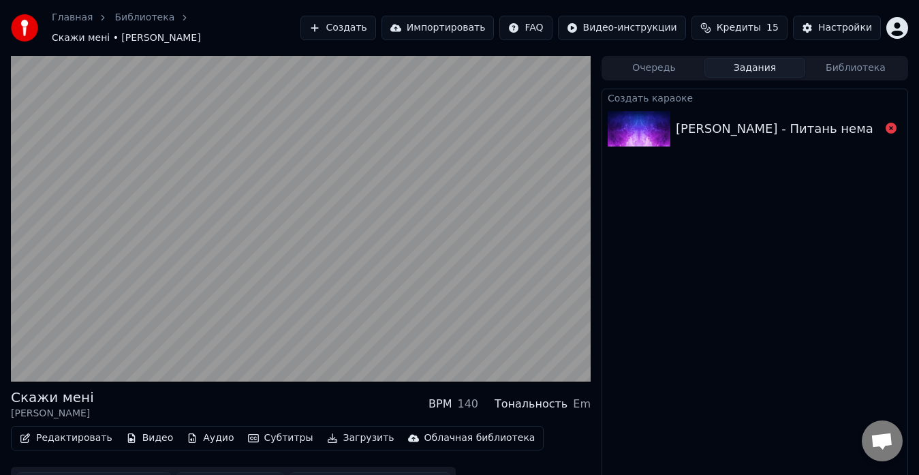
click at [750, 119] on div "[PERSON_NAME] - Питань нема" at bounding box center [775, 128] width 198 height 19
click at [753, 119] on div "[PERSON_NAME] - Питань нема" at bounding box center [775, 128] width 198 height 19
click at [754, 111] on div "[PERSON_NAME] - Питань нема" at bounding box center [754, 129] width 305 height 46
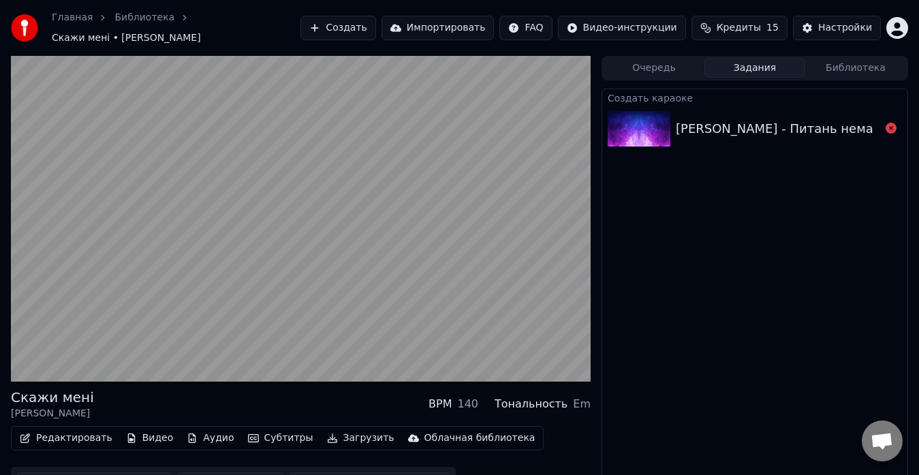
click at [756, 110] on div "[PERSON_NAME] - Питань нема" at bounding box center [754, 129] width 305 height 46
click at [759, 110] on div "[PERSON_NAME] - Питань нема" at bounding box center [754, 129] width 305 height 46
click at [760, 119] on div "[PERSON_NAME] - Питань нема" at bounding box center [775, 128] width 198 height 19
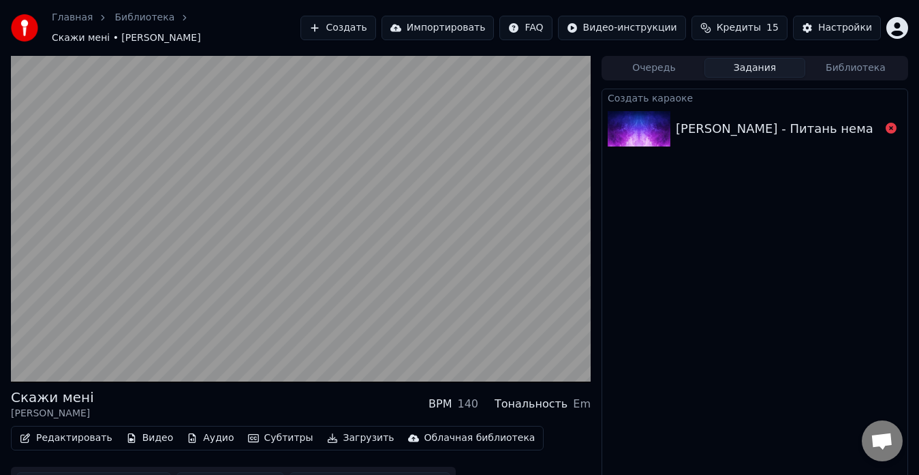
click at [760, 119] on div "[PERSON_NAME] - Питань нема" at bounding box center [775, 128] width 198 height 19
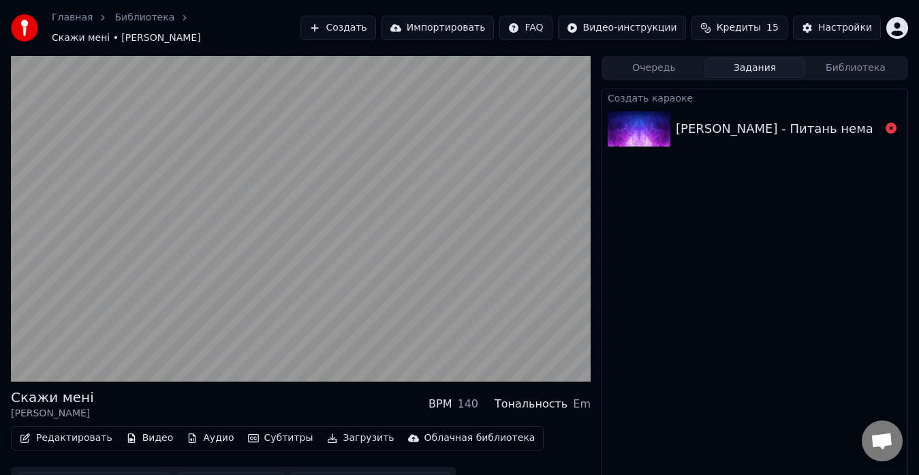
click at [762, 119] on div "[PERSON_NAME] - Питань нема" at bounding box center [775, 128] width 198 height 19
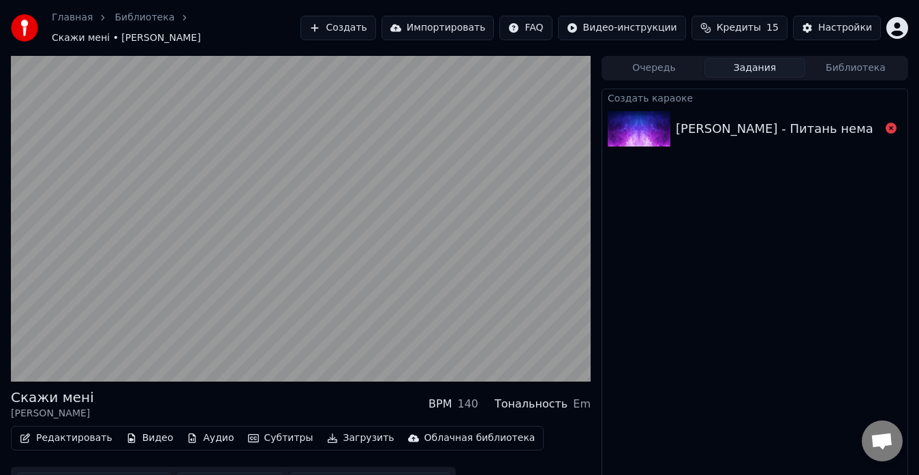
click at [762, 119] on div "[PERSON_NAME] - Питань нема" at bounding box center [775, 128] width 198 height 19
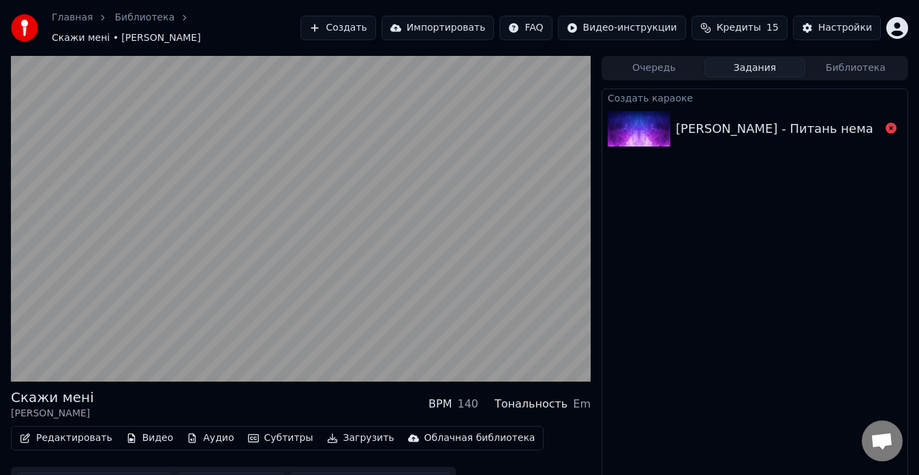
click at [762, 119] on div "[PERSON_NAME] - Питань нема" at bounding box center [775, 128] width 198 height 19
click at [890, 123] on icon at bounding box center [891, 128] width 11 height 11
click at [890, 124] on icon at bounding box center [891, 128] width 11 height 11
click at [890, 125] on icon at bounding box center [891, 128] width 11 height 11
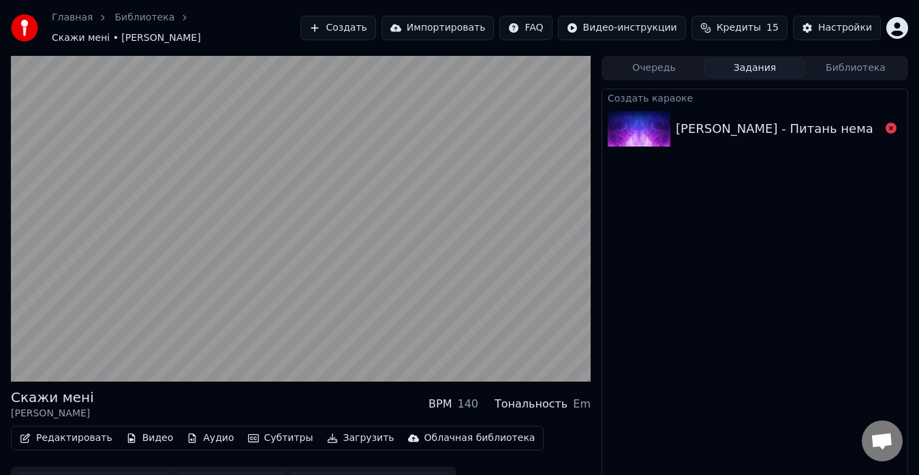
click at [890, 125] on icon at bounding box center [891, 128] width 11 height 11
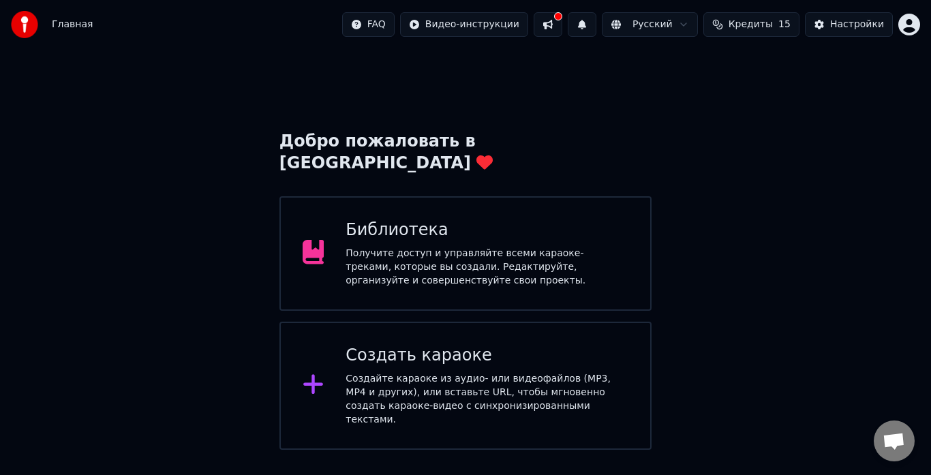
click at [418, 345] on div "Создать караоке" at bounding box center [486, 356] width 283 height 22
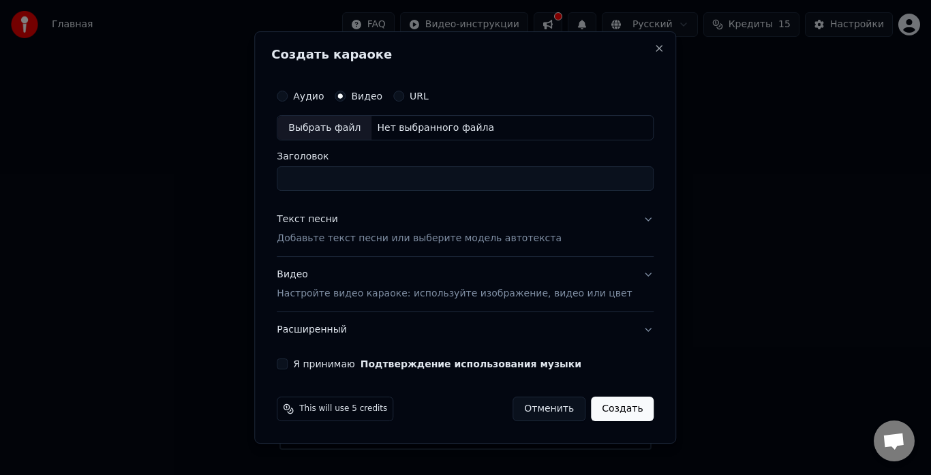
click at [632, 43] on div "Создать караоке Аудио Видео URL Выбрать файл Нет выбранного файла Заголовок Тек…" at bounding box center [465, 237] width 422 height 413
click at [654, 49] on button "Close" at bounding box center [659, 48] width 11 height 11
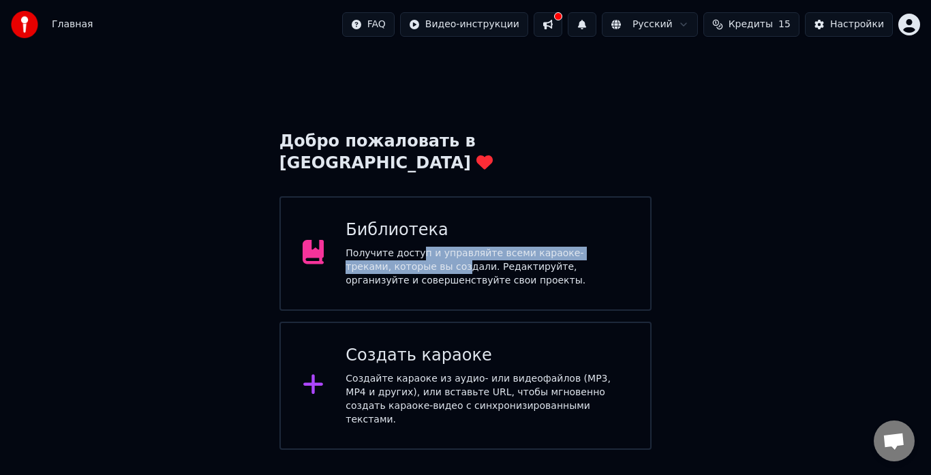
click at [414, 247] on div "Получите доступ и управляйте всеми караоке-треками, которые вы создали. Редакти…" at bounding box center [486, 267] width 283 height 41
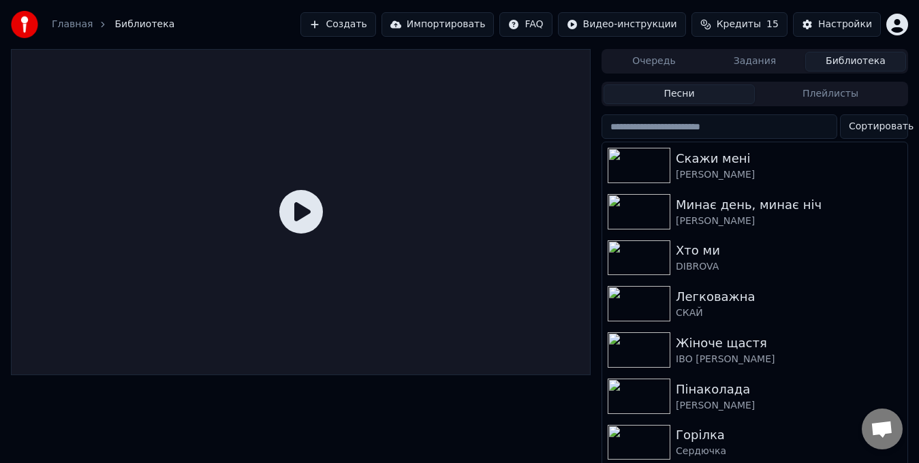
click at [749, 61] on button "Задания" at bounding box center [754, 62] width 101 height 20
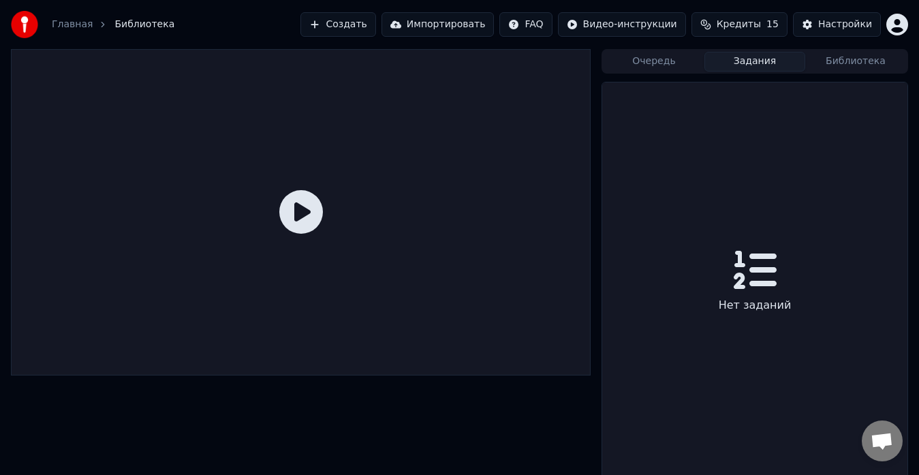
click at [666, 64] on button "Очередь" at bounding box center [654, 62] width 101 height 20
click at [664, 63] on button "Очередь" at bounding box center [654, 62] width 101 height 20
click at [297, 212] on icon at bounding box center [301, 212] width 44 height 44
click at [738, 24] on span "Кредиты" at bounding box center [739, 25] width 44 height 14
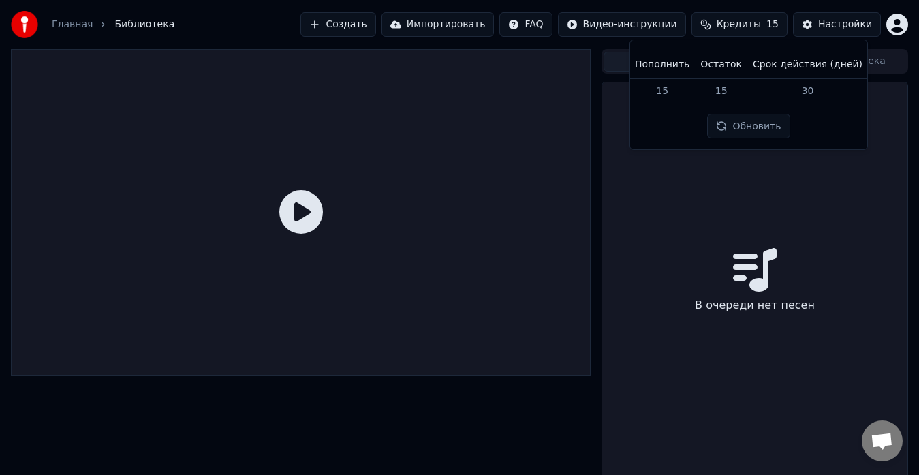
click at [864, 216] on div "В очереди нет песен" at bounding box center [754, 283] width 305 height 402
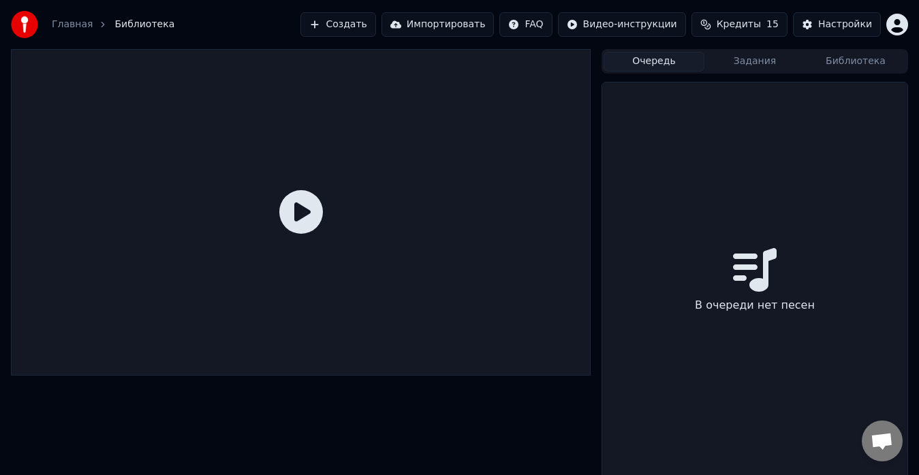
click at [71, 22] on link "Главная" at bounding box center [72, 25] width 41 height 14
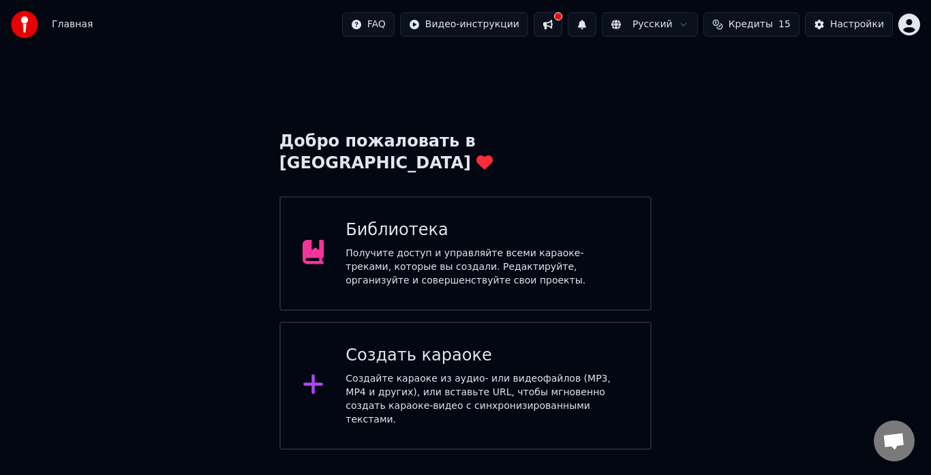
click at [364, 247] on div "Получите доступ и управляйте всеми караоке-треками, которые вы создали. Редакти…" at bounding box center [486, 267] width 283 height 41
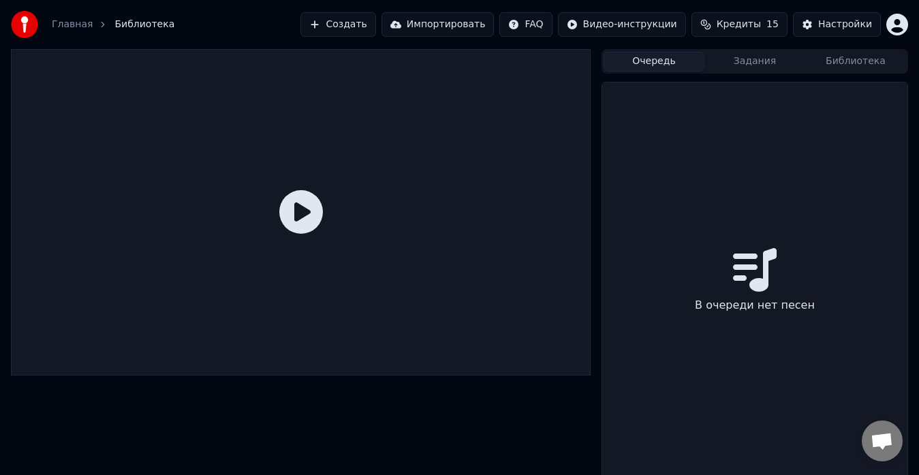
click at [62, 12] on div "Главная Библиотека" at bounding box center [92, 24] width 163 height 27
click at [67, 20] on link "Главная" at bounding box center [72, 25] width 41 height 14
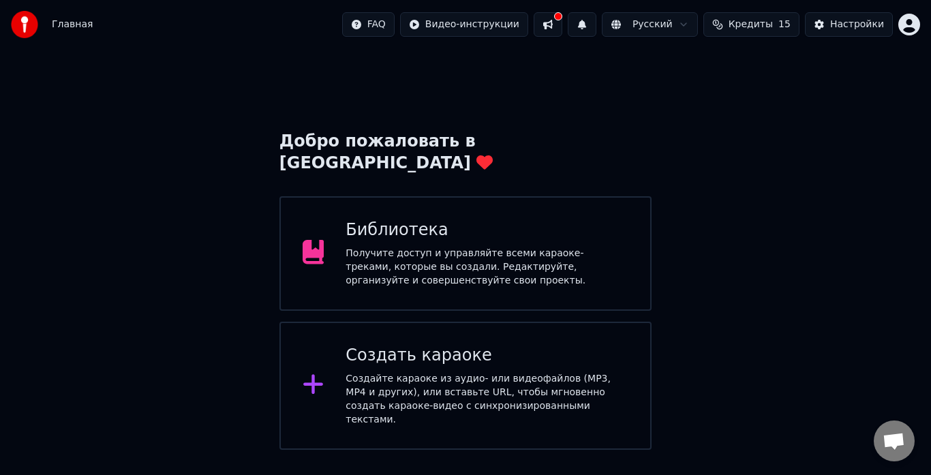
click at [347, 322] on div "Создать караоке Создайте караоке из аудио- или видеофайлов (MP3, MP4 и других),…" at bounding box center [465, 386] width 372 height 128
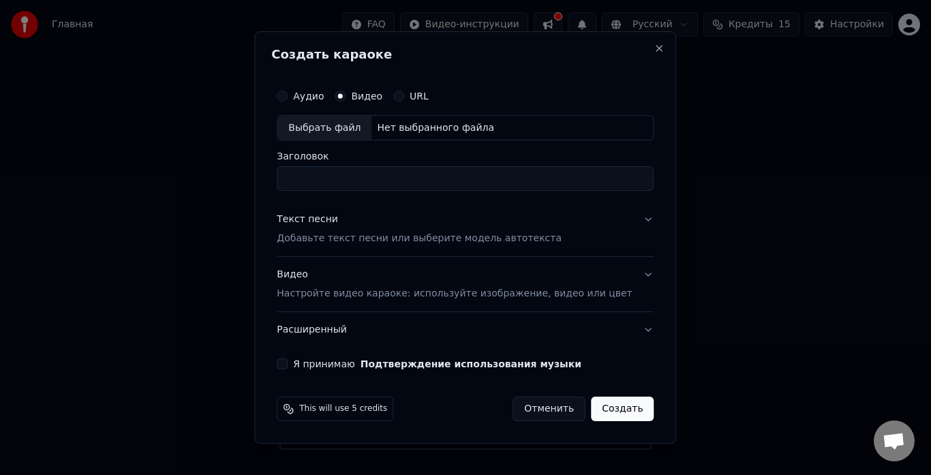
click at [330, 125] on div "Выбрать файл" at bounding box center [324, 128] width 94 height 25
type input "**********"
click at [322, 237] on p "Добавьте текст песни или выберите модель автотекста" at bounding box center [419, 239] width 285 height 14
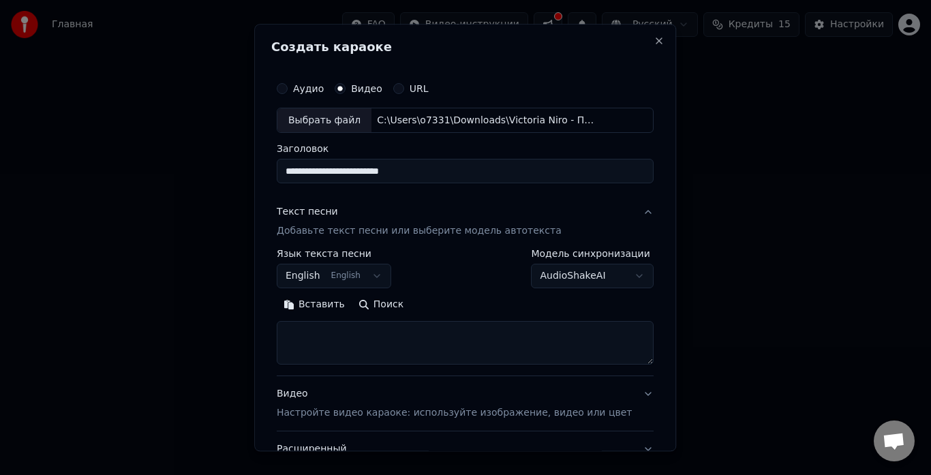
click at [322, 306] on button "Вставить" at bounding box center [314, 305] width 75 height 22
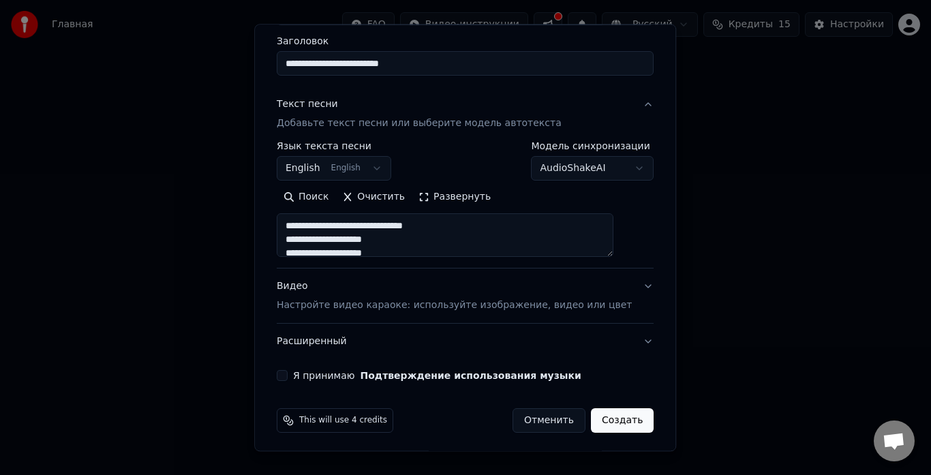
scroll to position [112, 0]
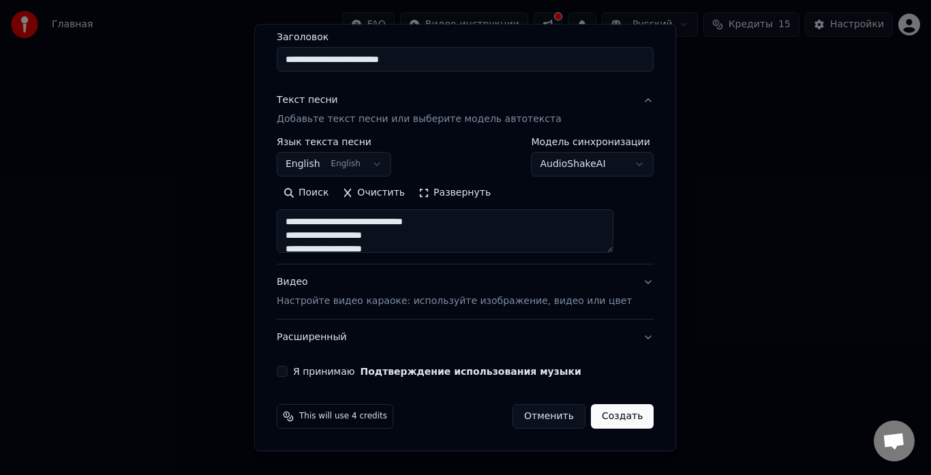
click at [287, 369] on button "Я принимаю Подтверждение использования музыки" at bounding box center [282, 372] width 11 height 11
click at [334, 302] on p "Настройте видео караоке: используйте изображение, видео или цвет" at bounding box center [454, 302] width 355 height 14
type textarea "**********"
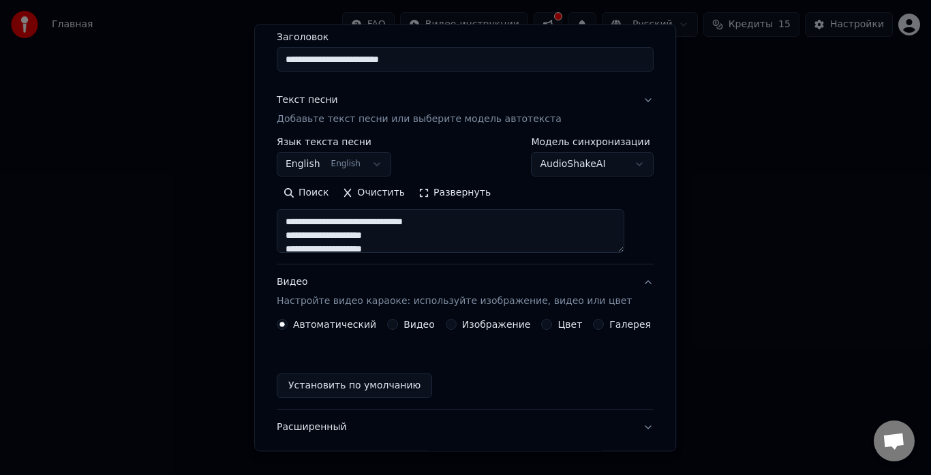
scroll to position [76, 0]
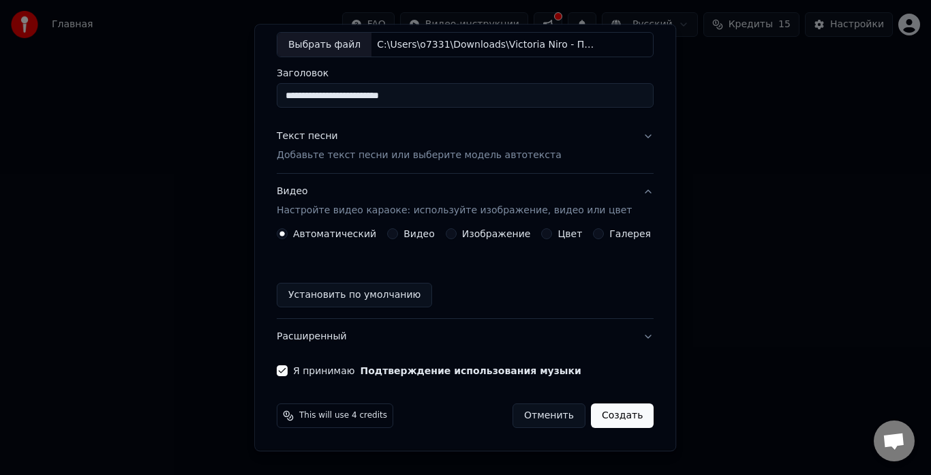
click at [408, 234] on label "Видео" at bounding box center [418, 235] width 31 height 10
click at [398, 234] on button "Видео" at bounding box center [392, 234] width 11 height 11
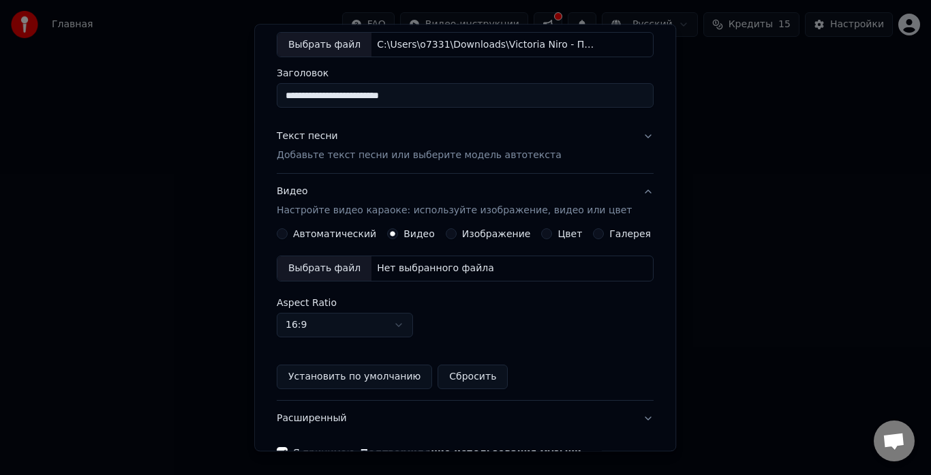
click at [343, 274] on div "Выбрать файл" at bounding box center [324, 269] width 94 height 25
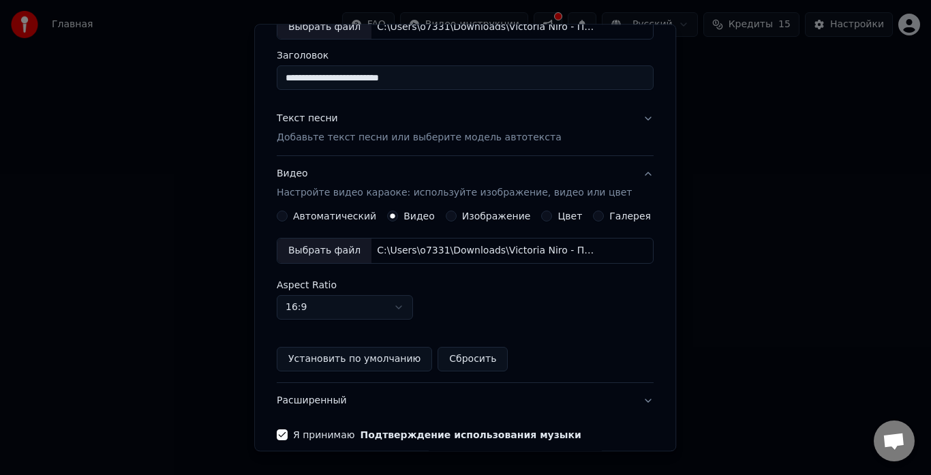
scroll to position [157, 0]
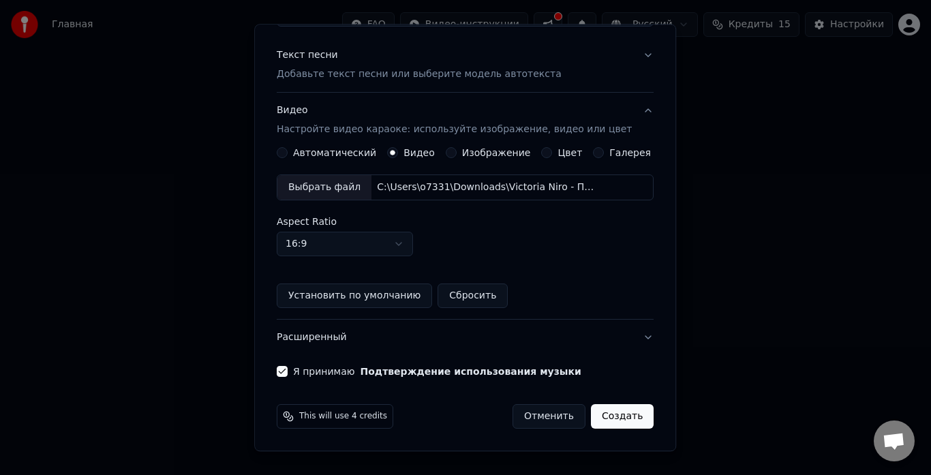
click at [592, 415] on button "Создать" at bounding box center [622, 417] width 63 height 25
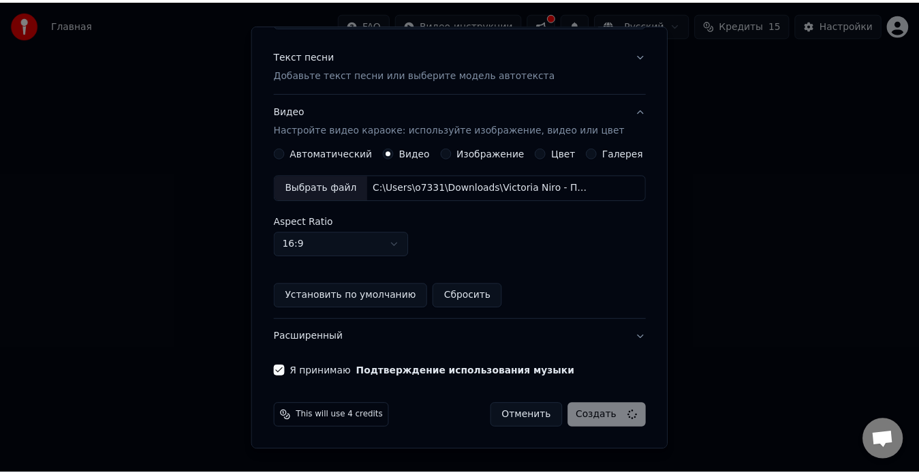
scroll to position [0, 0]
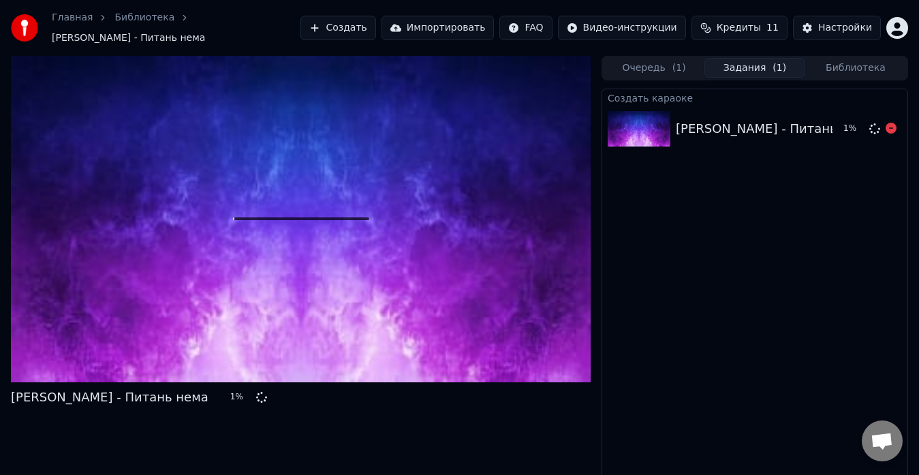
click at [871, 123] on icon at bounding box center [874, 128] width 11 height 11
click at [843, 121] on div "1 %" at bounding box center [859, 129] width 42 height 16
click at [832, 124] on div "[PERSON_NAME] - Питань нема" at bounding box center [754, 128] width 157 height 19
click at [790, 125] on div "[PERSON_NAME] - Питань нема" at bounding box center [775, 128] width 198 height 19
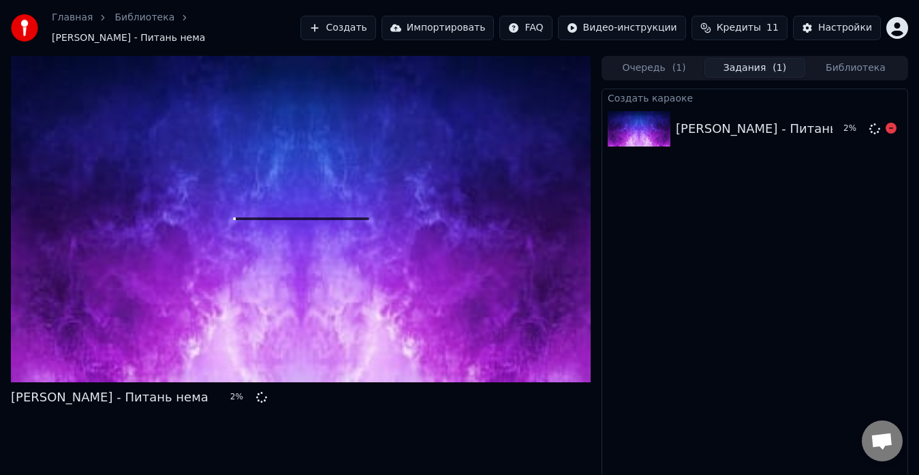
click at [758, 124] on div "[PERSON_NAME] - Питань нема" at bounding box center [775, 128] width 198 height 19
drag, startPoint x: 702, startPoint y: 118, endPoint x: 690, endPoint y: 118, distance: 12.3
click at [701, 119] on div "[PERSON_NAME] - Питань нема" at bounding box center [775, 128] width 198 height 19
click at [661, 119] on img at bounding box center [639, 128] width 63 height 35
click at [650, 119] on img at bounding box center [639, 128] width 63 height 35
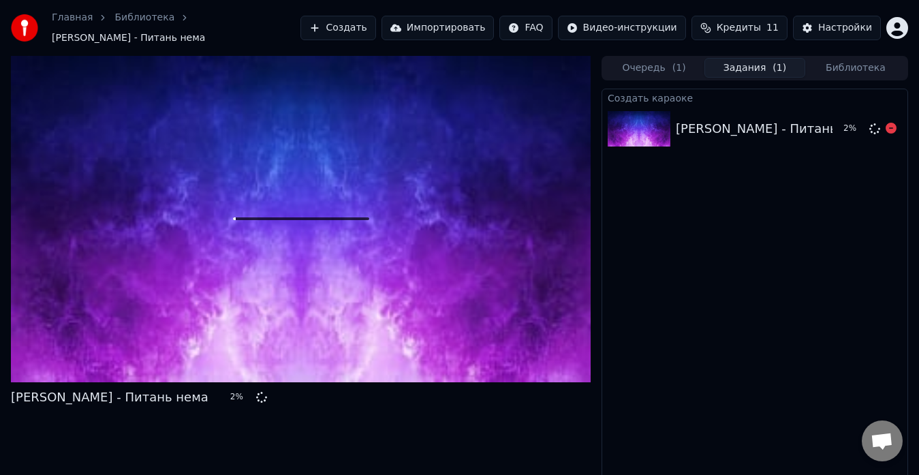
click at [646, 119] on img at bounding box center [639, 128] width 63 height 35
click at [627, 120] on img at bounding box center [639, 128] width 63 height 35
click at [692, 123] on div "[PERSON_NAME] - Питань нема" at bounding box center [775, 128] width 198 height 19
drag, startPoint x: 725, startPoint y: 121, endPoint x: 740, endPoint y: 119, distance: 15.0
click at [728, 121] on div "[PERSON_NAME] - Питань нема" at bounding box center [775, 128] width 198 height 19
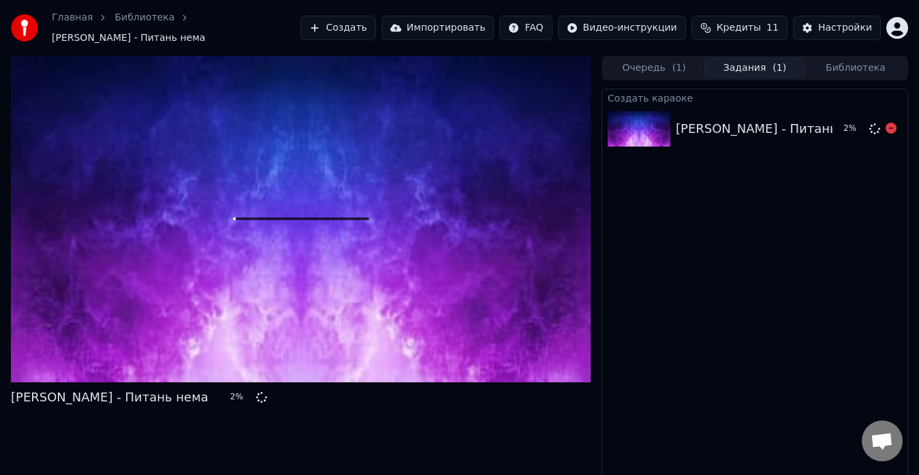
click at [770, 119] on div "[PERSON_NAME] - Питань нема" at bounding box center [775, 128] width 198 height 19
click at [792, 119] on div "[PERSON_NAME] - Питань нема" at bounding box center [775, 128] width 198 height 19
click at [841, 121] on div "2 %" at bounding box center [859, 129] width 42 height 16
click at [813, 120] on div "[PERSON_NAME] - Питань нема" at bounding box center [775, 128] width 198 height 19
click at [780, 119] on div "[PERSON_NAME] - Питань нема" at bounding box center [775, 128] width 198 height 19
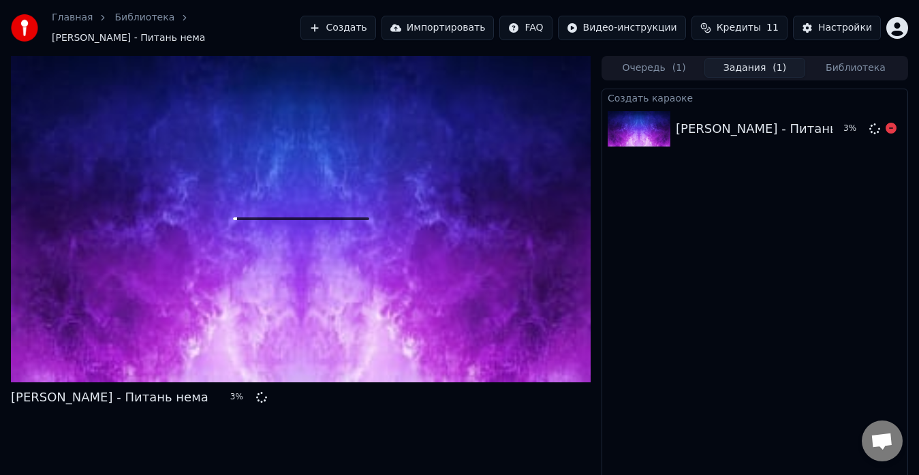
drag, startPoint x: 764, startPoint y: 119, endPoint x: 754, endPoint y: 121, distance: 10.6
click at [758, 121] on div "[PERSON_NAME] - Питань нема" at bounding box center [775, 128] width 198 height 19
click at [706, 121] on div "[PERSON_NAME] - Питань нема" at bounding box center [775, 128] width 198 height 19
click at [687, 119] on div "[PERSON_NAME] - Питань нема" at bounding box center [775, 128] width 198 height 19
click at [638, 120] on img at bounding box center [639, 128] width 63 height 35
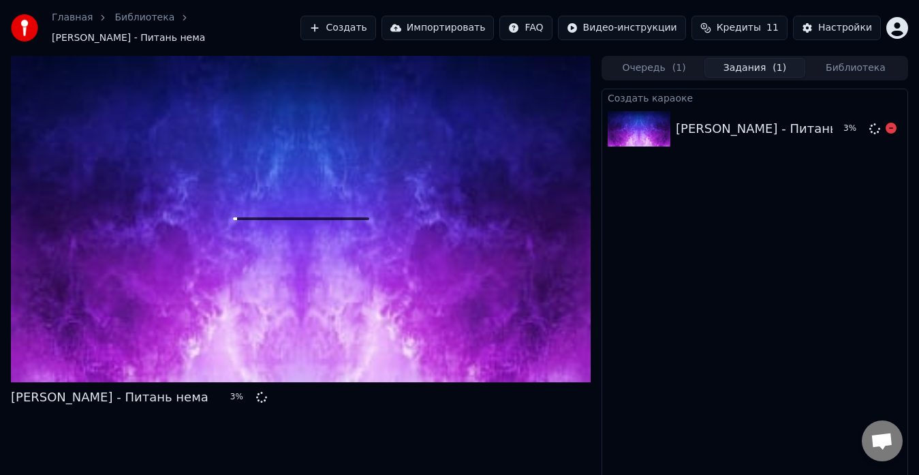
click at [695, 119] on div "[PERSON_NAME] - Питань нема" at bounding box center [775, 128] width 198 height 19
drag, startPoint x: 716, startPoint y: 119, endPoint x: 767, endPoint y: 119, distance: 51.1
click at [728, 119] on div "[PERSON_NAME] - Питань нема" at bounding box center [775, 128] width 198 height 19
click at [768, 119] on div "[PERSON_NAME] - Питань нема" at bounding box center [775, 128] width 198 height 19
click at [798, 119] on div "[PERSON_NAME] - Питань нема" at bounding box center [775, 128] width 198 height 19
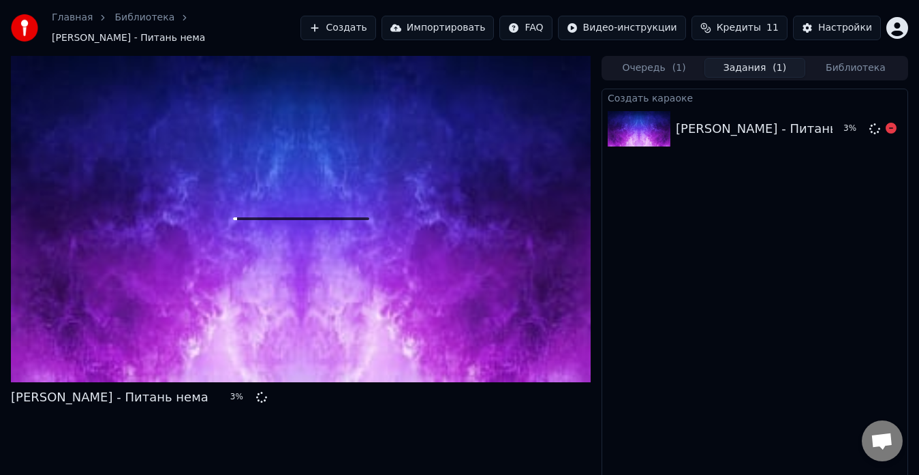
click at [820, 119] on div "[PERSON_NAME] - Питань нема" at bounding box center [775, 128] width 198 height 19
click at [826, 119] on div "[PERSON_NAME] - Питань нема" at bounding box center [775, 128] width 198 height 19
click at [789, 123] on div "[PERSON_NAME] - Питань нема" at bounding box center [775, 128] width 198 height 19
click at [762, 122] on div "[PERSON_NAME] - Питань нема" at bounding box center [775, 128] width 198 height 19
click at [751, 122] on div "[PERSON_NAME] - Питань нема" at bounding box center [775, 128] width 198 height 19
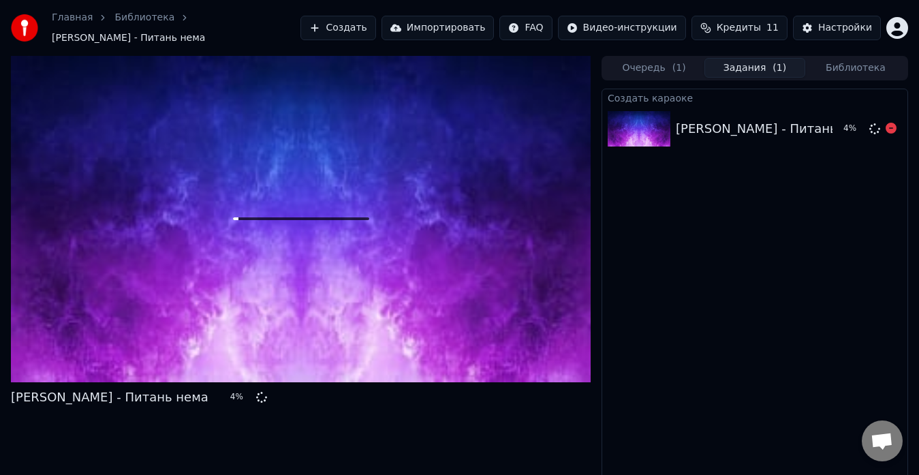
click at [732, 123] on div "[PERSON_NAME] - Питань нема" at bounding box center [775, 128] width 198 height 19
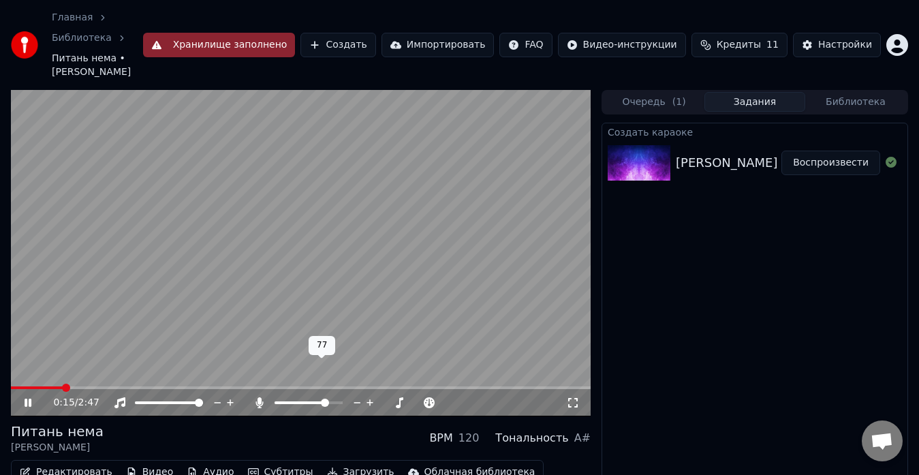
click at [327, 399] on span at bounding box center [325, 403] width 8 height 8
click at [25, 399] on icon at bounding box center [28, 403] width 7 height 8
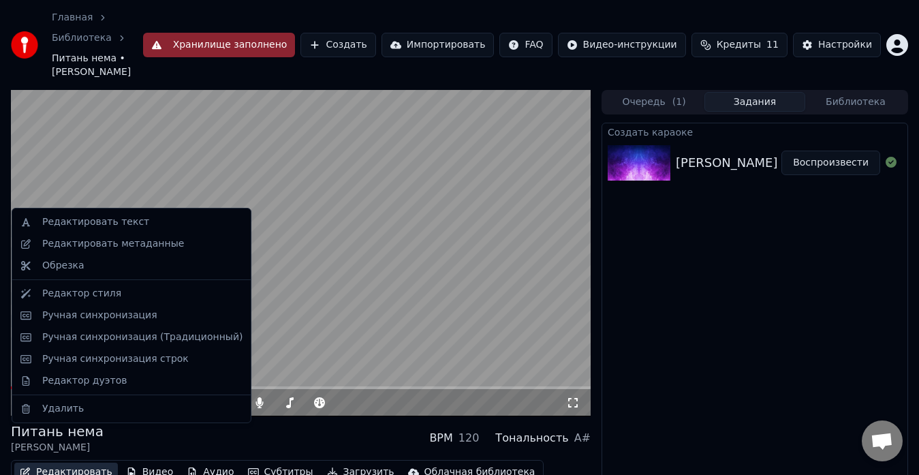
click at [57, 463] on button "Редактировать" at bounding box center [66, 472] width 104 height 19
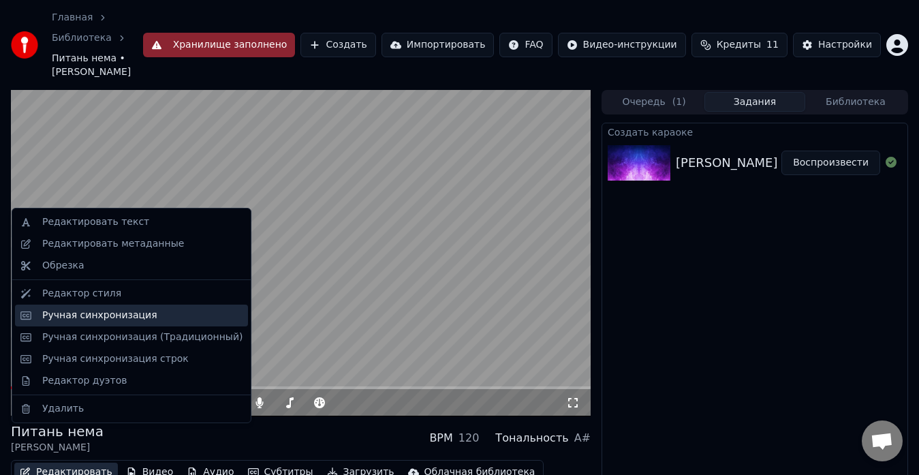
click at [55, 316] on div "Ручная синхронизация" at bounding box center [99, 316] width 115 height 14
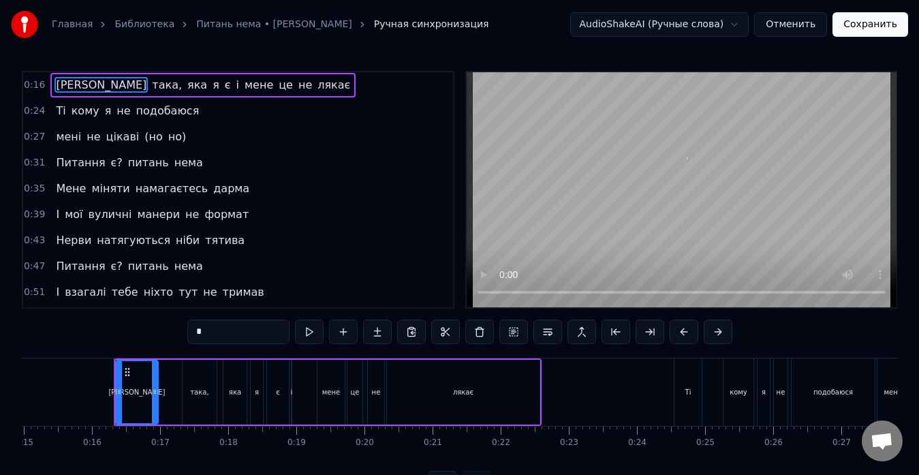
scroll to position [0, 1043]
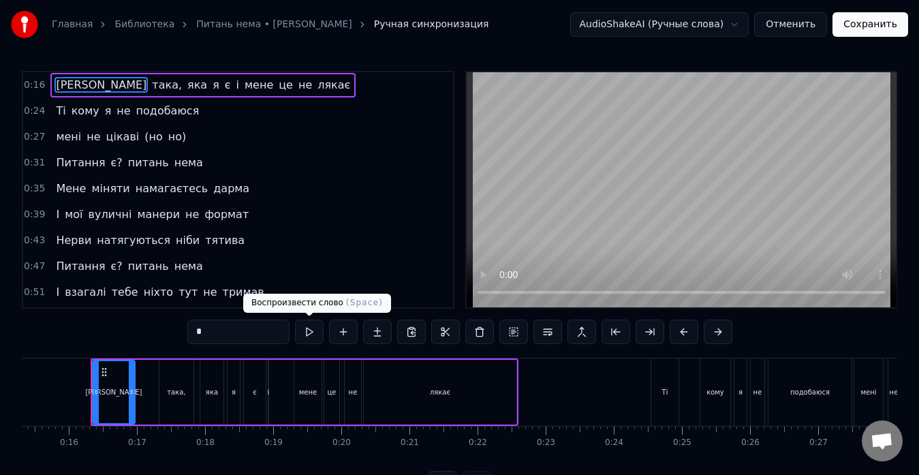
click at [304, 332] on button at bounding box center [309, 331] width 29 height 25
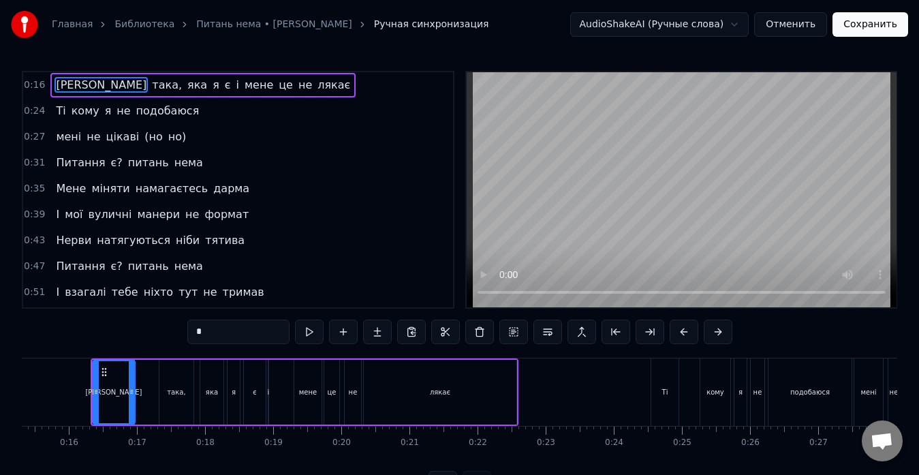
click at [304, 332] on button at bounding box center [309, 331] width 29 height 25
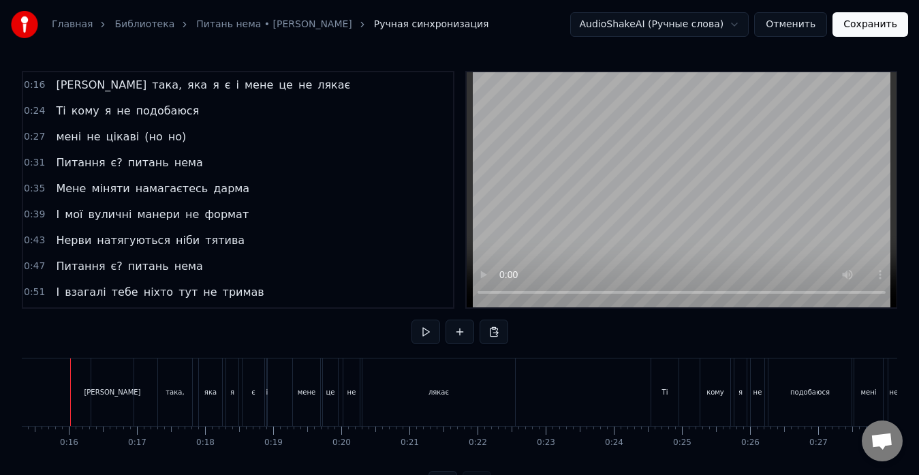
scroll to position [0, 1023]
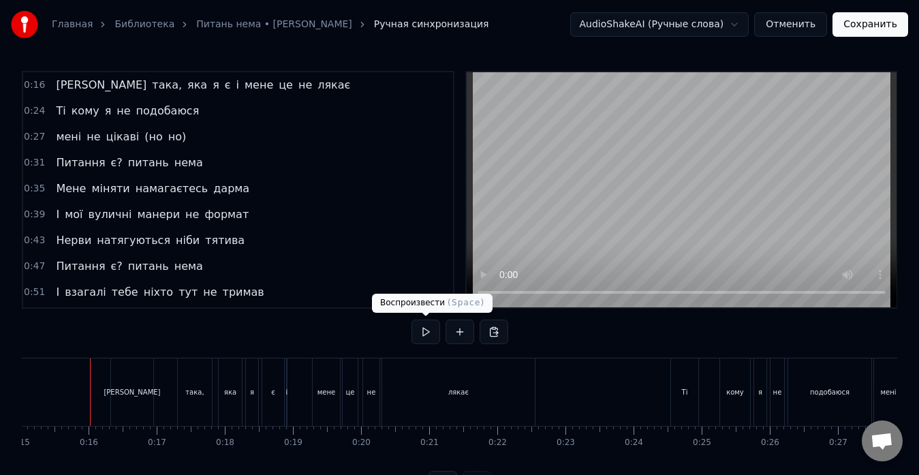
click at [422, 331] on button at bounding box center [425, 331] width 29 height 25
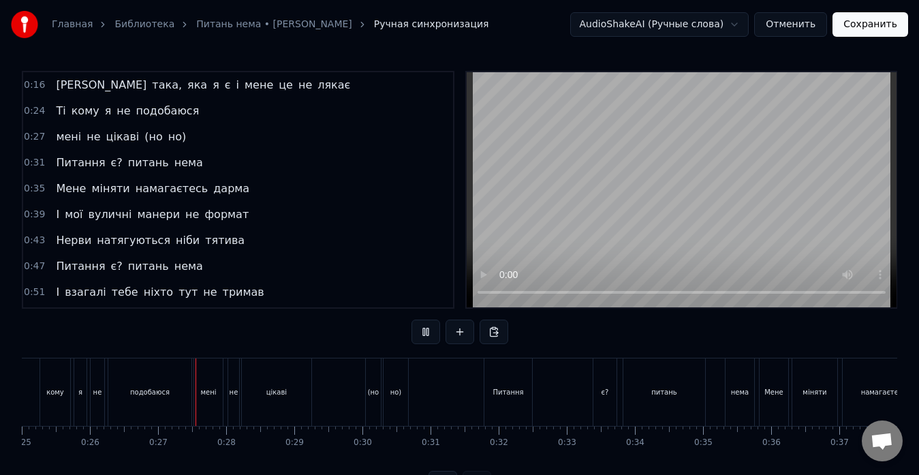
scroll to position [0, 1777]
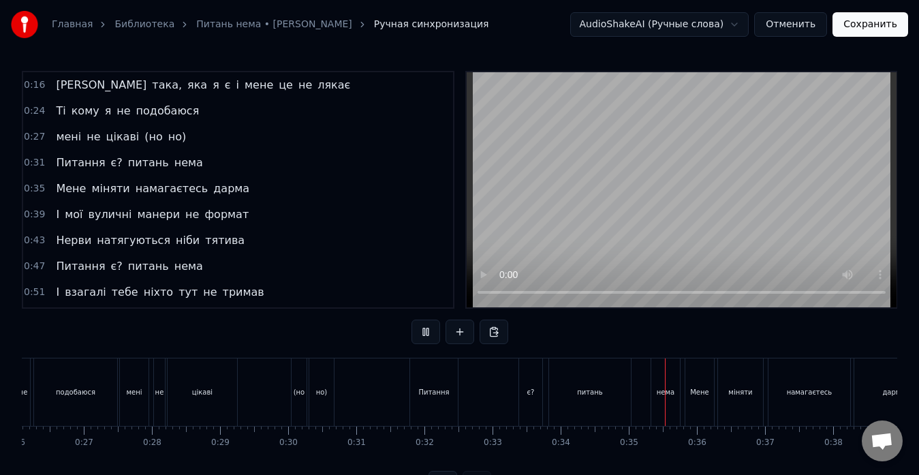
click at [428, 336] on button at bounding box center [425, 331] width 29 height 25
click at [523, 388] on div "є?" at bounding box center [530, 391] width 23 height 67
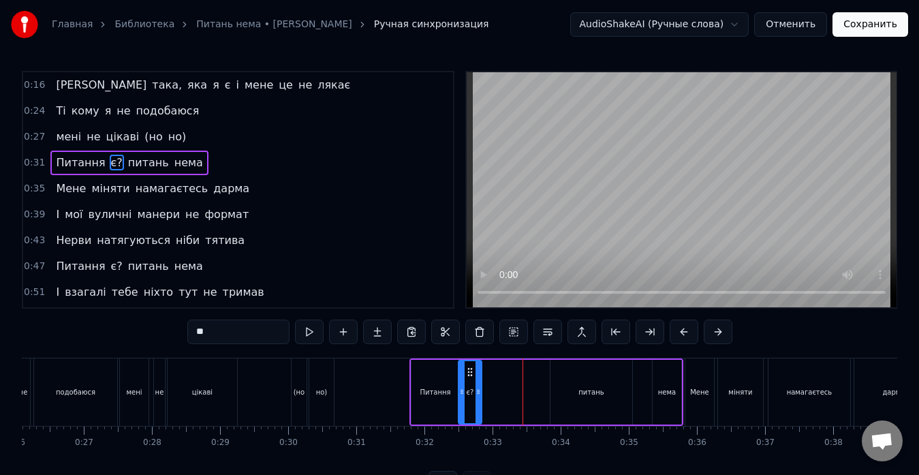
drag, startPoint x: 533, startPoint y: 369, endPoint x: 471, endPoint y: 369, distance: 62.0
click at [471, 369] on circle at bounding box center [471, 368] width 1 height 1
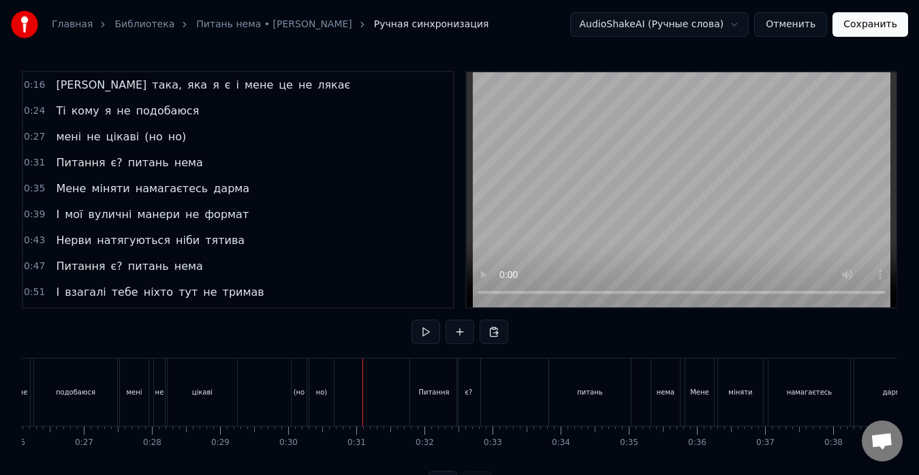
click at [424, 337] on button at bounding box center [425, 331] width 29 height 25
click at [655, 385] on div "нема" at bounding box center [665, 391] width 29 height 67
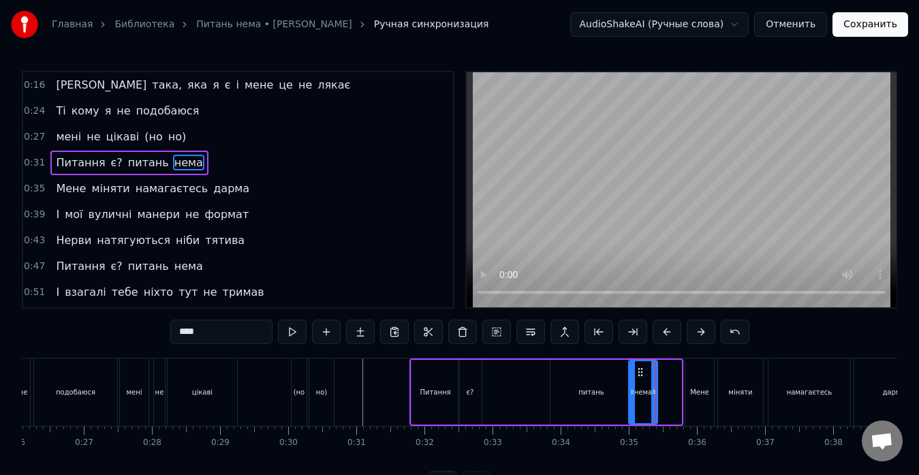
drag, startPoint x: 664, startPoint y: 371, endPoint x: 640, endPoint y: 369, distance: 23.9
click at [640, 369] on icon at bounding box center [640, 372] width 11 height 11
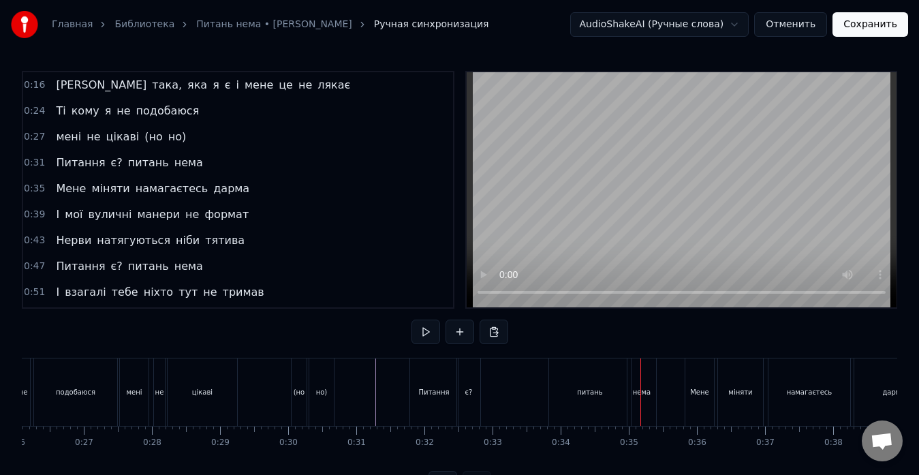
click at [587, 385] on div "питань" at bounding box center [590, 391] width 82 height 67
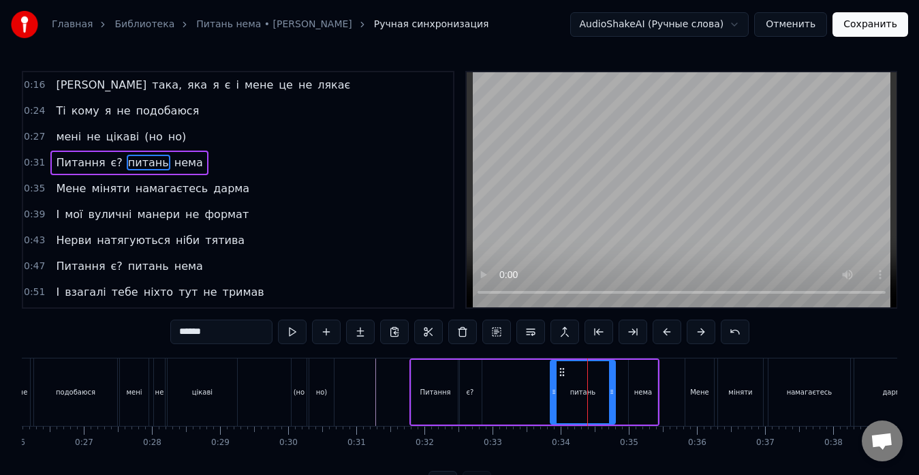
drag, startPoint x: 629, startPoint y: 379, endPoint x: 612, endPoint y: 381, distance: 17.1
click at [612, 381] on div at bounding box center [611, 392] width 5 height 62
click at [647, 379] on div "нема" at bounding box center [643, 392] width 29 height 65
type input "****"
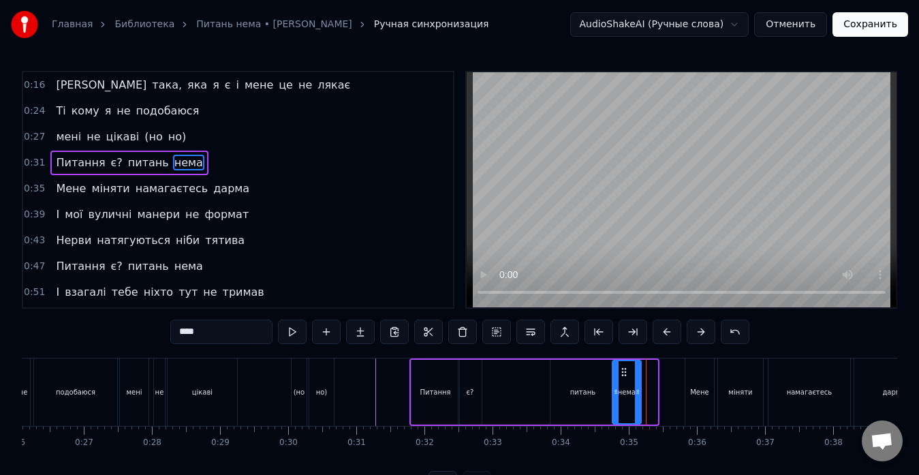
drag, startPoint x: 638, startPoint y: 370, endPoint x: 622, endPoint y: 370, distance: 16.3
click at [622, 370] on icon at bounding box center [624, 372] width 11 height 11
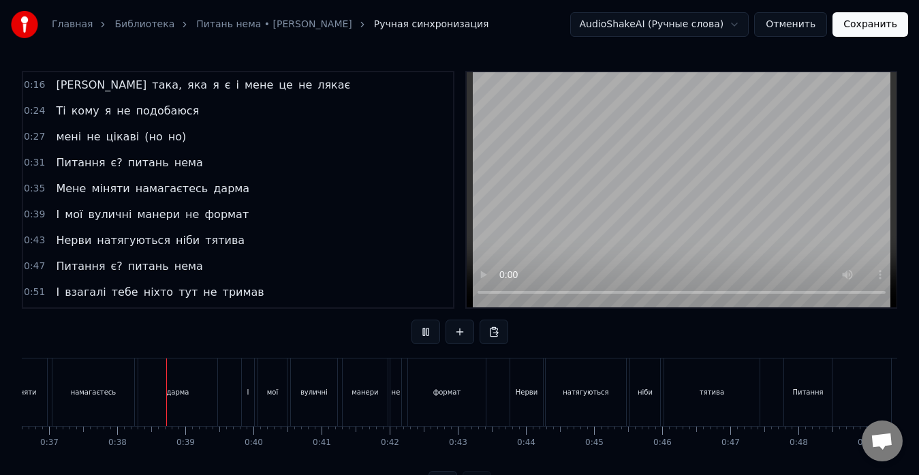
scroll to position [0, 2532]
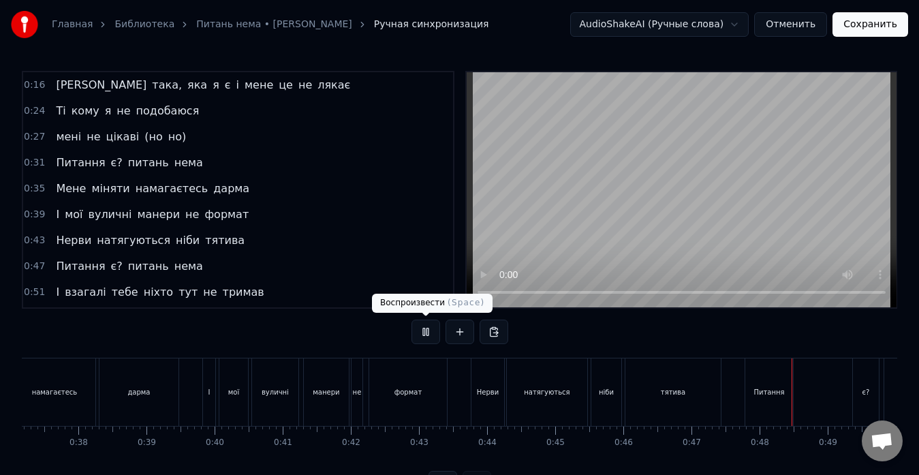
click at [430, 326] on button at bounding box center [425, 331] width 29 height 25
click at [764, 375] on div "Питання" at bounding box center [769, 391] width 48 height 67
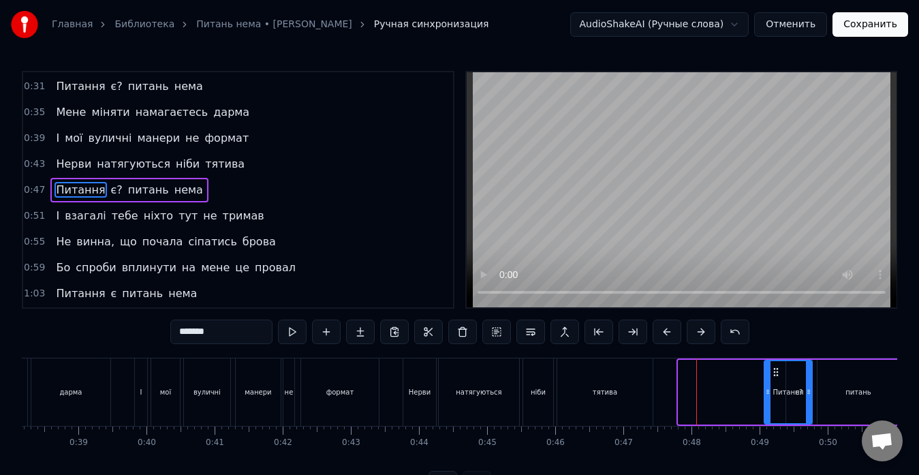
scroll to position [0, 2619]
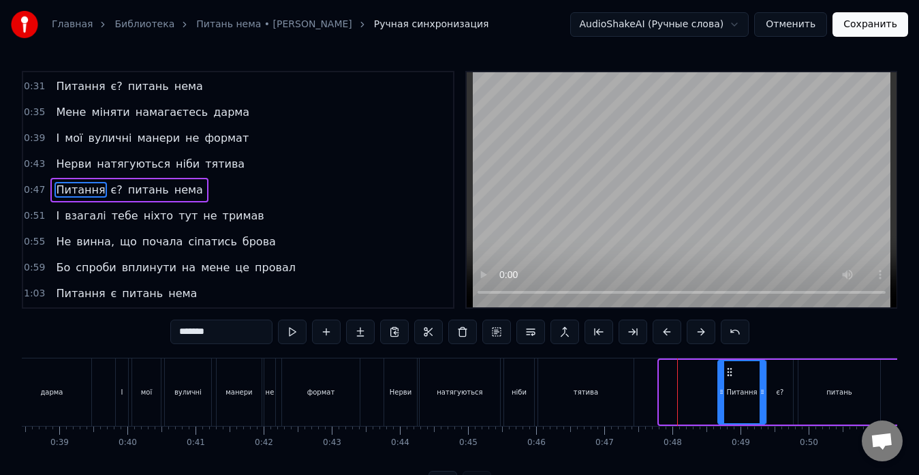
drag, startPoint x: 756, startPoint y: 371, endPoint x: 728, endPoint y: 377, distance: 29.3
click at [728, 377] on div "Питання" at bounding box center [742, 392] width 46 height 62
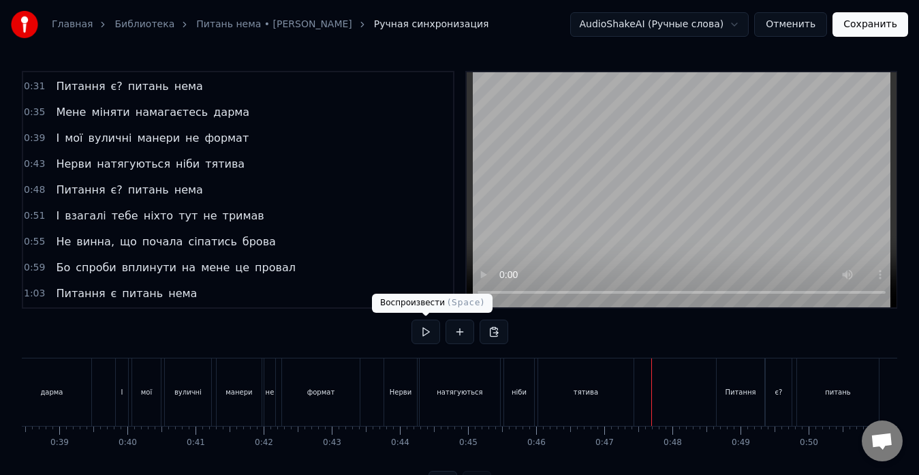
click at [424, 337] on button at bounding box center [425, 331] width 29 height 25
click at [730, 376] on div "Питання" at bounding box center [741, 391] width 48 height 67
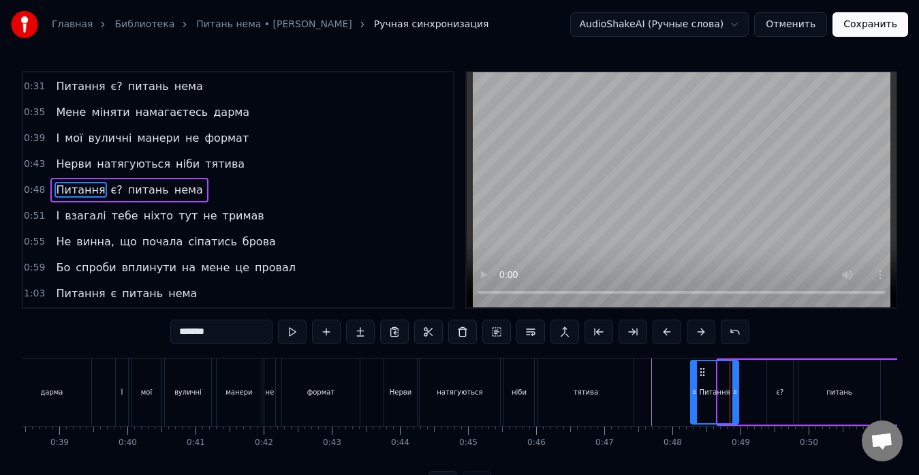
drag, startPoint x: 729, startPoint y: 371, endPoint x: 701, endPoint y: 368, distance: 28.1
click at [701, 368] on icon at bounding box center [702, 372] width 11 height 11
click at [771, 377] on div "є?" at bounding box center [780, 392] width 26 height 65
type input "**"
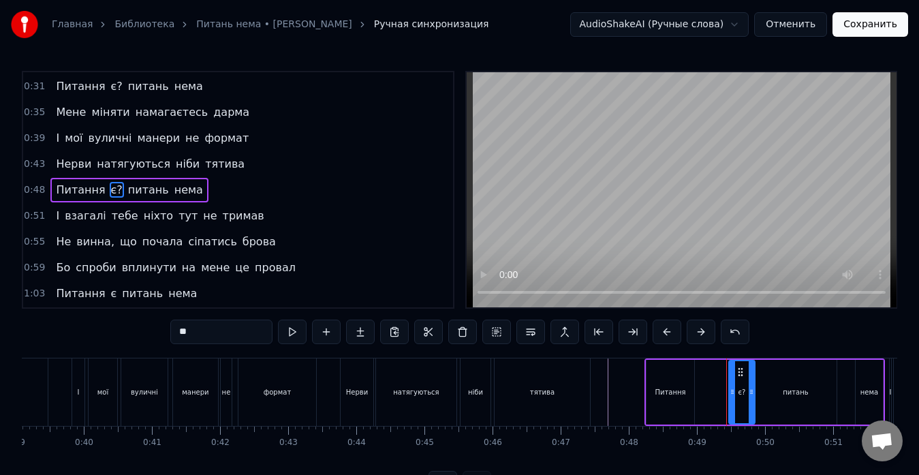
scroll to position [0, 2672]
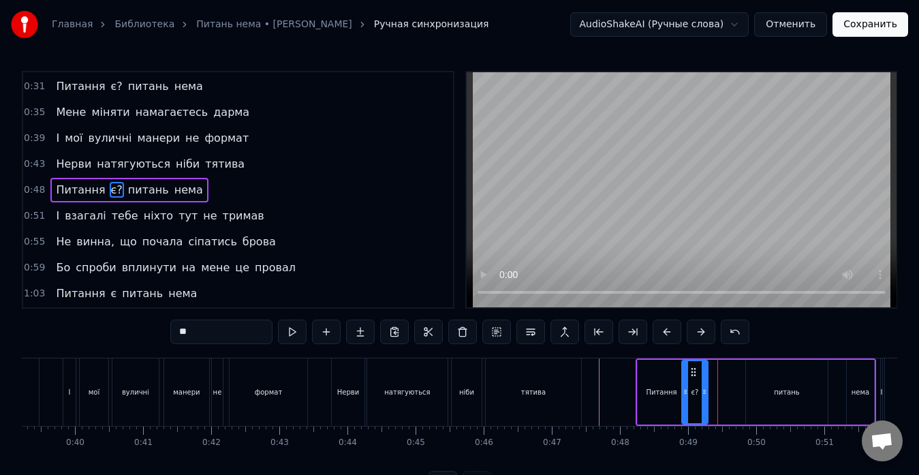
drag, startPoint x: 781, startPoint y: 371, endPoint x: 696, endPoint y: 367, distance: 85.3
click at [696, 367] on icon at bounding box center [693, 372] width 11 height 11
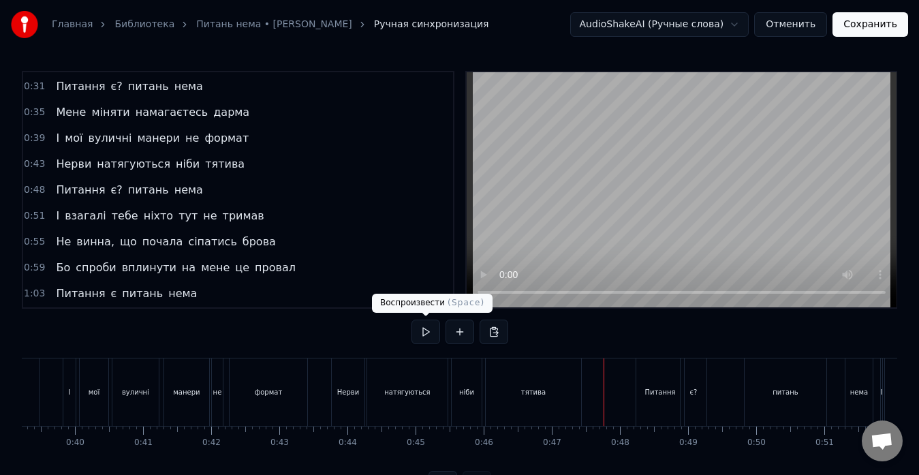
click at [428, 336] on button at bounding box center [425, 331] width 29 height 25
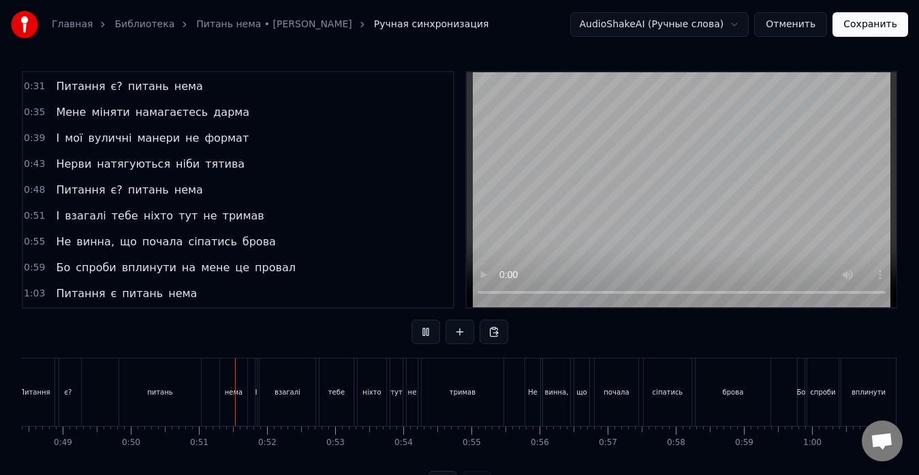
click at [428, 336] on button at bounding box center [425, 331] width 29 height 25
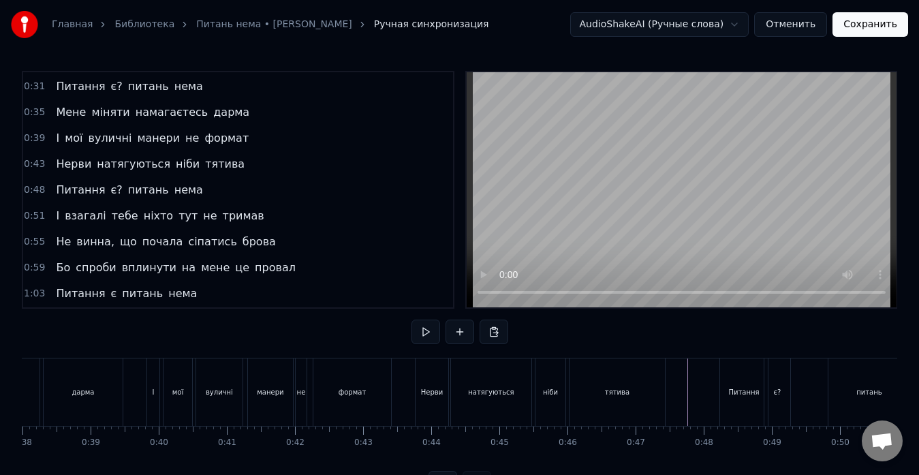
scroll to position [0, 2606]
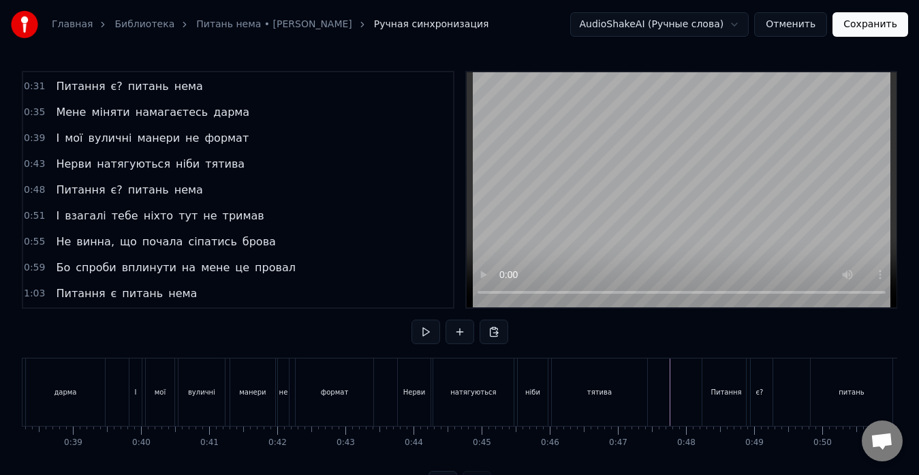
click at [425, 337] on button at bounding box center [425, 331] width 29 height 25
click at [719, 378] on div "Питання" at bounding box center [726, 391] width 48 height 67
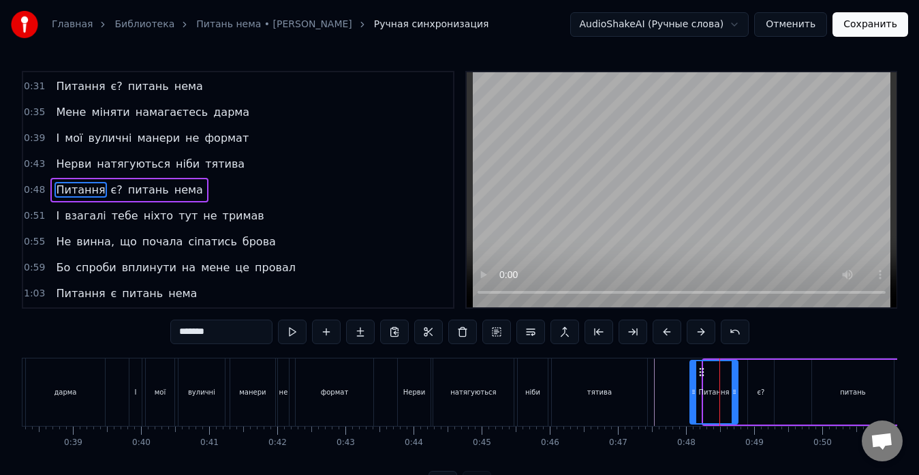
drag, startPoint x: 715, startPoint y: 369, endPoint x: 702, endPoint y: 371, distance: 13.8
click at [702, 371] on icon at bounding box center [701, 372] width 11 height 11
click at [753, 376] on div "є?" at bounding box center [761, 392] width 26 height 65
type input "**"
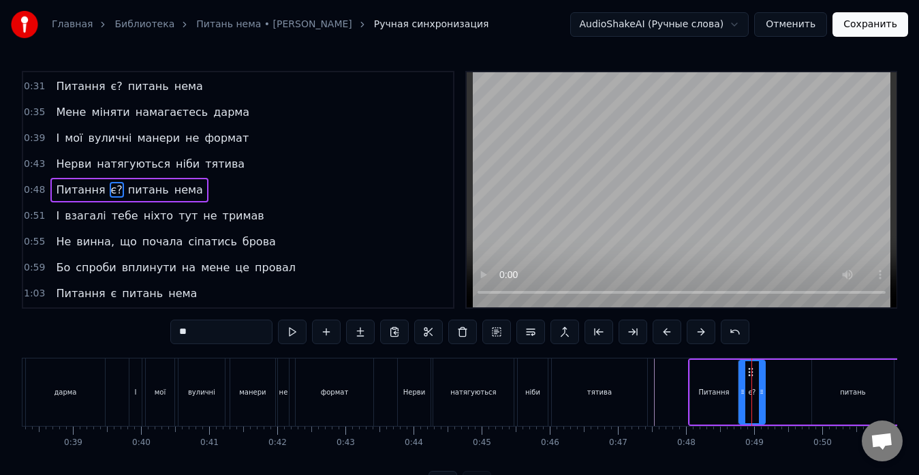
drag, startPoint x: 758, startPoint y: 373, endPoint x: 749, endPoint y: 373, distance: 8.9
click at [749, 373] on icon at bounding box center [750, 372] width 11 height 11
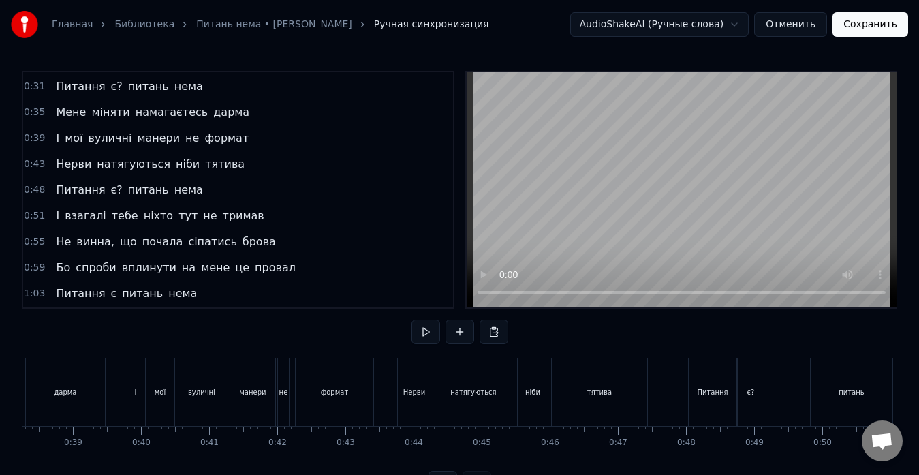
click at [426, 332] on button at bounding box center [425, 331] width 29 height 25
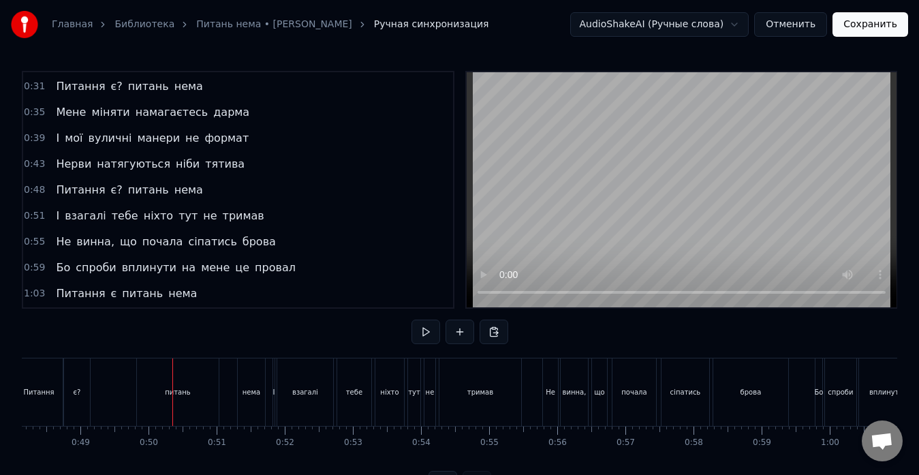
scroll to position [0, 3349]
click at [134, 367] on div "питань" at bounding box center [108, 391] width 82 height 67
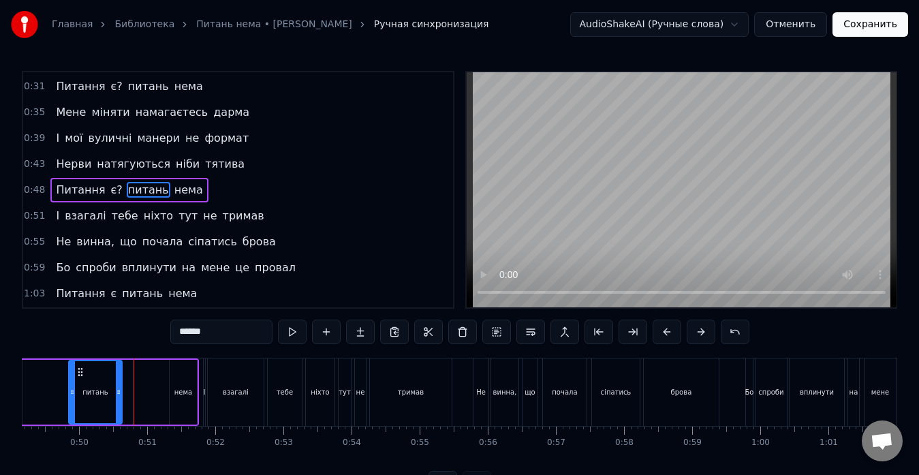
drag, startPoint x: 149, startPoint y: 369, endPoint x: 120, endPoint y: 373, distance: 28.9
click at [120, 373] on div at bounding box center [118, 392] width 5 height 62
click at [175, 379] on div "нема" at bounding box center [183, 392] width 27 height 65
type input "****"
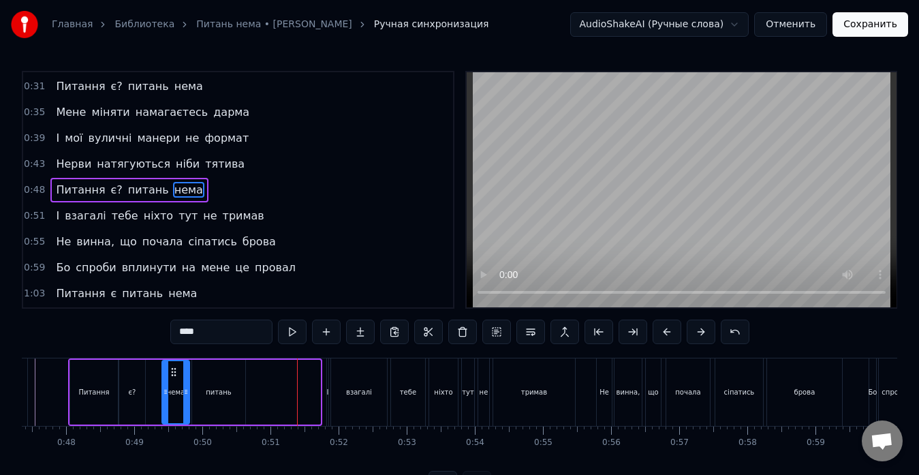
scroll to position [0, 3214]
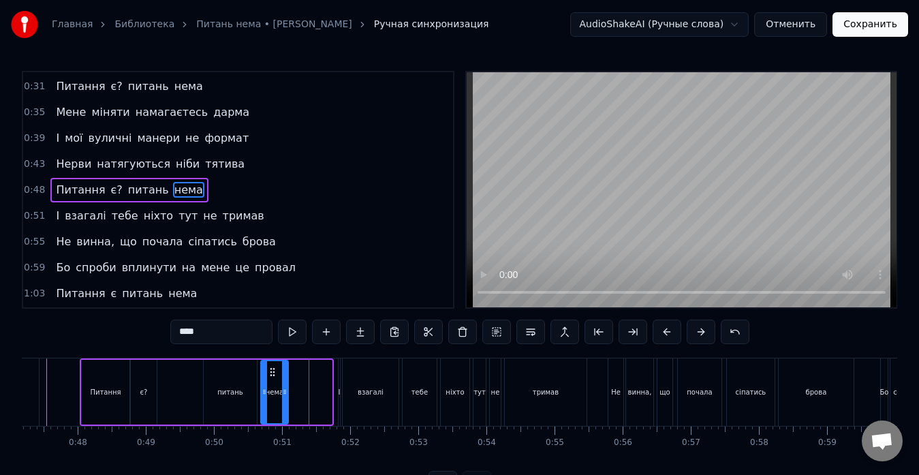
drag, startPoint x: 181, startPoint y: 373, endPoint x: 272, endPoint y: 366, distance: 91.6
click at [272, 367] on icon at bounding box center [272, 372] width 11 height 11
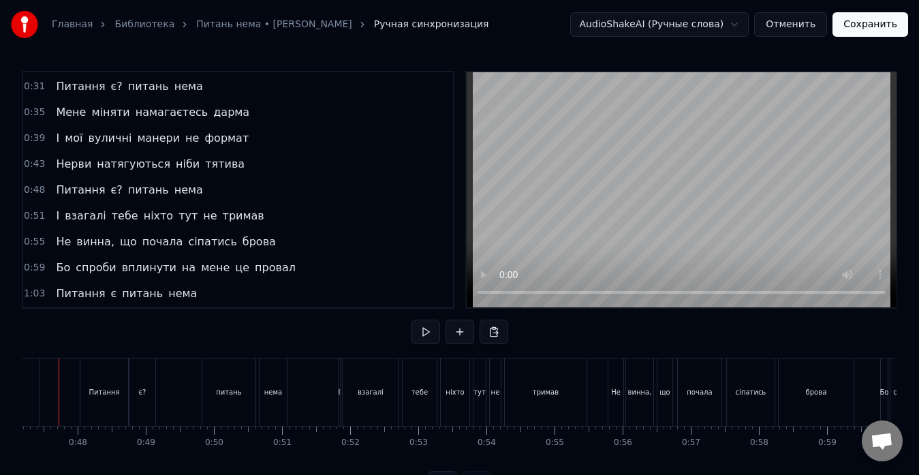
scroll to position [0, 3183]
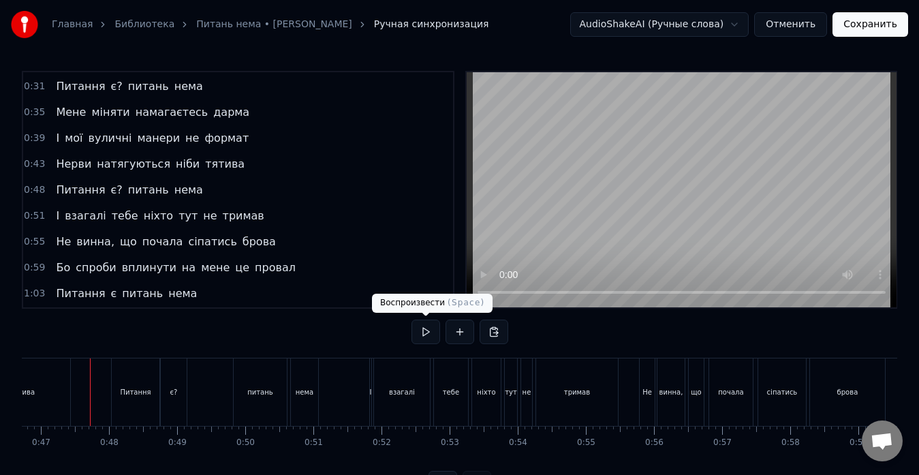
click at [418, 334] on button at bounding box center [425, 331] width 29 height 25
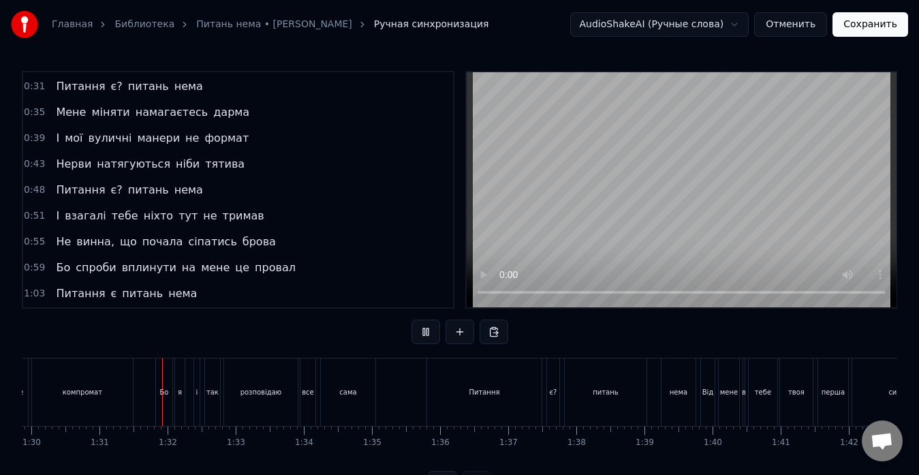
scroll to position [0, 6157]
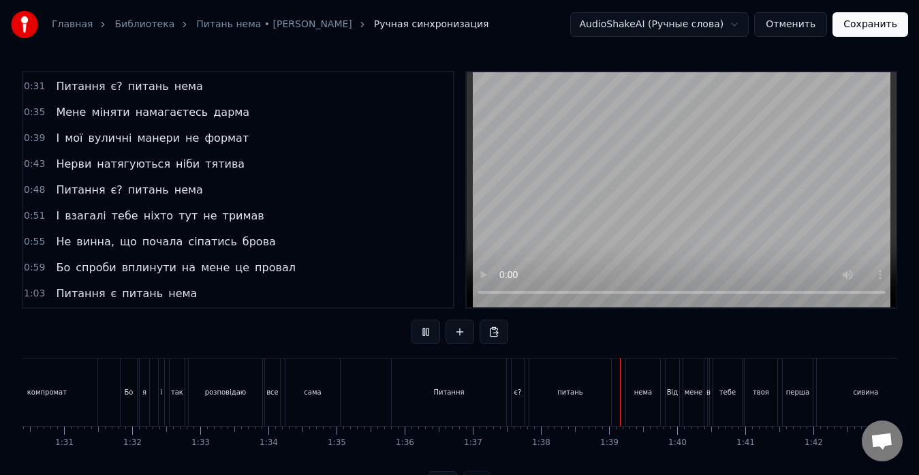
click at [418, 334] on button at bounding box center [425, 331] width 29 height 25
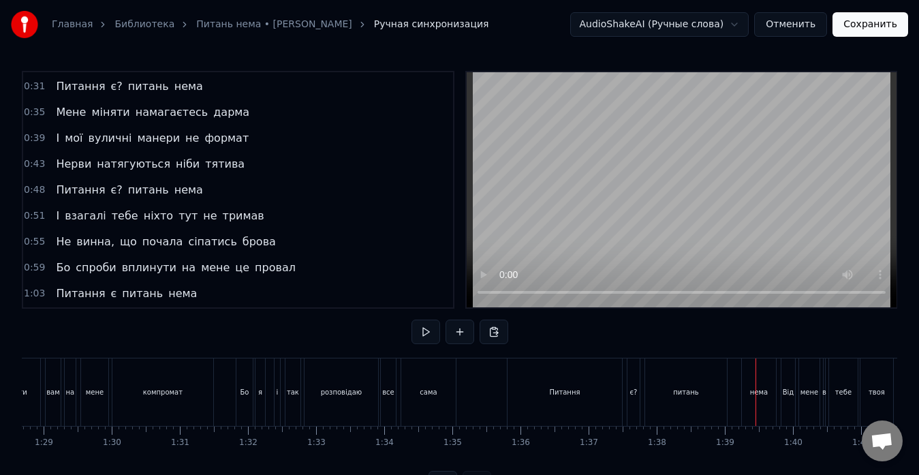
scroll to position [0, 6023]
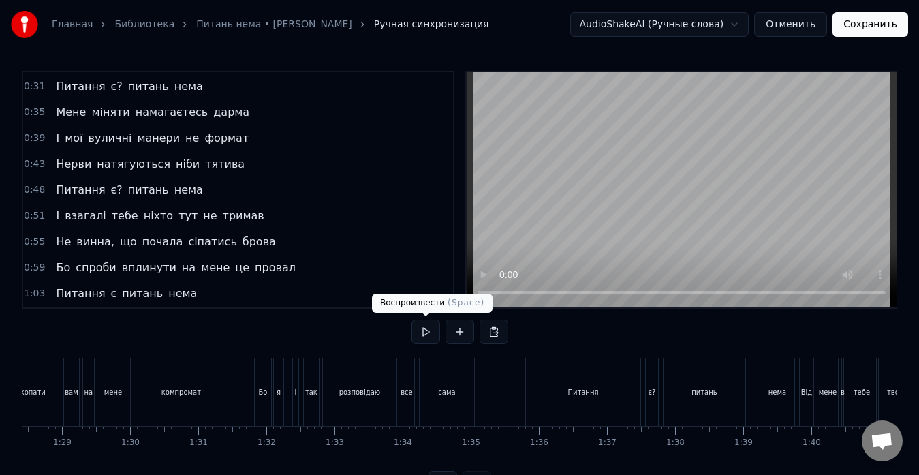
click at [426, 328] on button at bounding box center [425, 331] width 29 height 25
click at [586, 397] on div "Питання" at bounding box center [583, 391] width 114 height 67
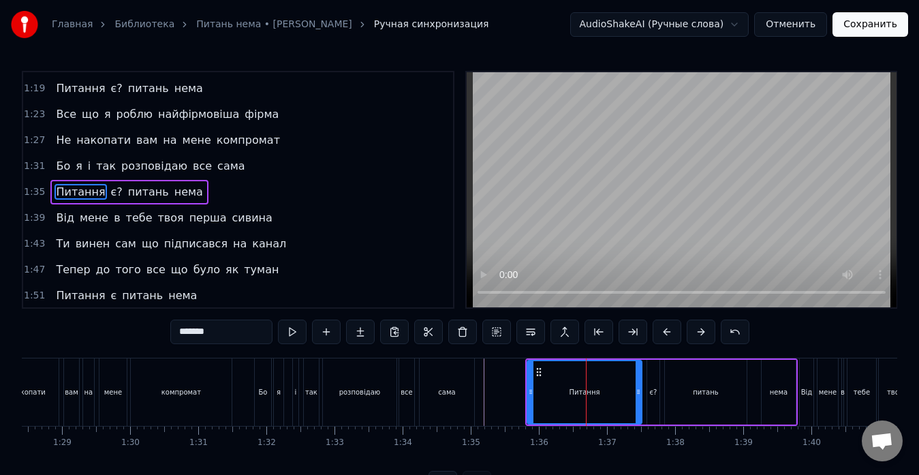
scroll to position [439, 0]
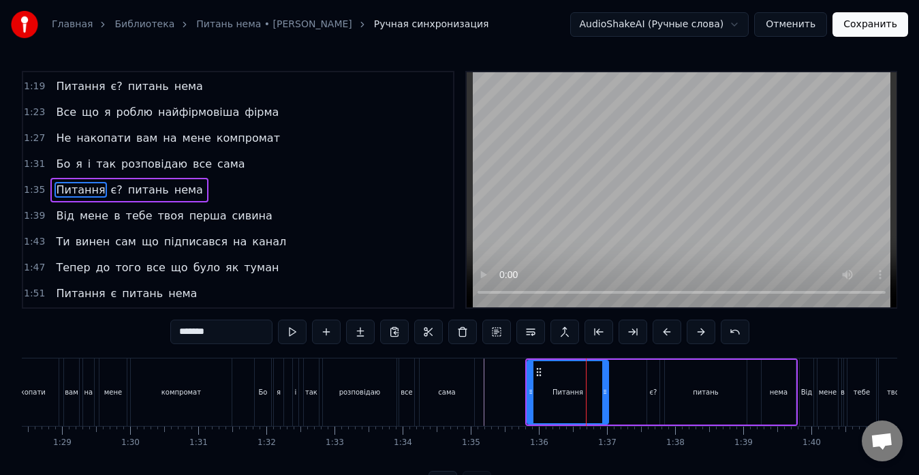
drag, startPoint x: 639, startPoint y: 390, endPoint x: 606, endPoint y: 392, distance: 33.5
click at [606, 392] on icon at bounding box center [604, 391] width 5 height 11
click at [650, 381] on div "є?" at bounding box center [653, 392] width 12 height 65
type input "**"
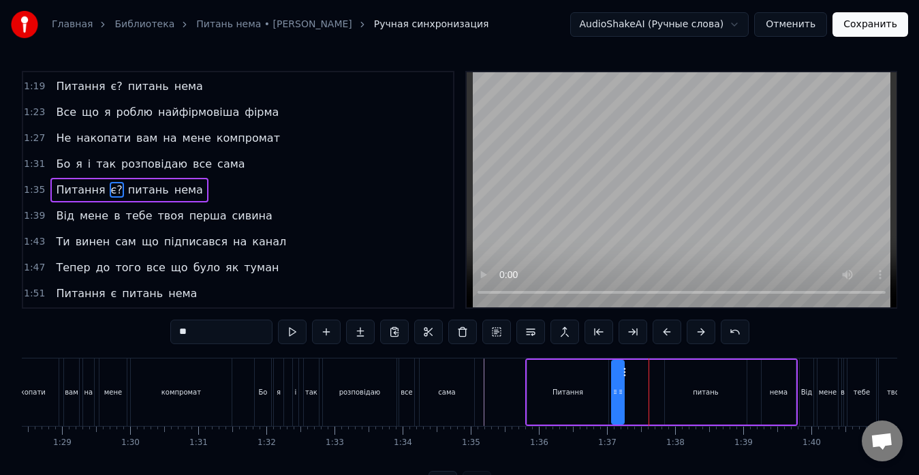
drag, startPoint x: 659, startPoint y: 372, endPoint x: 623, endPoint y: 372, distance: 35.4
click at [623, 372] on icon at bounding box center [623, 372] width 11 height 11
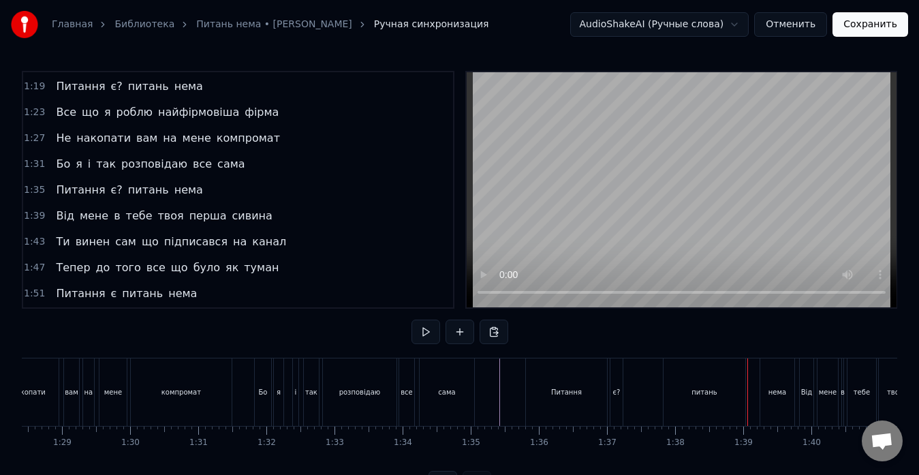
click at [702, 375] on div "питань" at bounding box center [705, 391] width 82 height 67
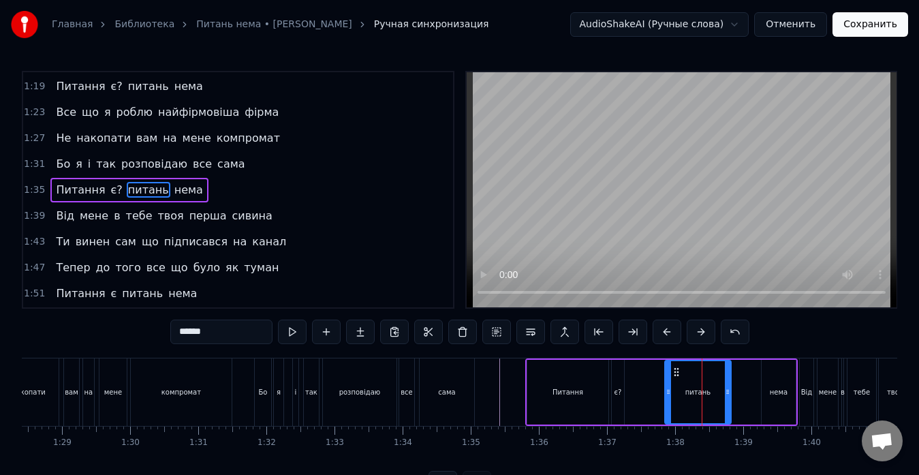
drag, startPoint x: 745, startPoint y: 390, endPoint x: 728, endPoint y: 391, distance: 17.1
click at [728, 391] on icon at bounding box center [727, 391] width 5 height 11
click at [769, 388] on div "нема" at bounding box center [779, 392] width 34 height 65
type input "****"
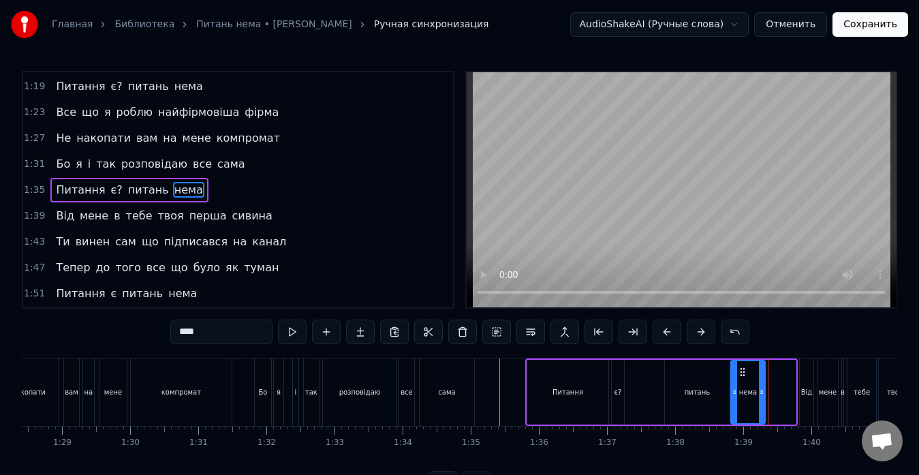
drag, startPoint x: 773, startPoint y: 370, endPoint x: 742, endPoint y: 371, distance: 30.7
click at [742, 371] on icon at bounding box center [742, 372] width 11 height 11
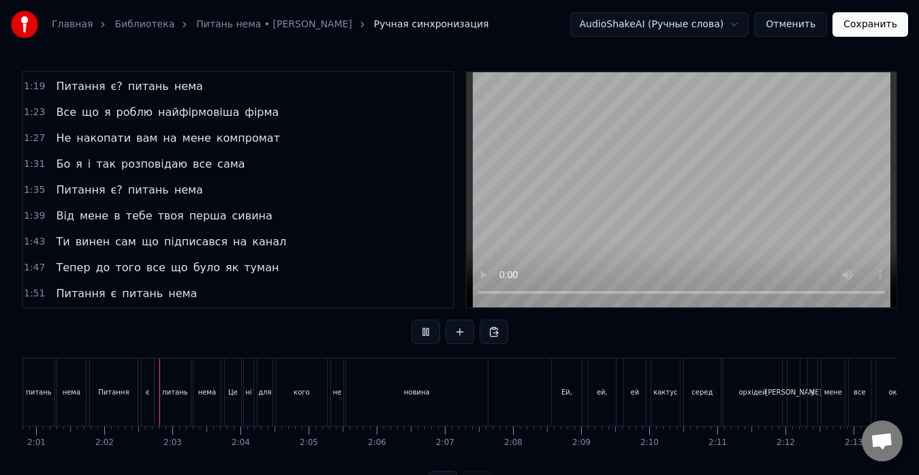
scroll to position [0, 8263]
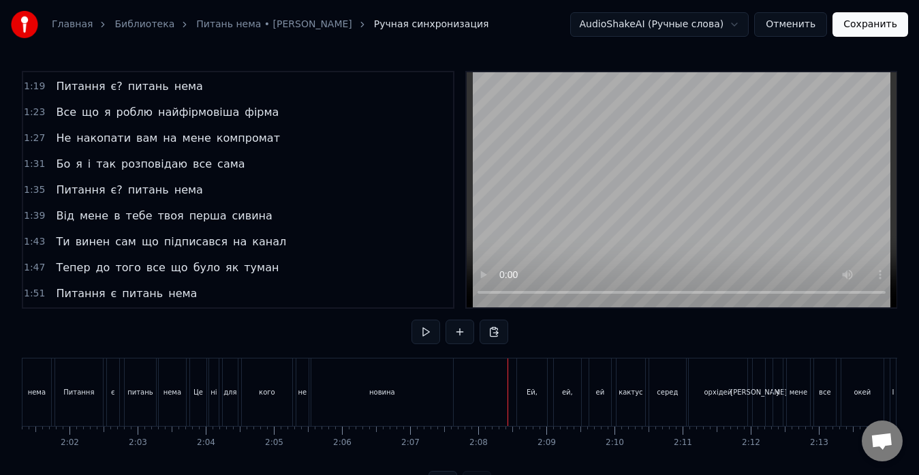
click at [420, 389] on div "новина" at bounding box center [382, 391] width 142 height 67
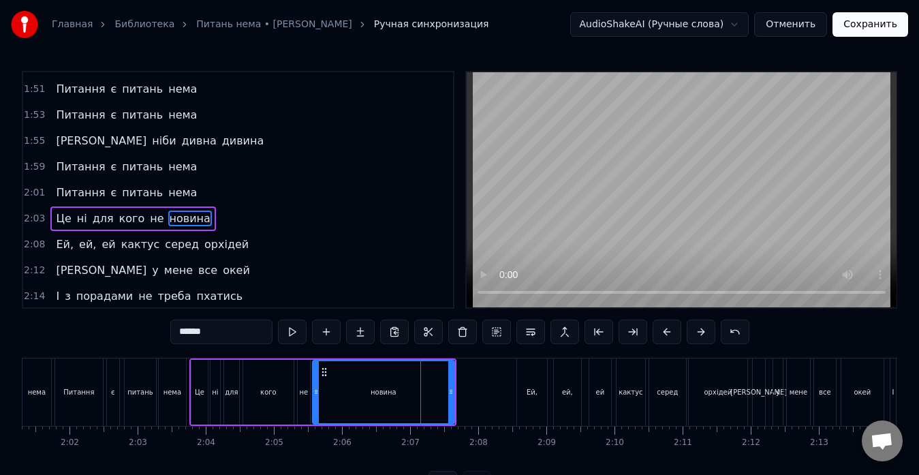
scroll to position [672, 0]
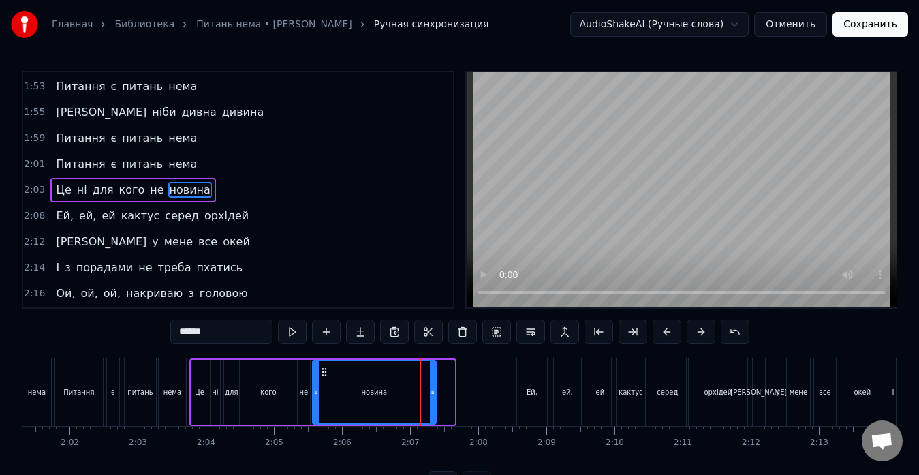
drag, startPoint x: 452, startPoint y: 386, endPoint x: 434, endPoint y: 388, distance: 18.4
click at [434, 388] on icon at bounding box center [432, 391] width 5 height 11
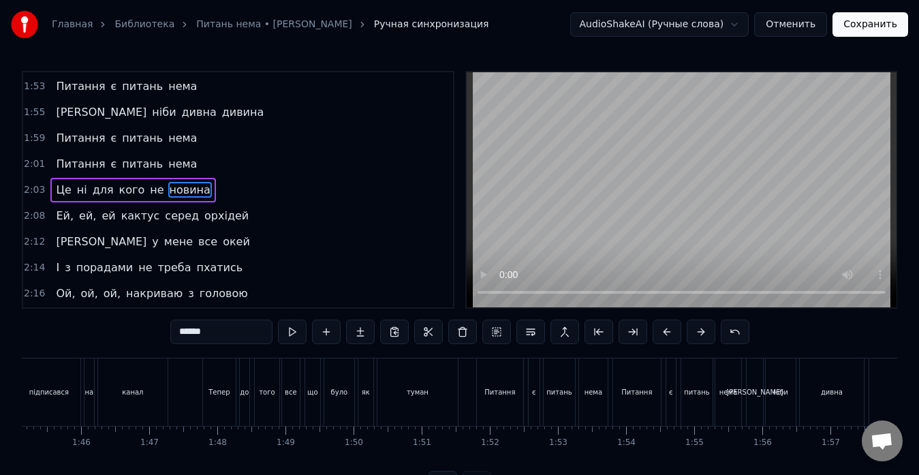
scroll to position [0, 7135]
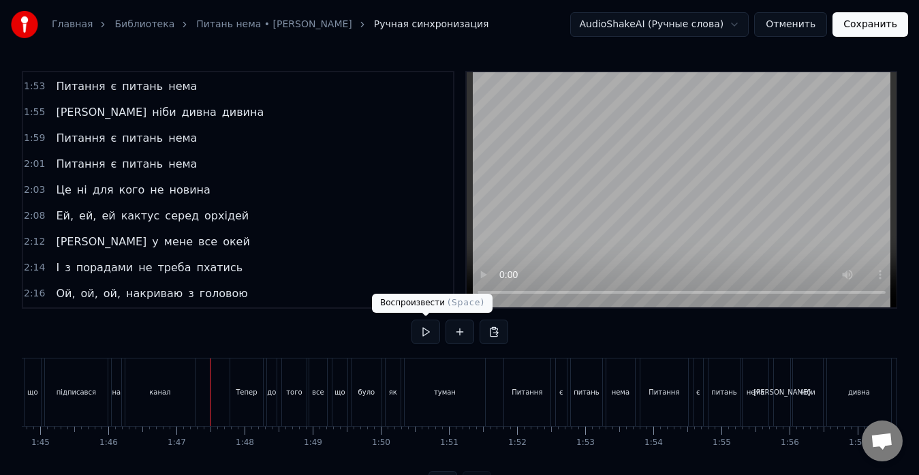
click at [429, 335] on button at bounding box center [425, 331] width 29 height 25
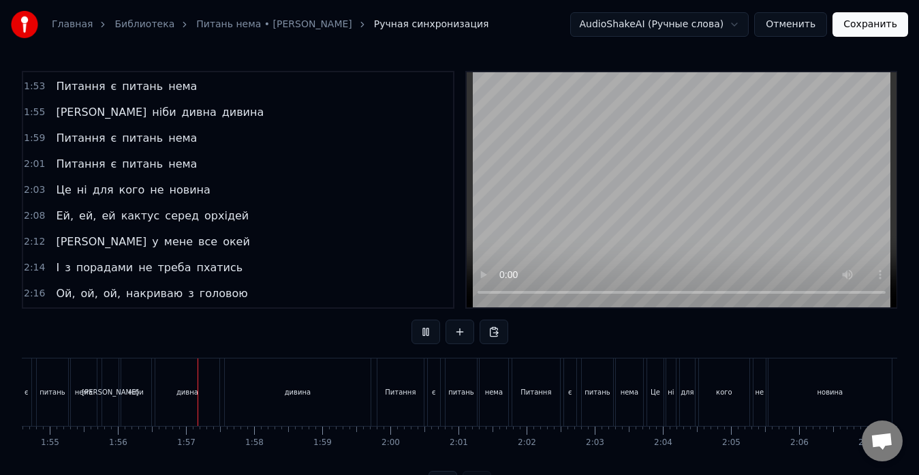
scroll to position [0, 7874]
click at [429, 335] on button at bounding box center [425, 331] width 29 height 25
click at [298, 383] on div "дивина" at bounding box center [230, 391] width 146 height 67
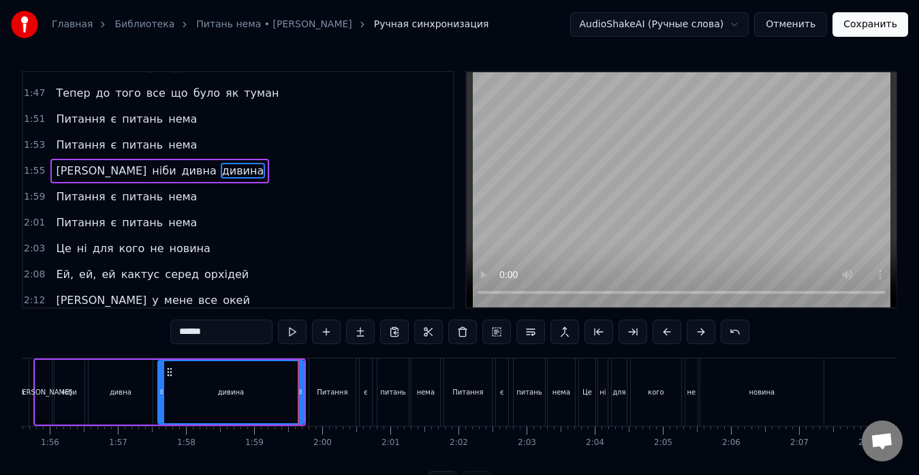
scroll to position [594, 0]
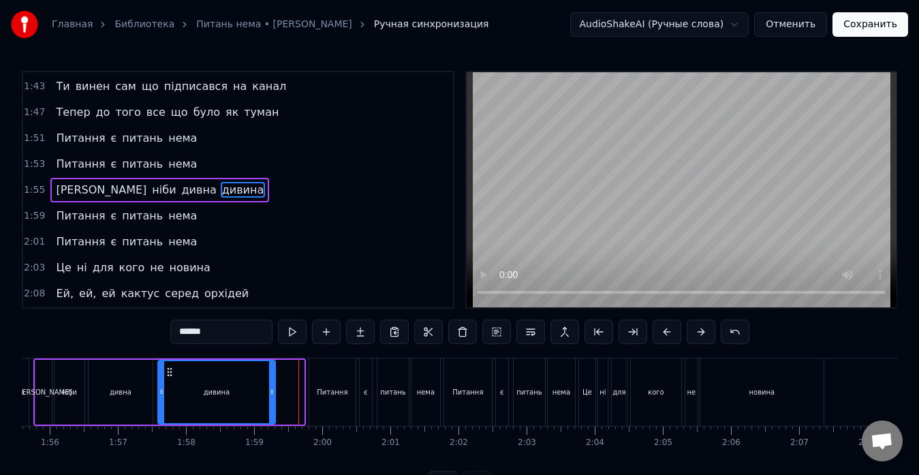
drag, startPoint x: 302, startPoint y: 388, endPoint x: 272, endPoint y: 393, distance: 30.4
click at [272, 393] on icon at bounding box center [271, 391] width 5 height 11
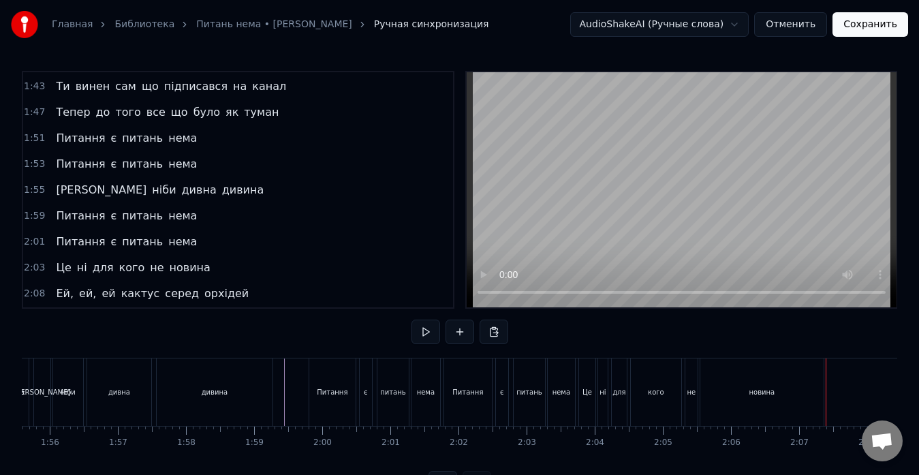
click at [814, 379] on div "новина" at bounding box center [761, 391] width 123 height 67
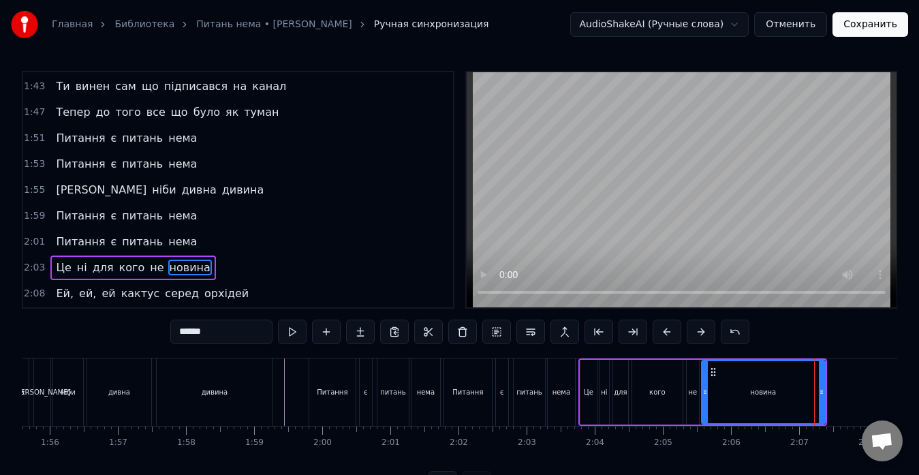
scroll to position [672, 0]
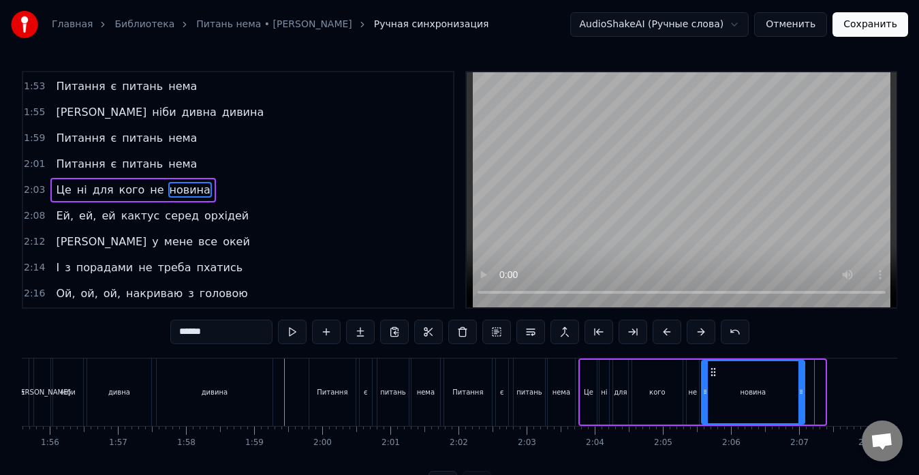
drag, startPoint x: 823, startPoint y: 381, endPoint x: 802, endPoint y: 388, distance: 21.3
click at [802, 388] on div at bounding box center [800, 392] width 5 height 62
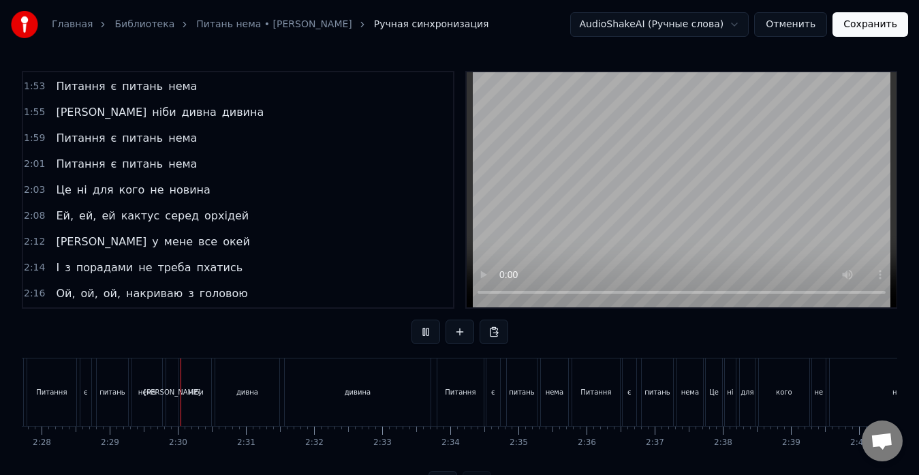
scroll to position [0, 10113]
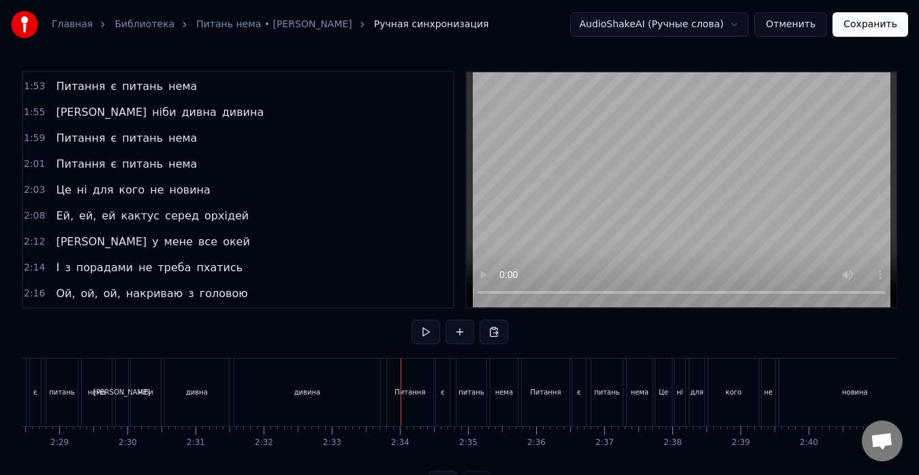
click at [349, 387] on div "дивина" at bounding box center [307, 391] width 146 height 67
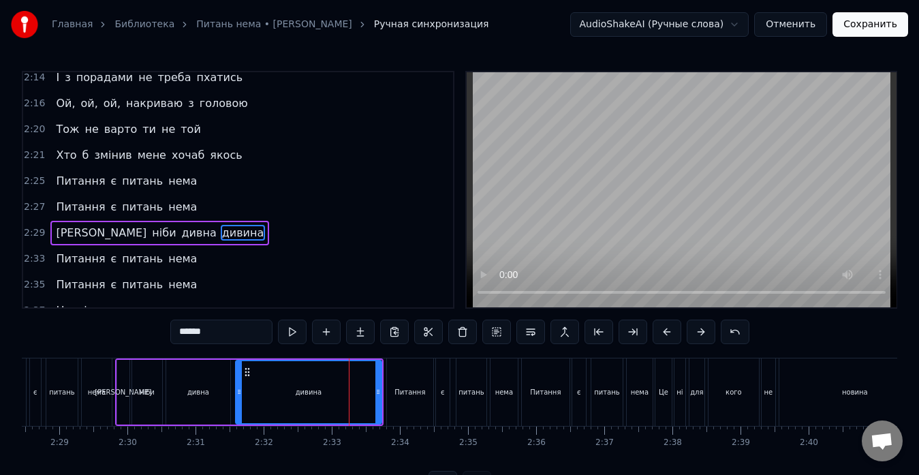
scroll to position [878, 0]
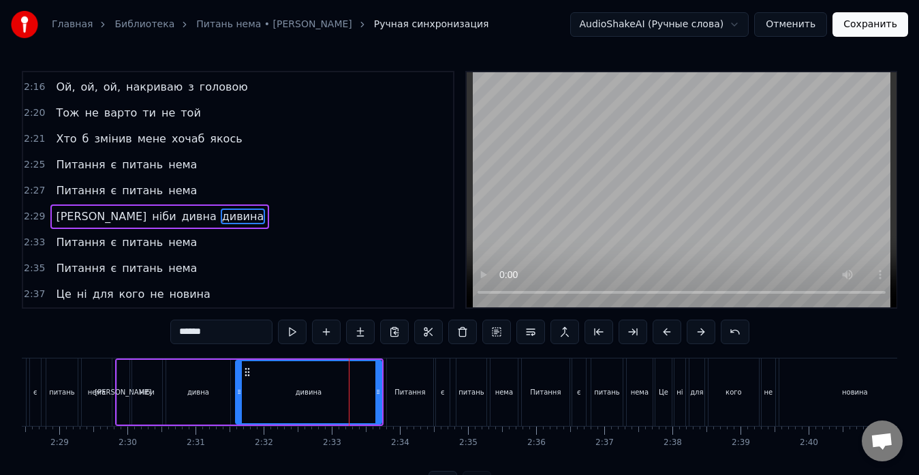
click at [379, 390] on div "дивина" at bounding box center [308, 392] width 147 height 65
drag, startPoint x: 379, startPoint y: 390, endPoint x: 345, endPoint y: 395, distance: 34.4
click at [345, 395] on icon at bounding box center [343, 391] width 5 height 11
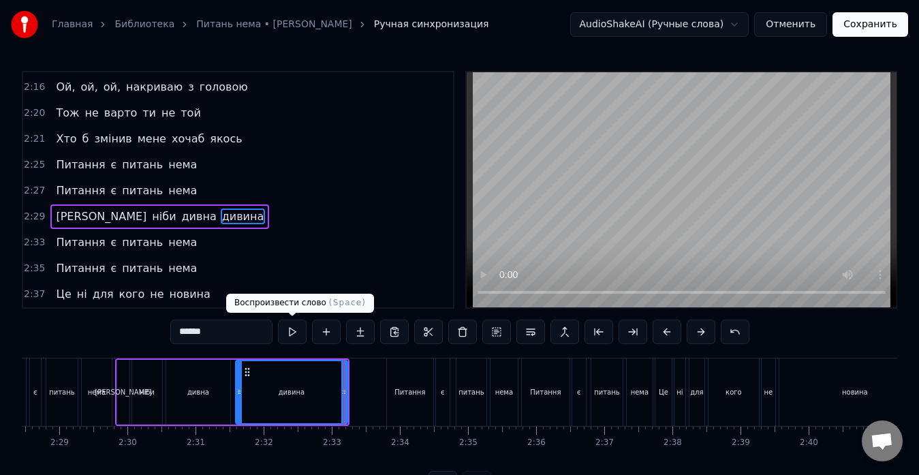
click at [289, 332] on button at bounding box center [292, 331] width 29 height 25
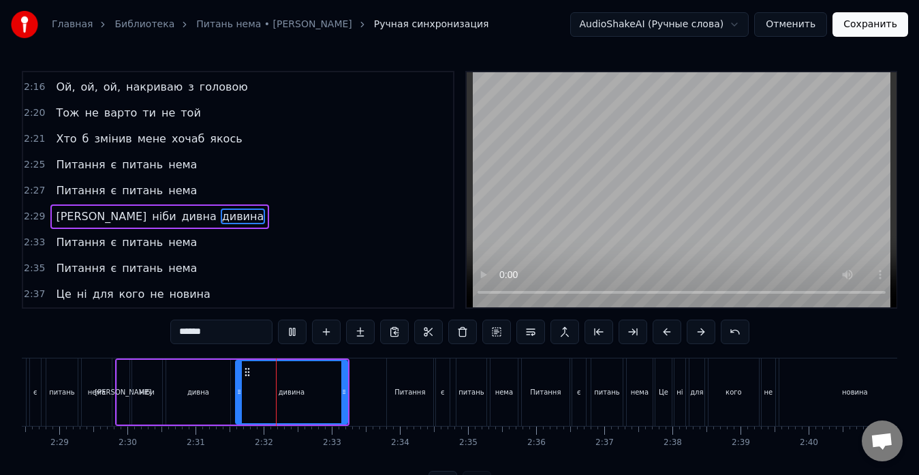
click at [289, 332] on button at bounding box center [292, 331] width 29 height 25
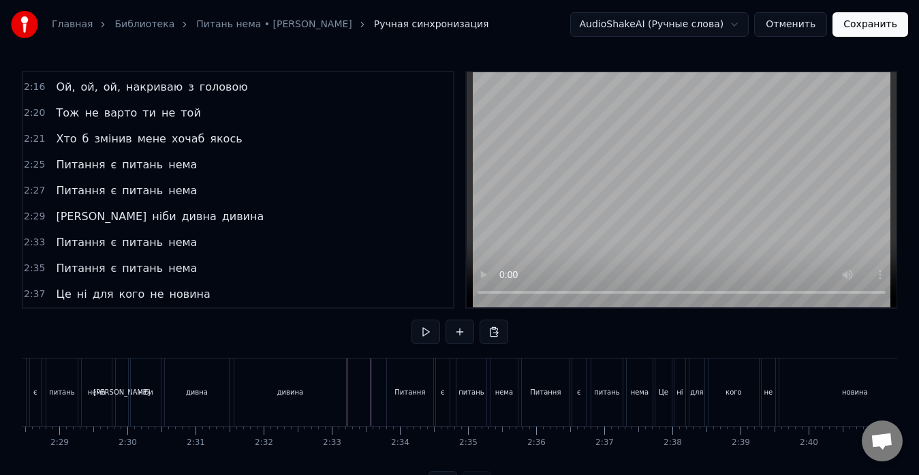
click at [418, 330] on button at bounding box center [425, 331] width 29 height 25
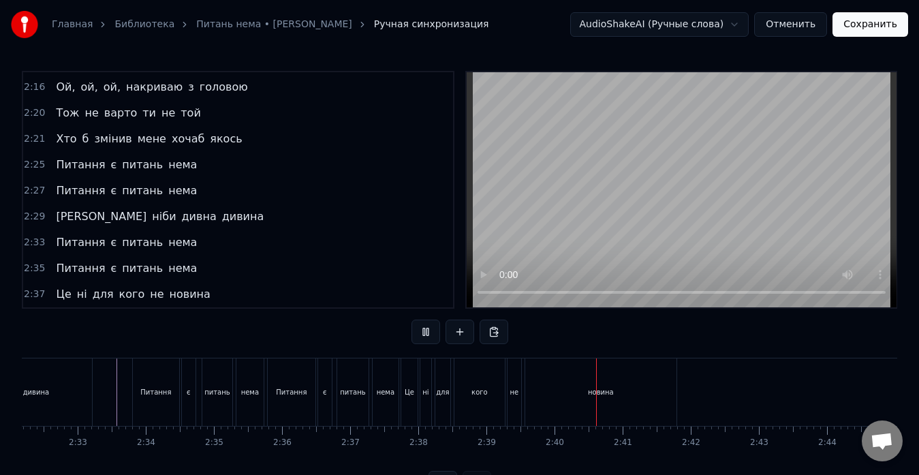
scroll to position [0, 10524]
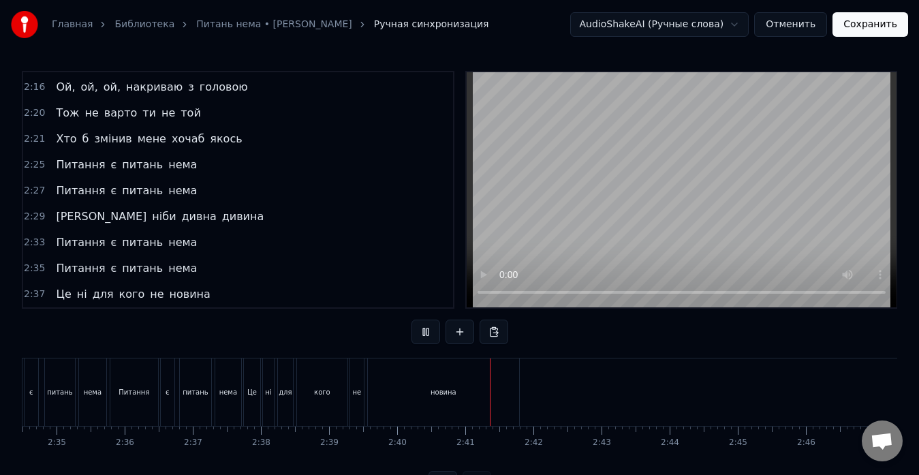
click at [418, 330] on button at bounding box center [425, 331] width 29 height 25
click at [472, 382] on div "новина" at bounding box center [443, 391] width 151 height 67
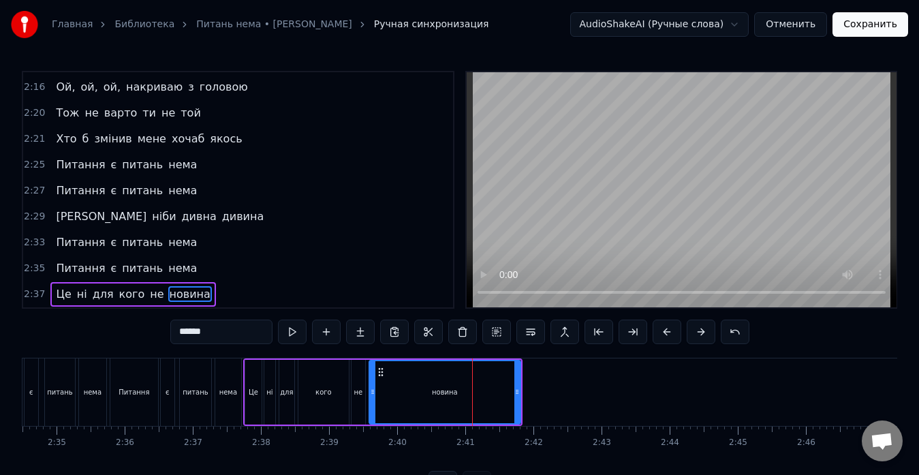
scroll to position [54, 0]
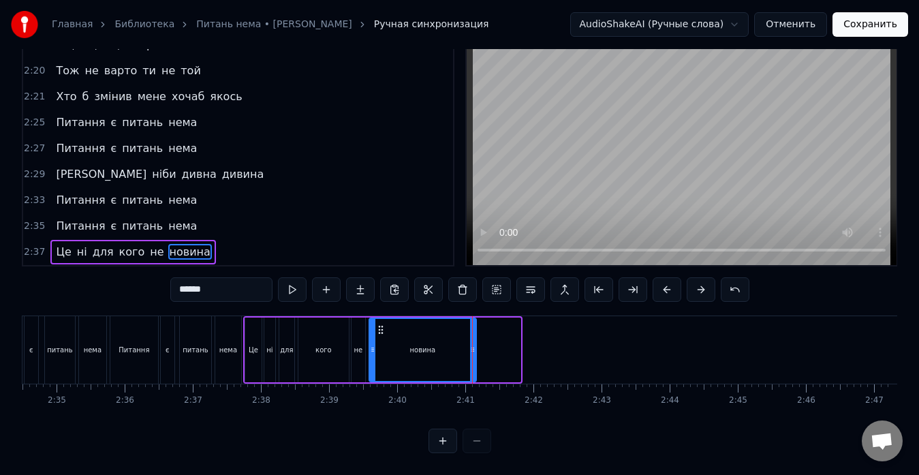
drag, startPoint x: 517, startPoint y: 341, endPoint x: 473, endPoint y: 345, distance: 44.5
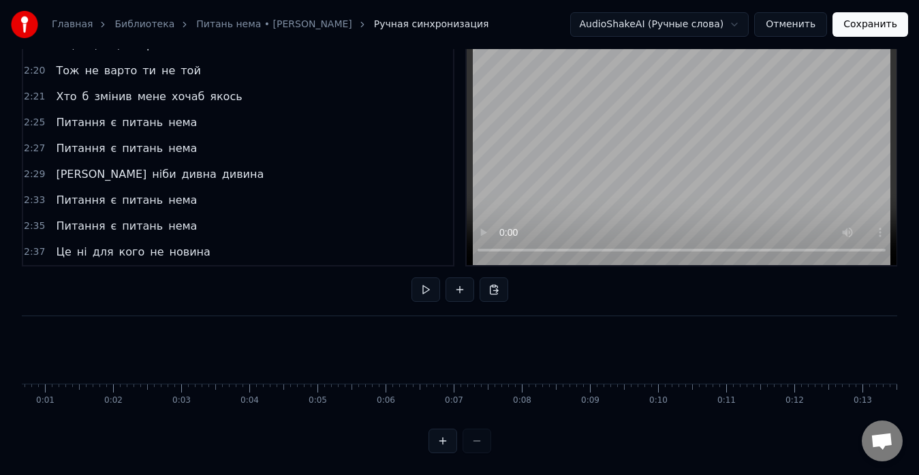
scroll to position [0, 0]
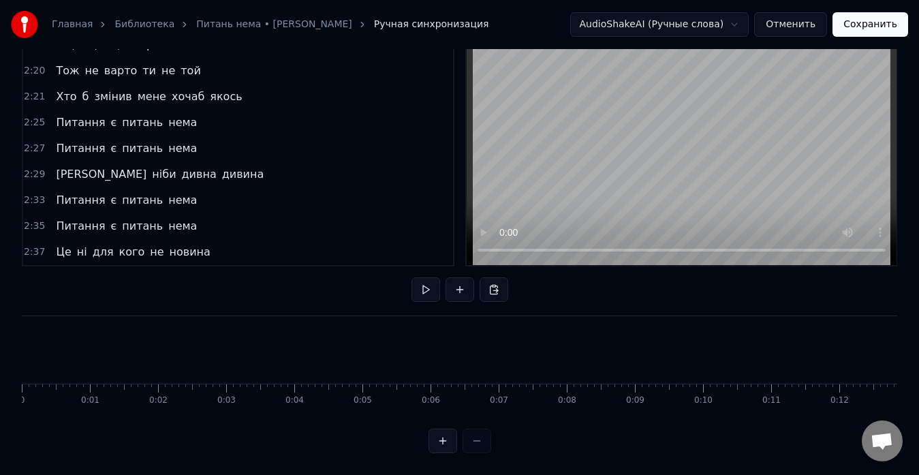
click at [425, 277] on button at bounding box center [425, 289] width 29 height 25
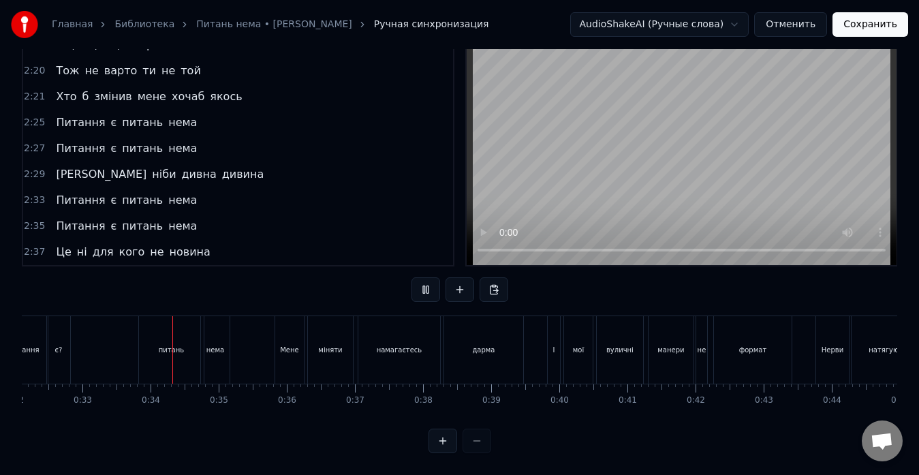
scroll to position [0, 2238]
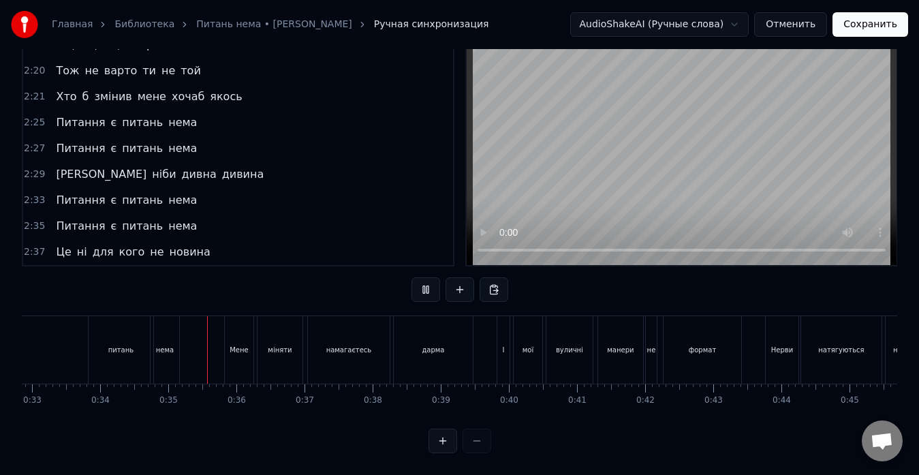
click at [425, 277] on button at bounding box center [425, 289] width 29 height 25
click at [162, 345] on div "нема" at bounding box center [165, 350] width 18 height 10
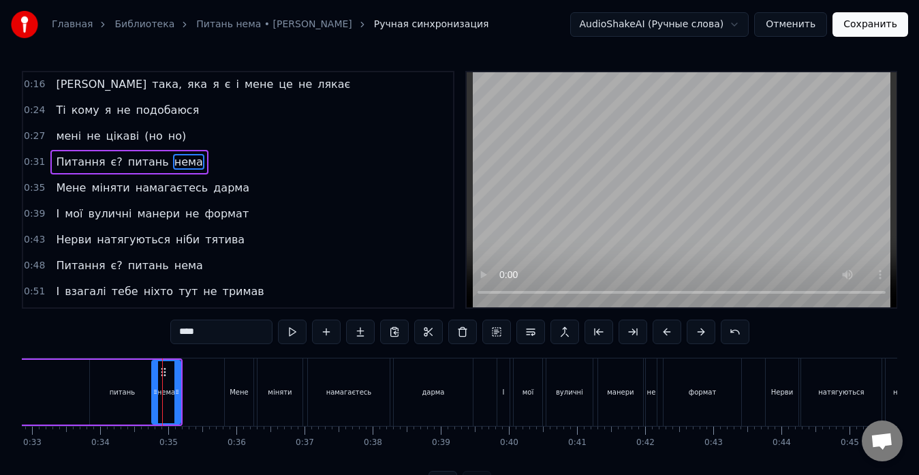
scroll to position [0, 0]
click at [174, 399] on div at bounding box center [172, 392] width 5 height 62
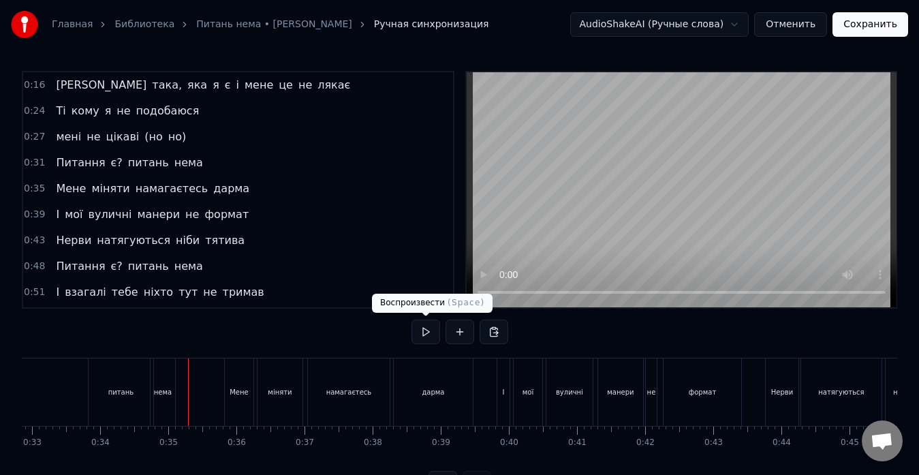
click at [420, 330] on button at bounding box center [425, 331] width 29 height 25
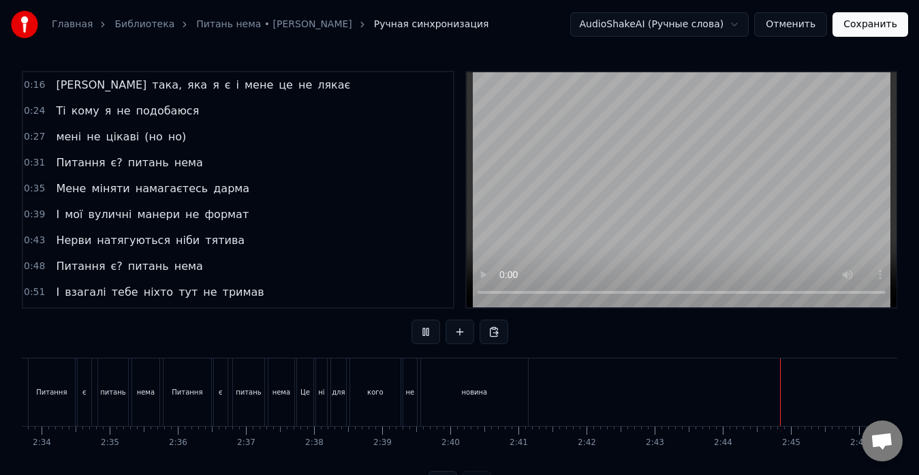
scroll to position [0, 10524]
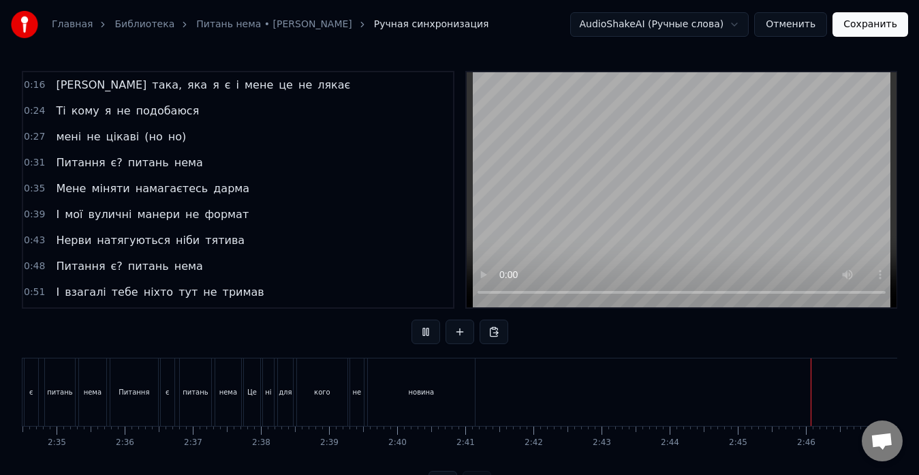
click at [865, 26] on button "Сохранить" at bounding box center [870, 24] width 76 height 25
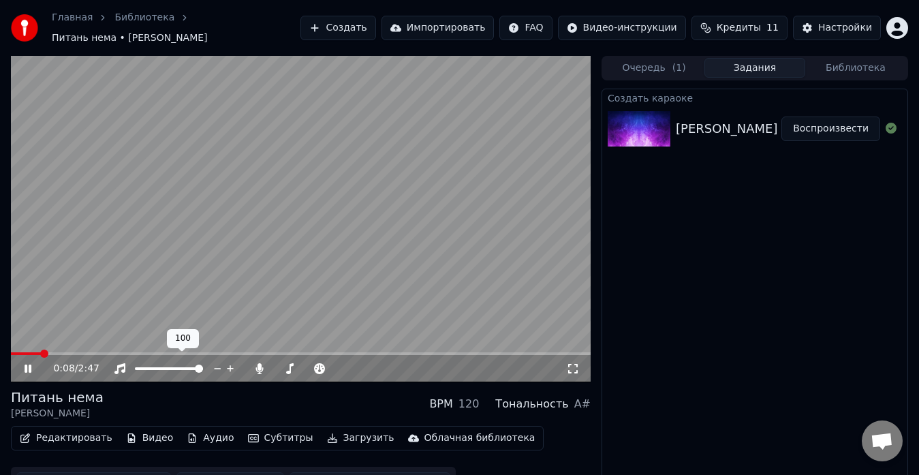
click at [203, 367] on span at bounding box center [199, 368] width 8 height 8
click at [258, 363] on icon at bounding box center [259, 368] width 7 height 11
click at [303, 364] on span at bounding box center [304, 368] width 8 height 8
click at [282, 364] on span at bounding box center [285, 368] width 8 height 8
click at [281, 364] on span at bounding box center [285, 368] width 8 height 8
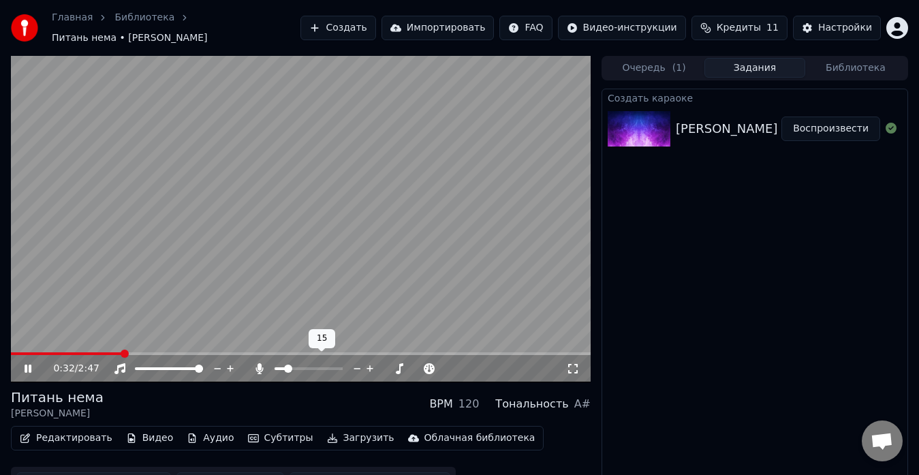
click at [285, 364] on span at bounding box center [288, 368] width 8 height 8
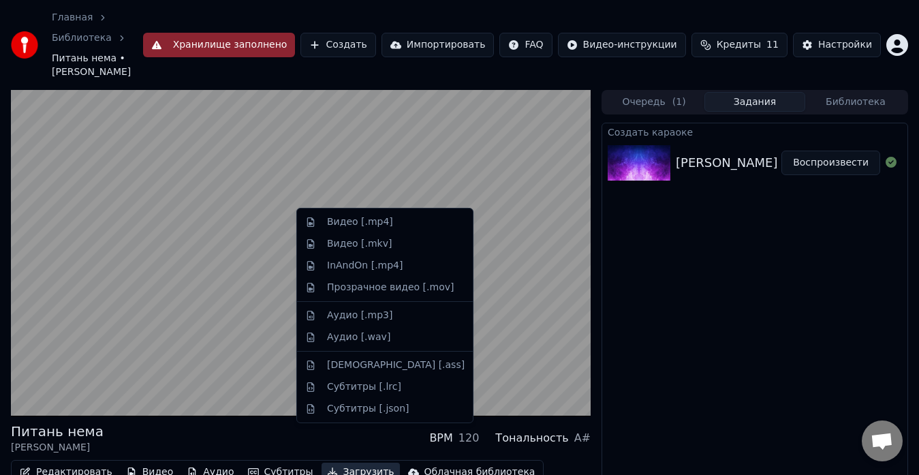
click at [332, 463] on button "Загрузить" at bounding box center [361, 472] width 78 height 19
click at [339, 218] on div "Видео [.mp4]" at bounding box center [360, 222] width 66 height 14
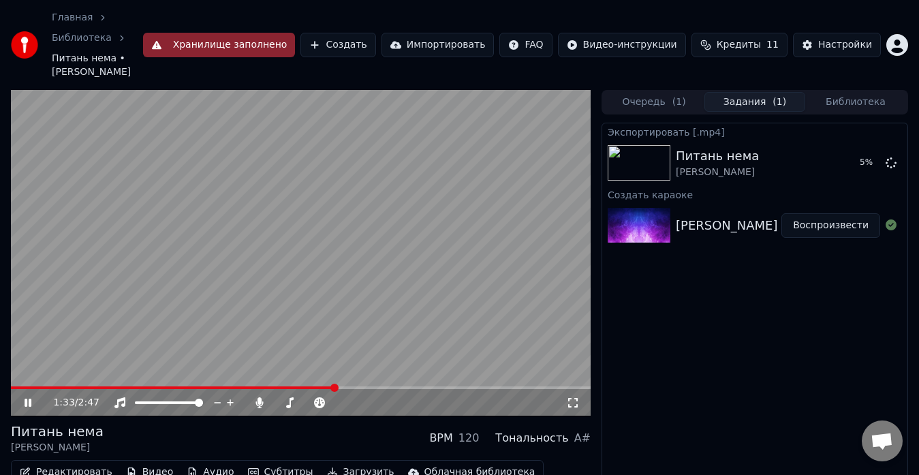
click at [22, 397] on icon at bounding box center [37, 402] width 31 height 11
click at [855, 151] on button "Показать" at bounding box center [845, 163] width 70 height 25
